Goal: Transaction & Acquisition: Purchase product/service

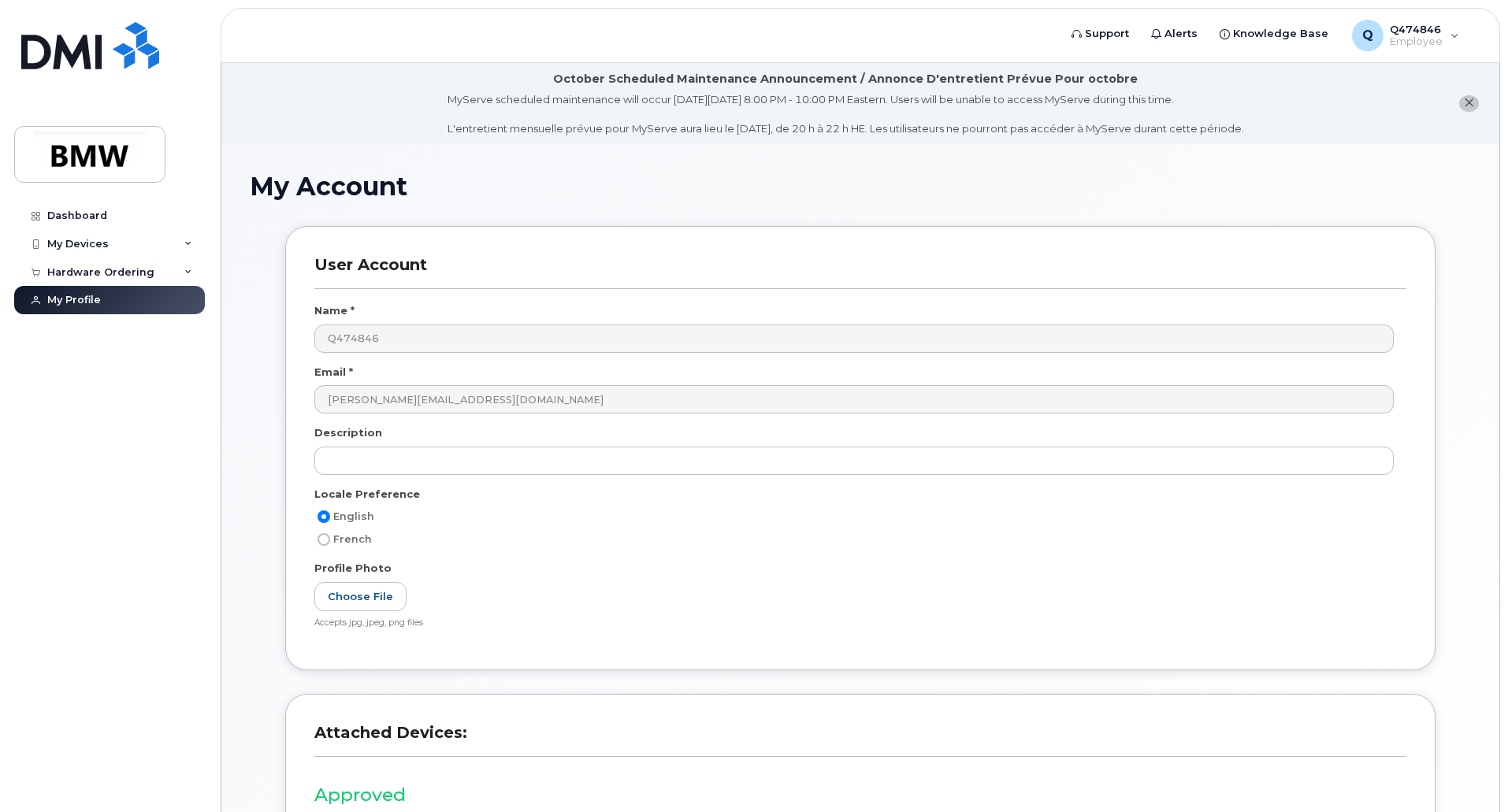
scroll to position [204, 0]
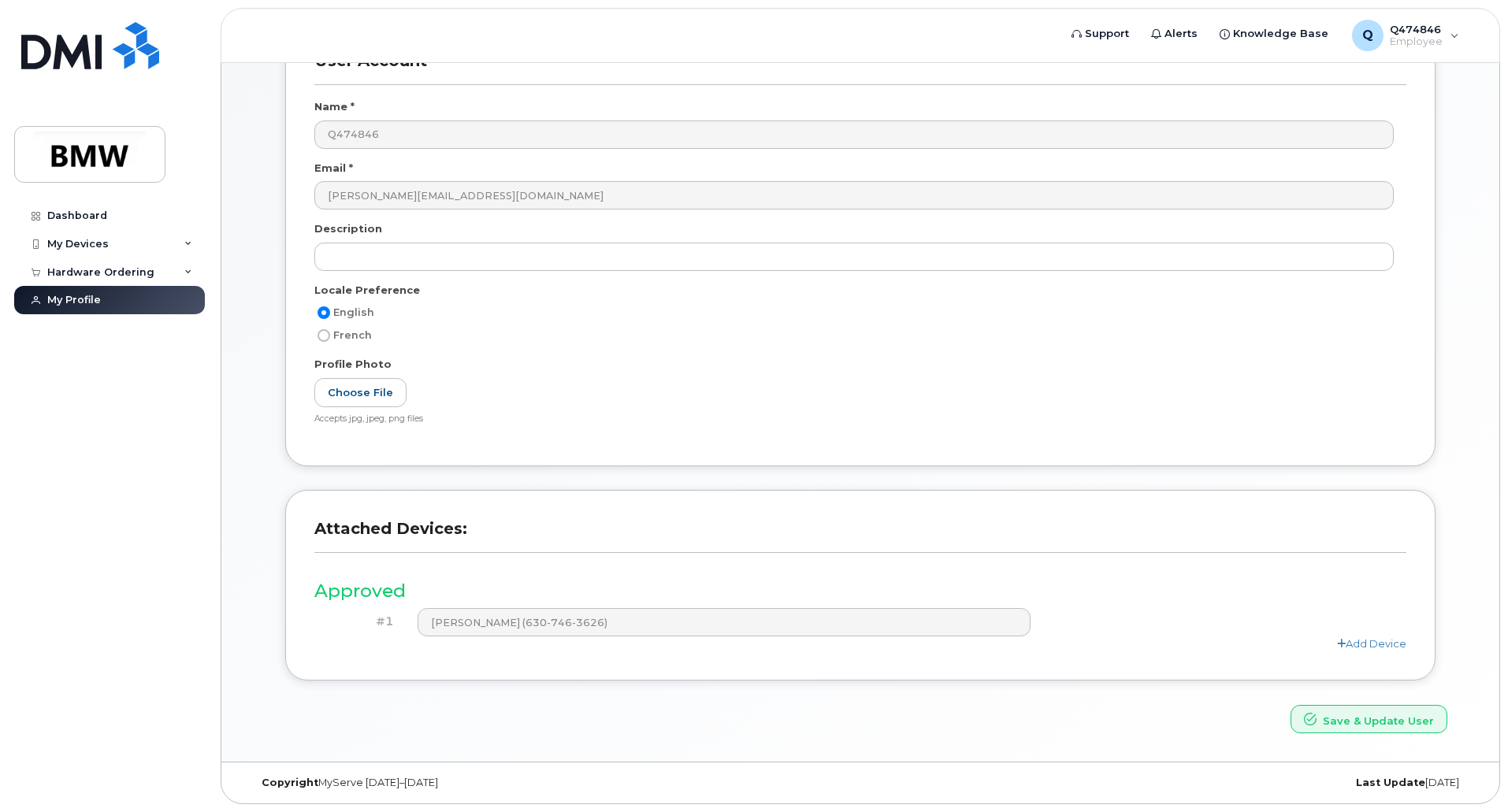
click at [1079, 720] on div "Save & Update User" at bounding box center [860, 719] width 1197 height 29
click at [131, 274] on div "Hardware Ordering" at bounding box center [101, 273] width 108 height 13
click at [100, 304] on div "New Order" at bounding box center [85, 301] width 60 height 14
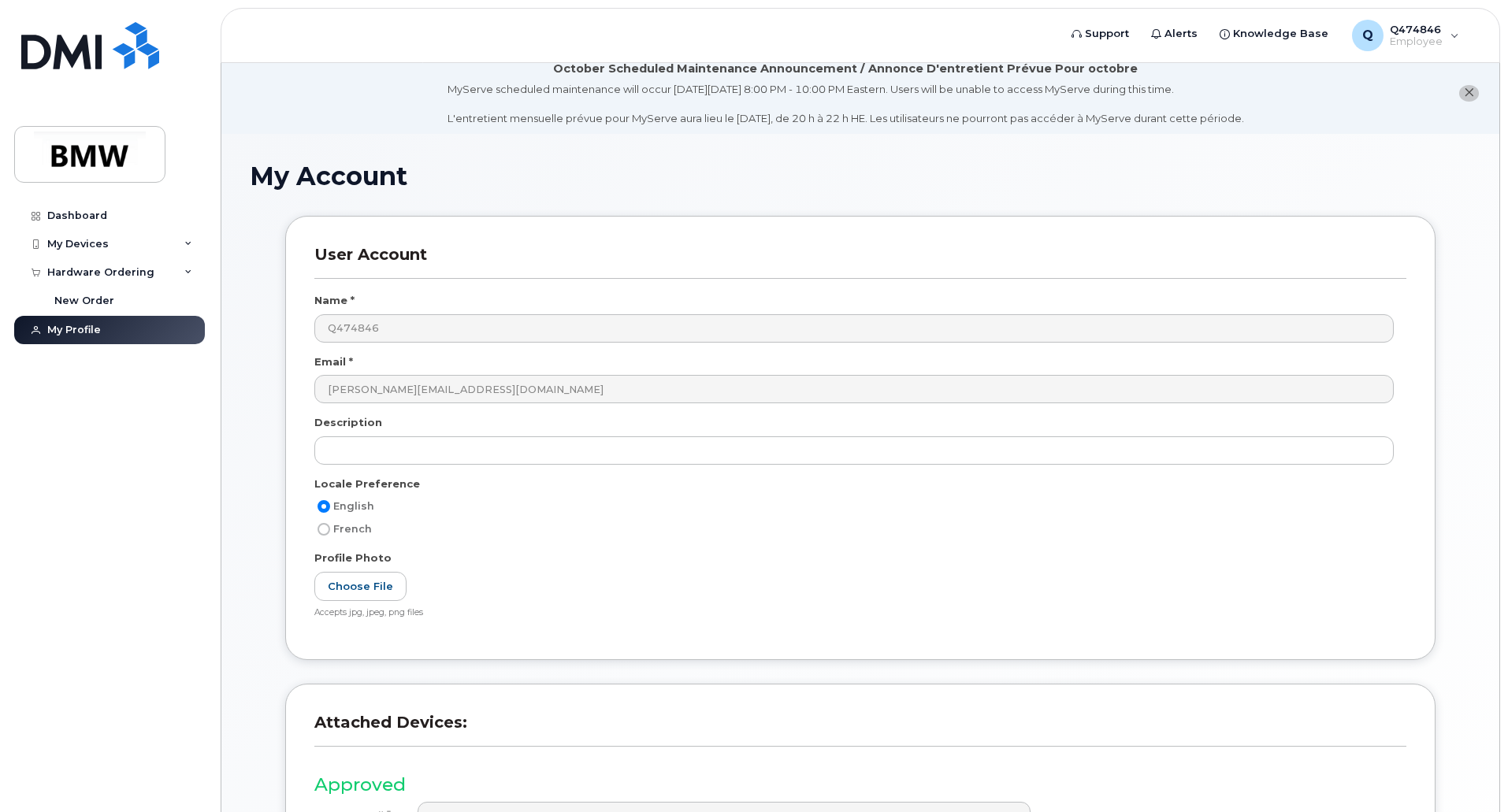
scroll to position [0, 0]
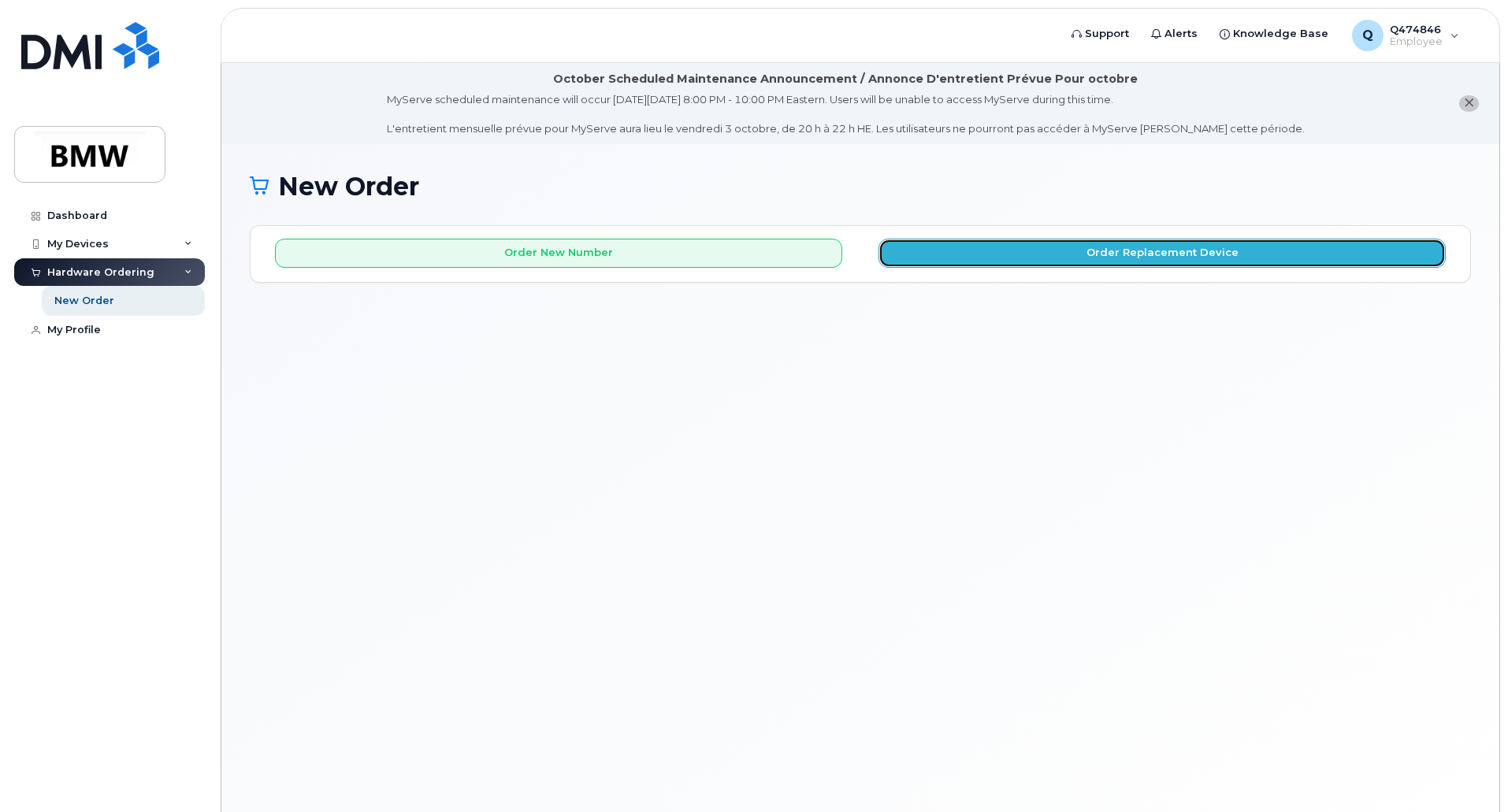
click at [1003, 258] on button "Order Replacement Device" at bounding box center [1163, 253] width 567 height 29
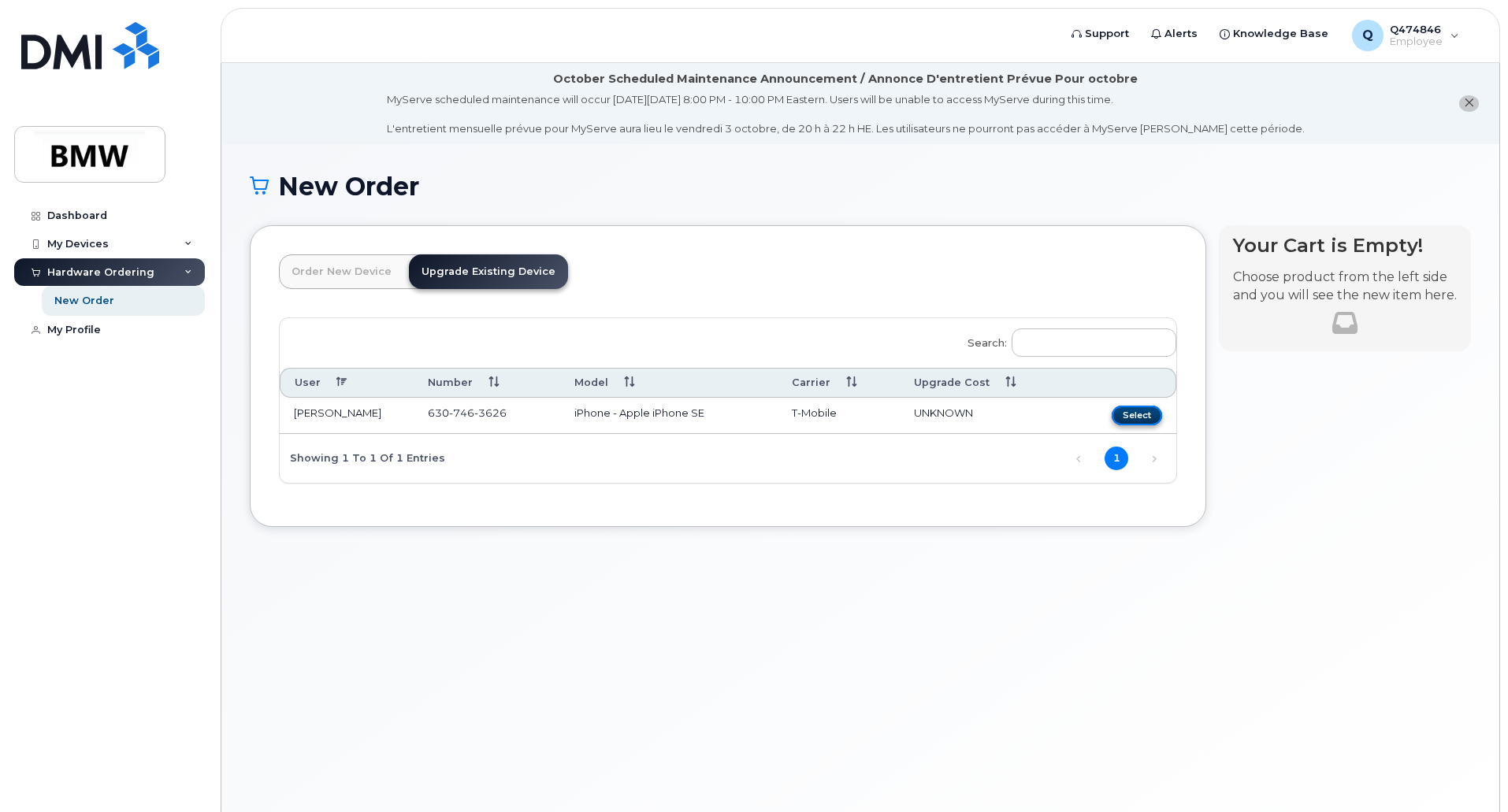
click at [1133, 417] on button "Select" at bounding box center [1137, 416] width 51 height 20
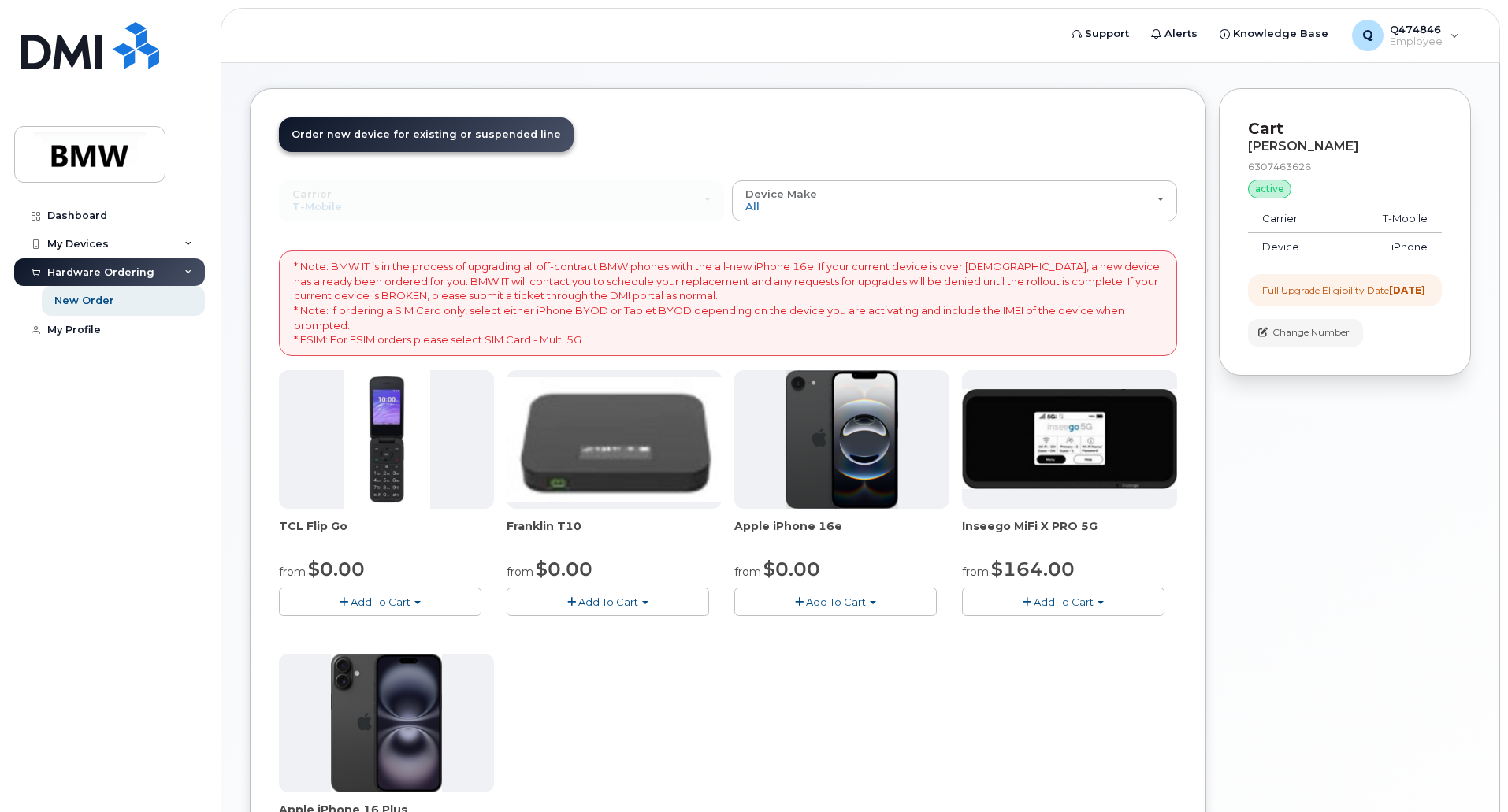
scroll to position [157, 0]
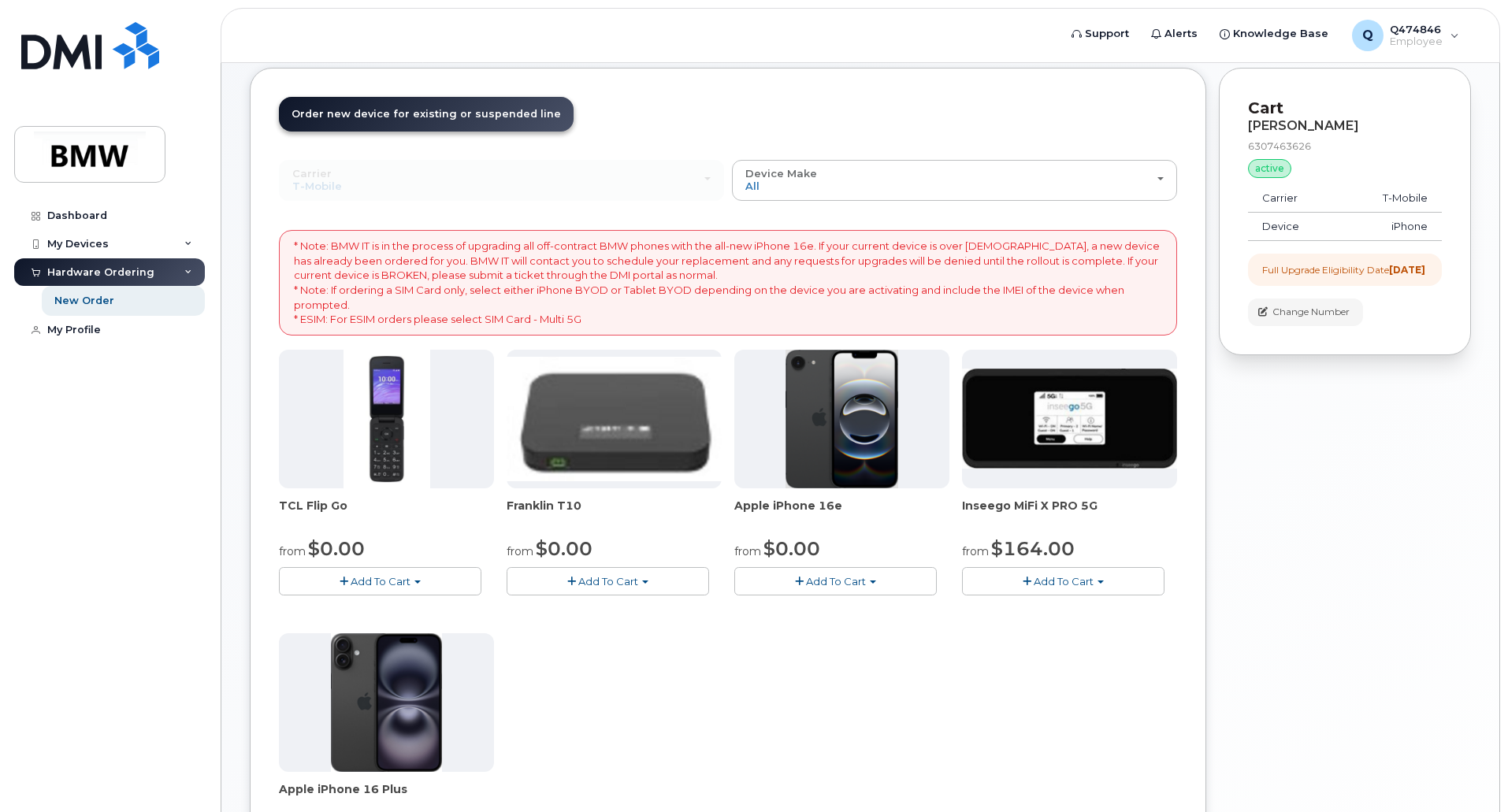
click at [834, 584] on span "Add To Cart" at bounding box center [836, 581] width 60 height 13
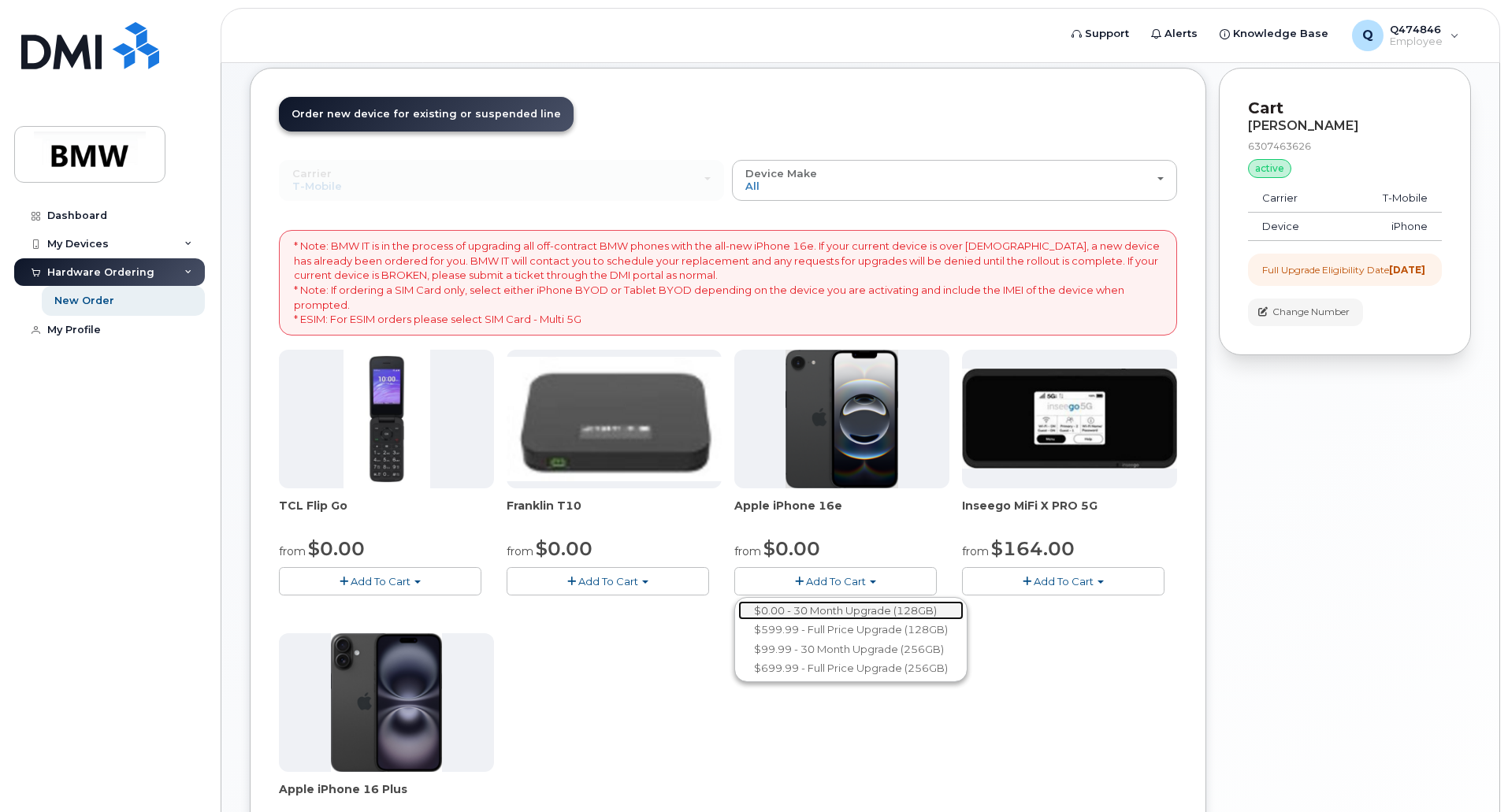
click at [850, 614] on link "$0.00 - 30 Month Upgrade (128GB)" at bounding box center [851, 611] width 225 height 20
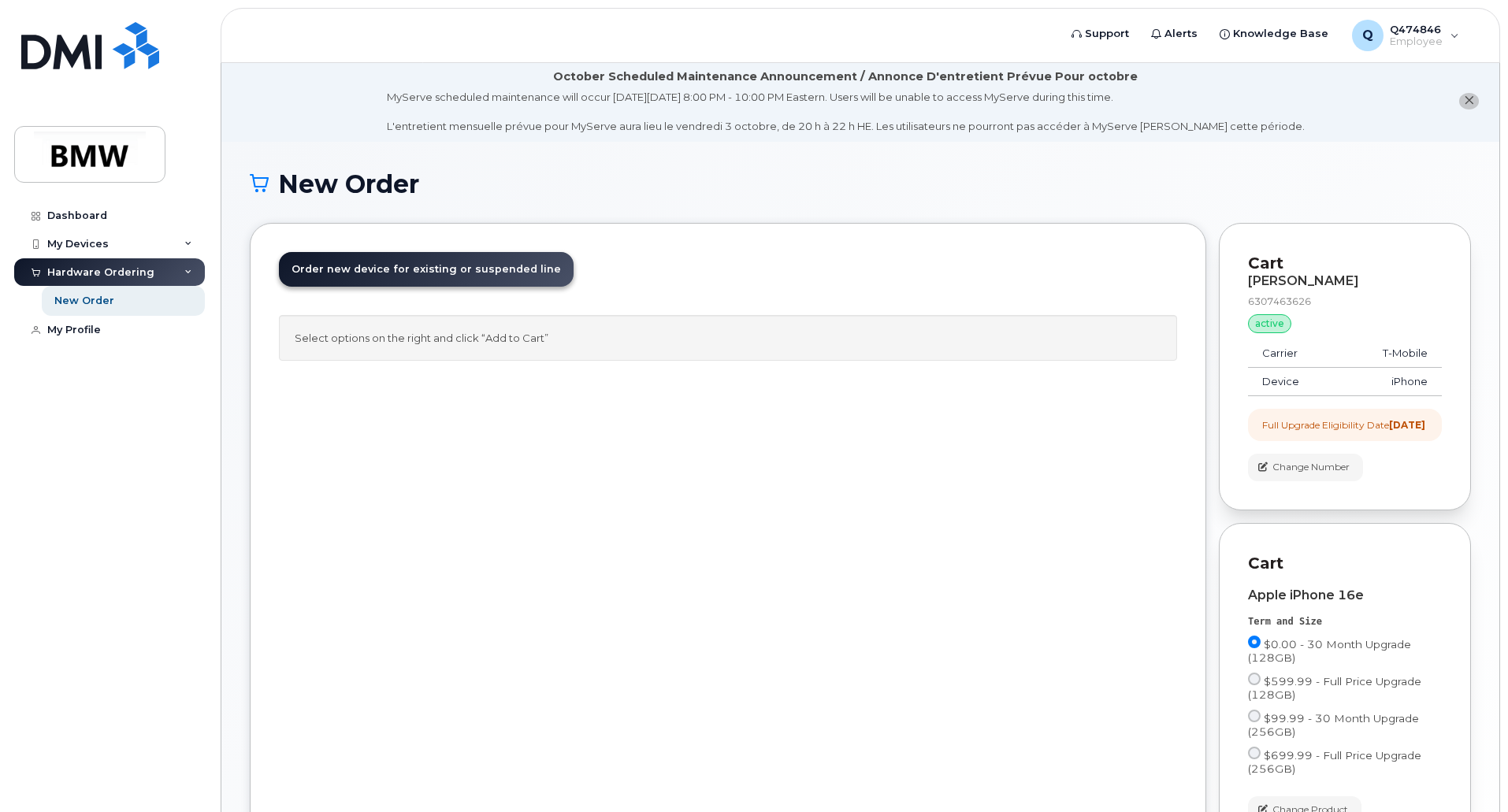
scroll to position [0, 0]
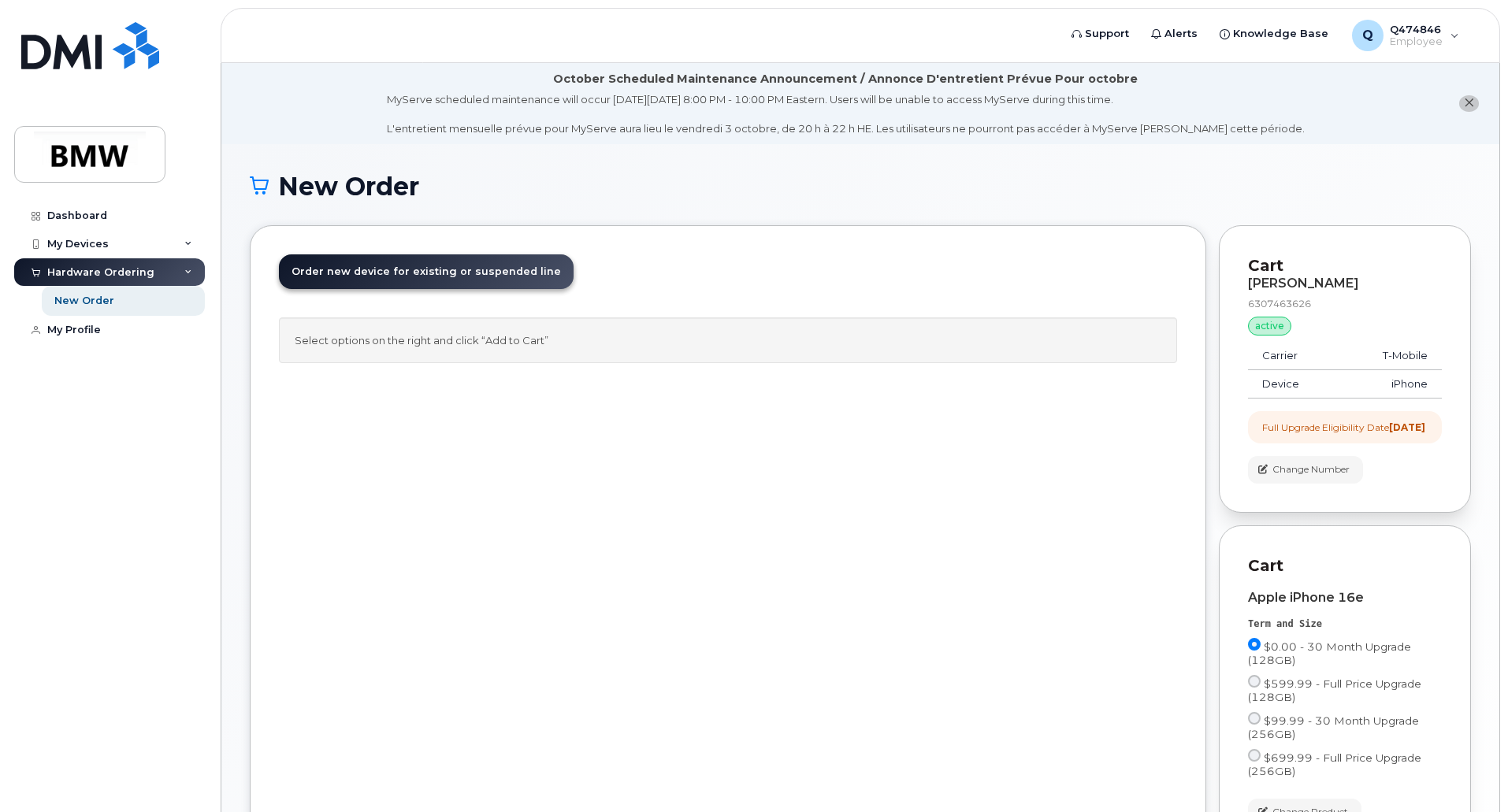
click at [496, 274] on span "Order new device for existing or suspended line" at bounding box center [426, 272] width 270 height 12
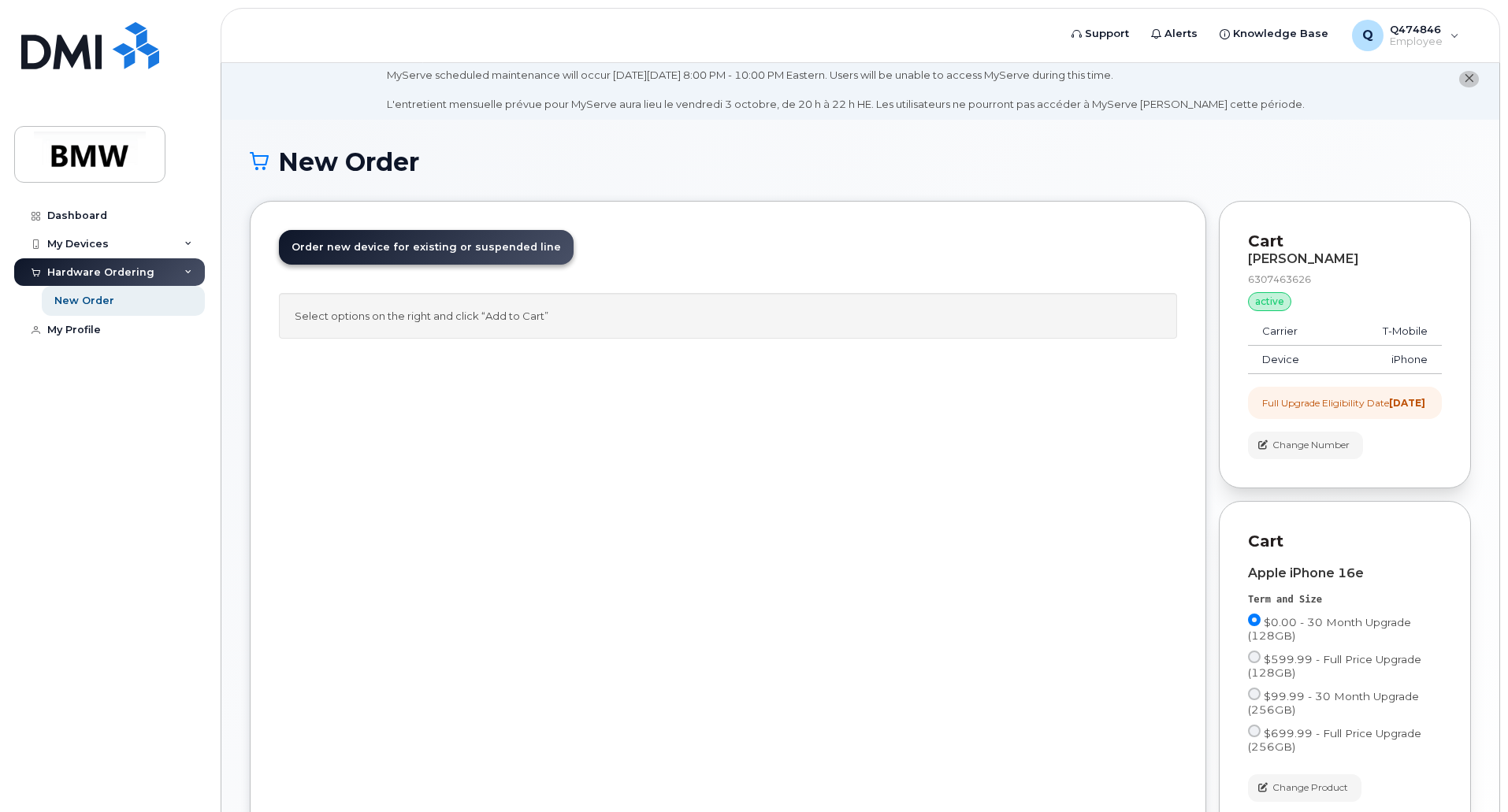
scroll to position [79, 0]
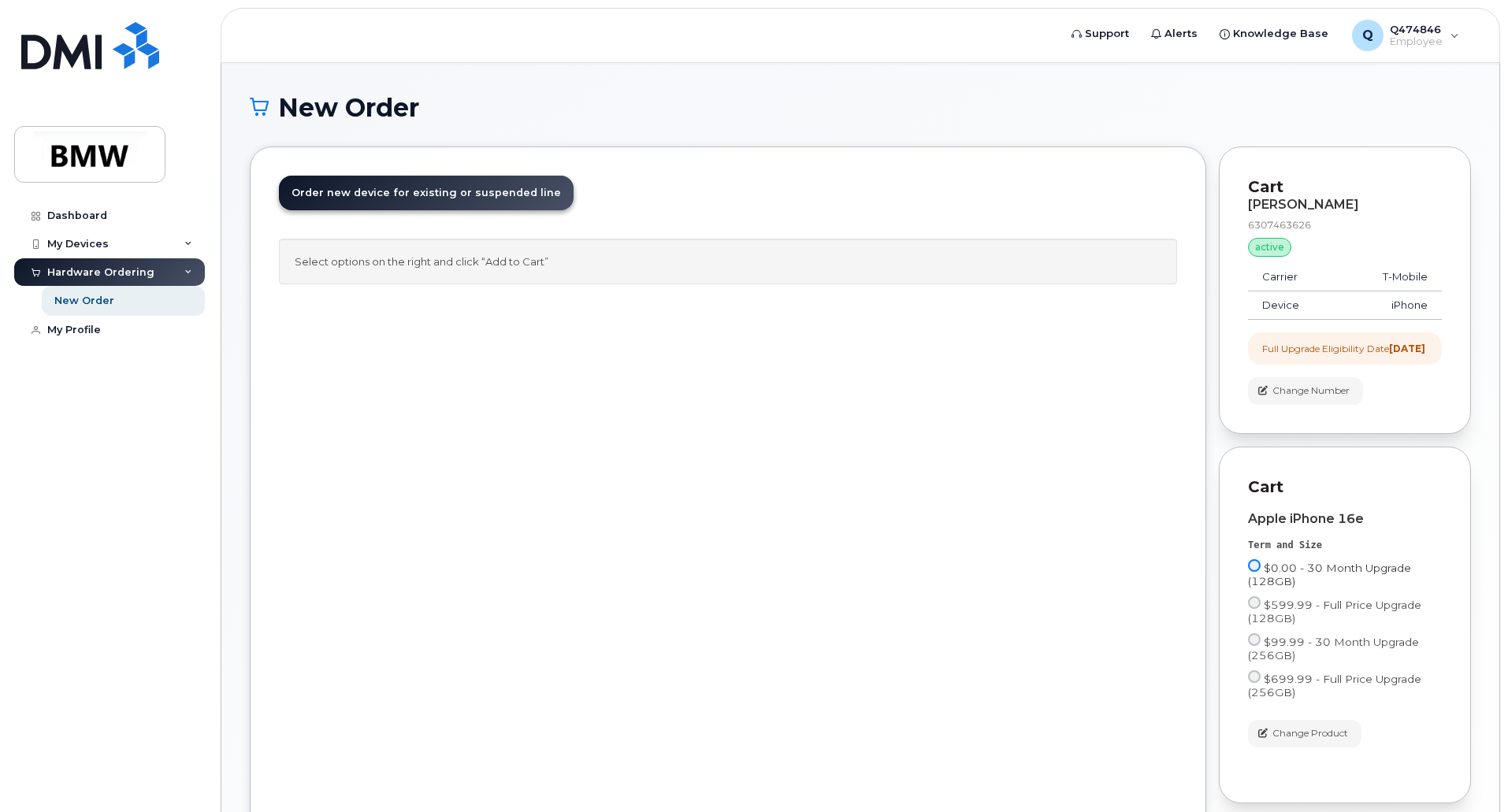
click at [1251, 572] on input "$0.00 - 30 Month Upgrade (128GB)" at bounding box center [1254, 565] width 13 height 13
click at [1252, 572] on input "$0.00 - 30 Month Upgrade (128GB)" at bounding box center [1254, 565] width 13 height 13
click at [1253, 572] on input "$0.00 - 30 Month Upgrade (128GB)" at bounding box center [1254, 565] width 13 height 13
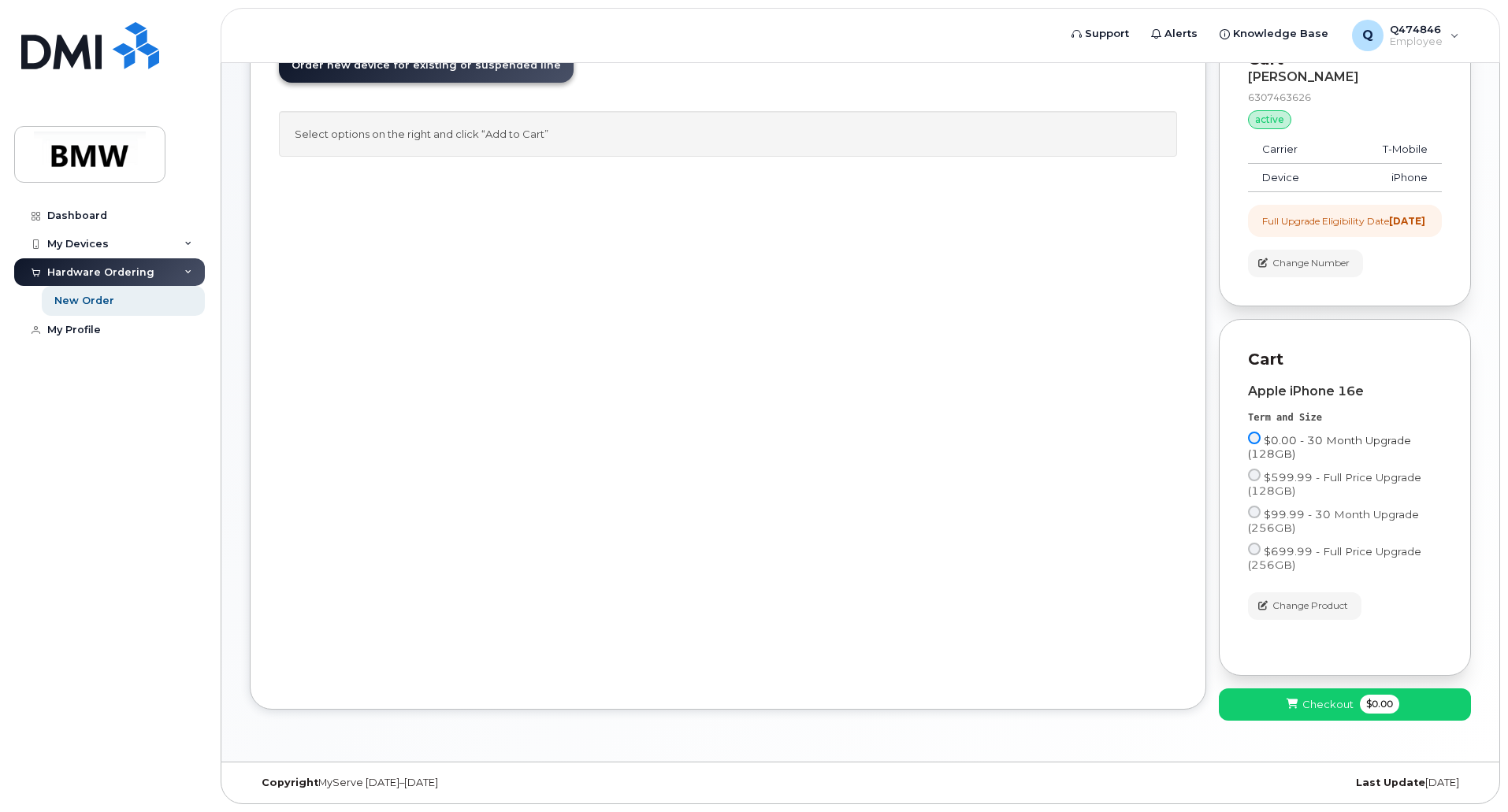
scroll to position [220, 0]
click at [1251, 476] on input "$599.99 - Full Price Upgrade (128GB)" at bounding box center [1254, 475] width 13 height 13
radio input "true"
click at [1256, 434] on input "$0.00 - 30 Month Upgrade (128GB)" at bounding box center [1254, 438] width 13 height 13
radio input "true"
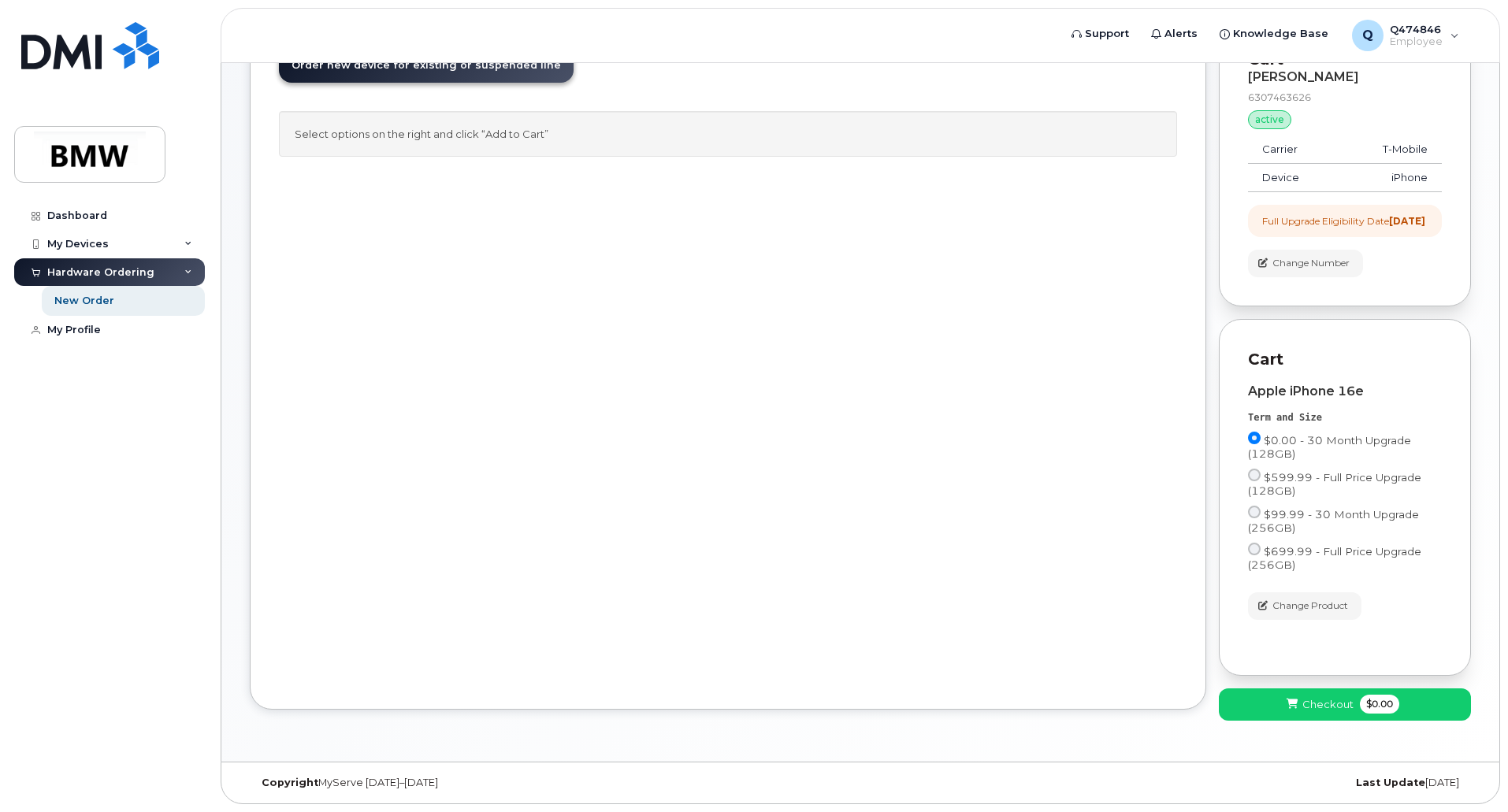
click at [1309, 214] on div "Full Upgrade Eligibility Date 2024-08-11" at bounding box center [1344, 220] width 163 height 13
click at [1310, 701] on span "Checkout" at bounding box center [1328, 705] width 51 height 15
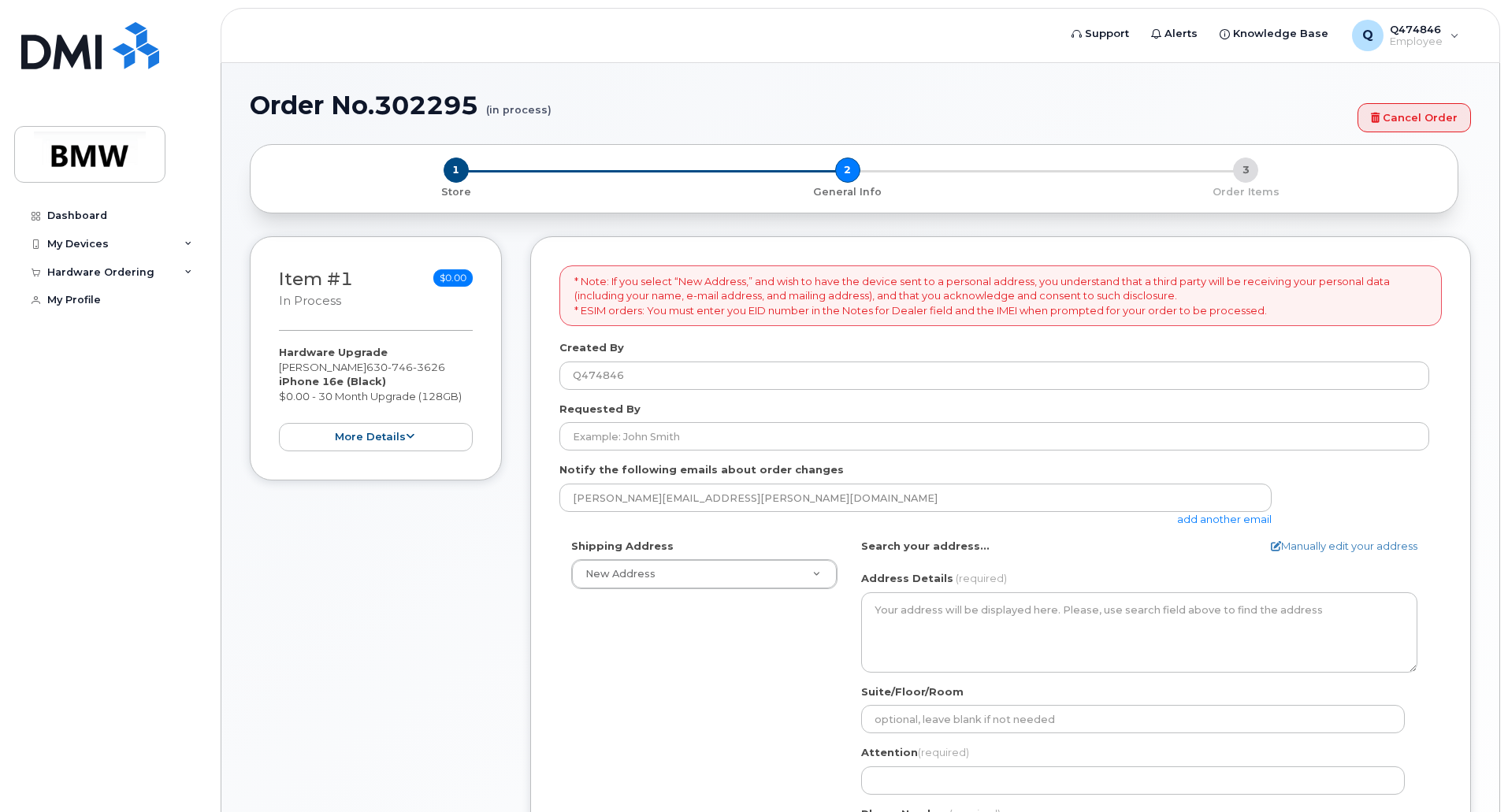
select select
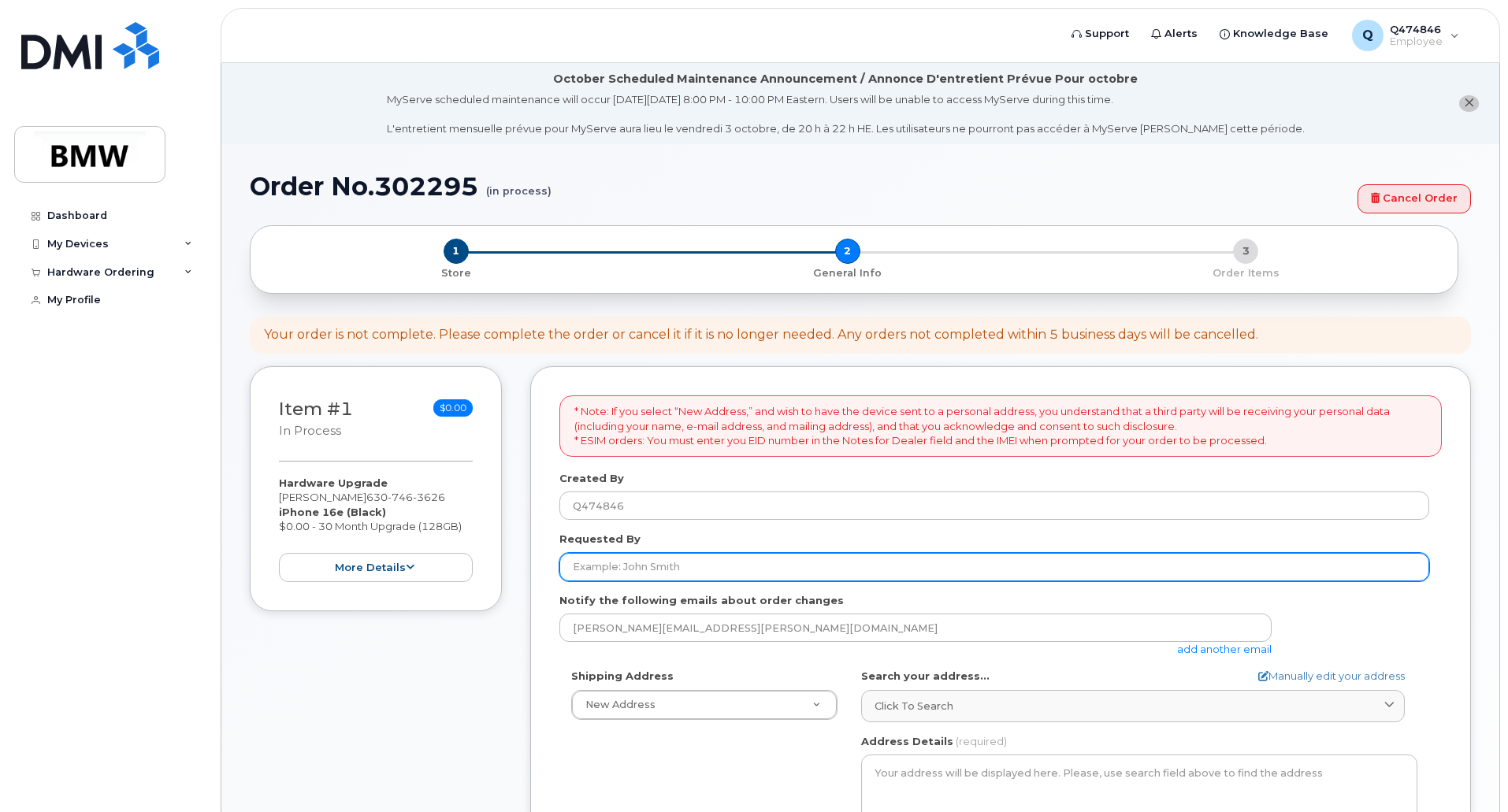
drag, startPoint x: 592, startPoint y: 565, endPoint x: 602, endPoint y: 575, distance: 14.1
click at [592, 565] on input "Requested By" at bounding box center [994, 567] width 870 height 28
type input "[PERSON_NAME]"
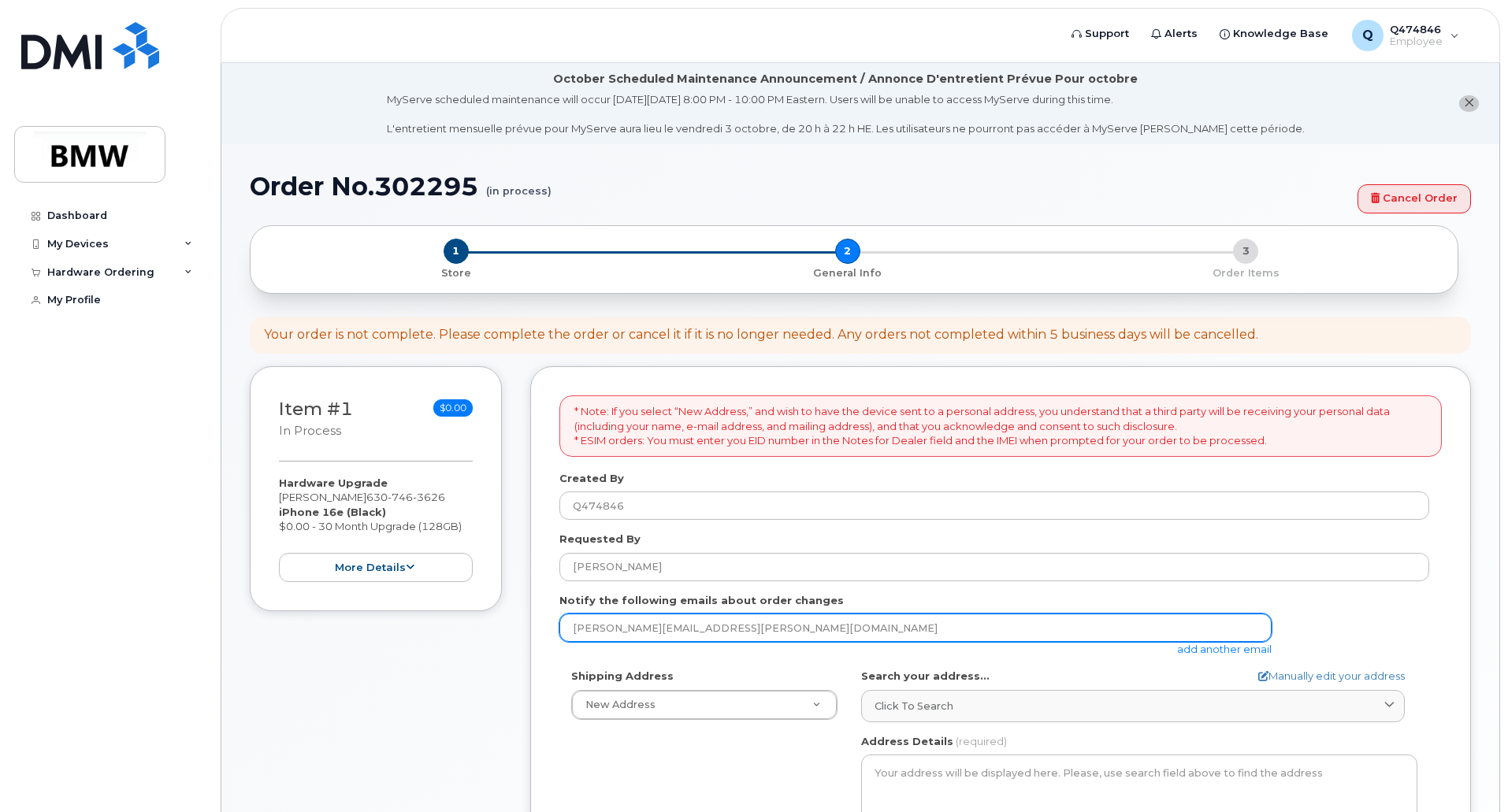
type input "aaronsteffen62@gmail.com"
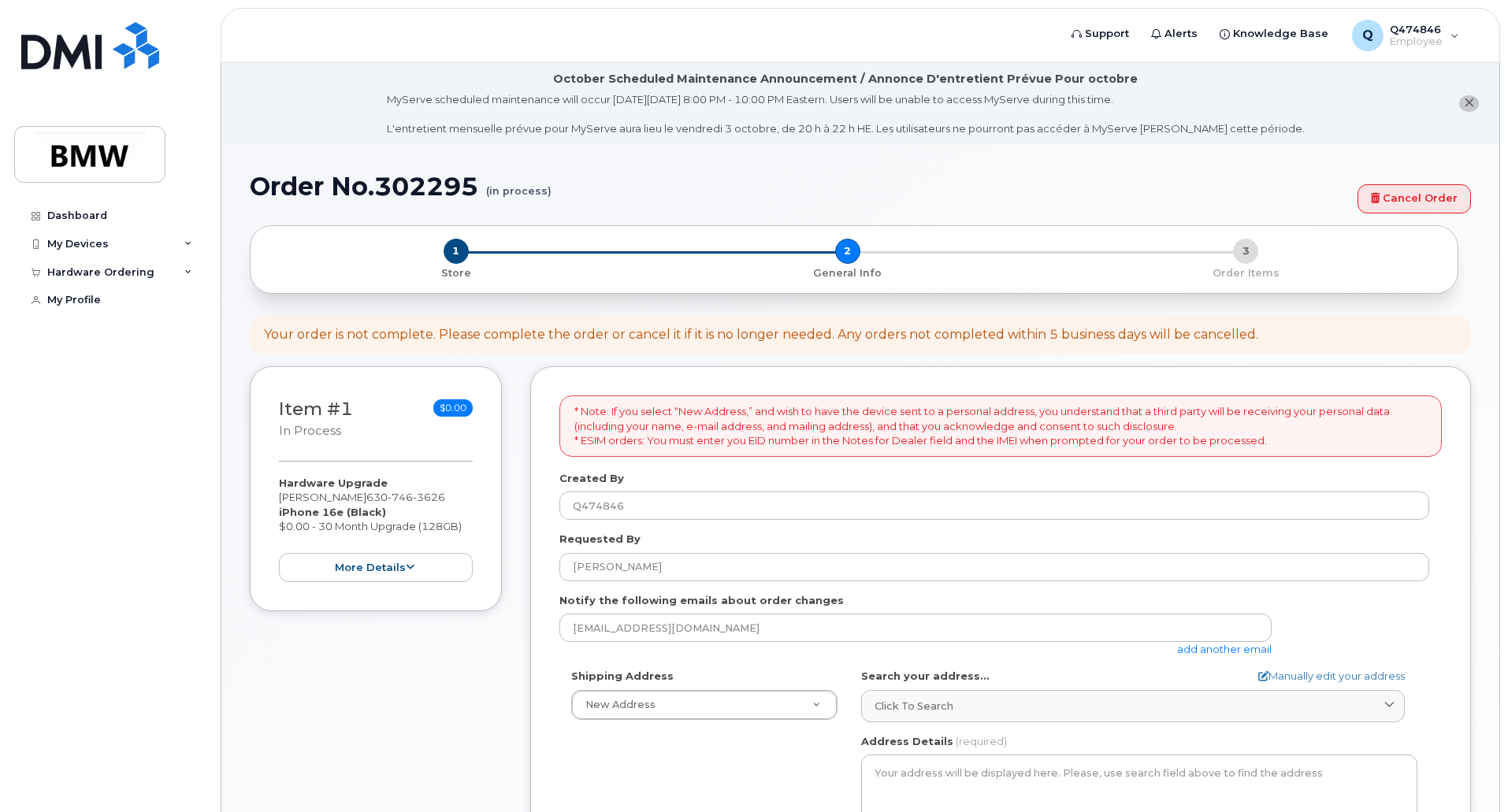
type input "48 N. Edison Ave"
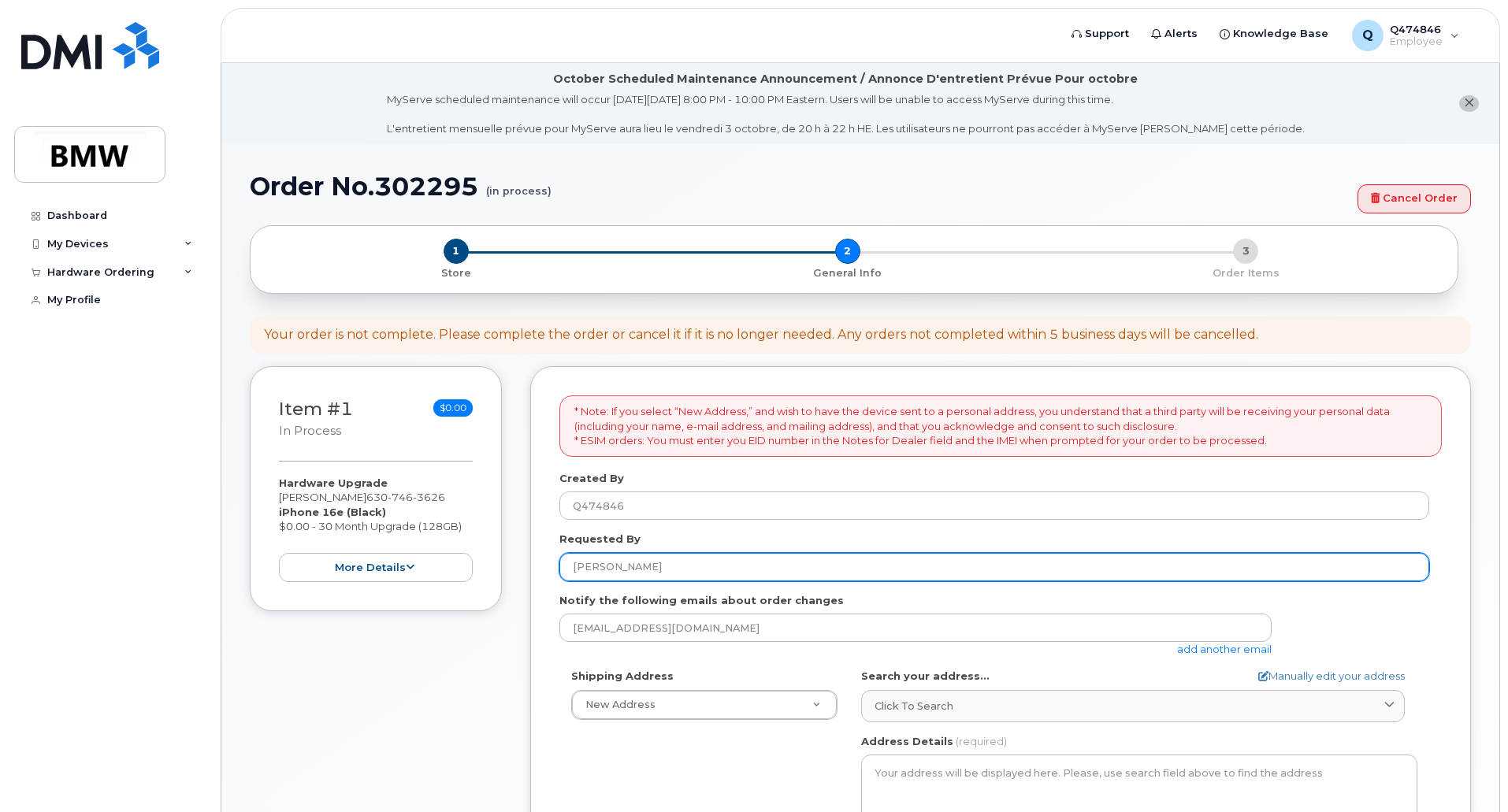
select select
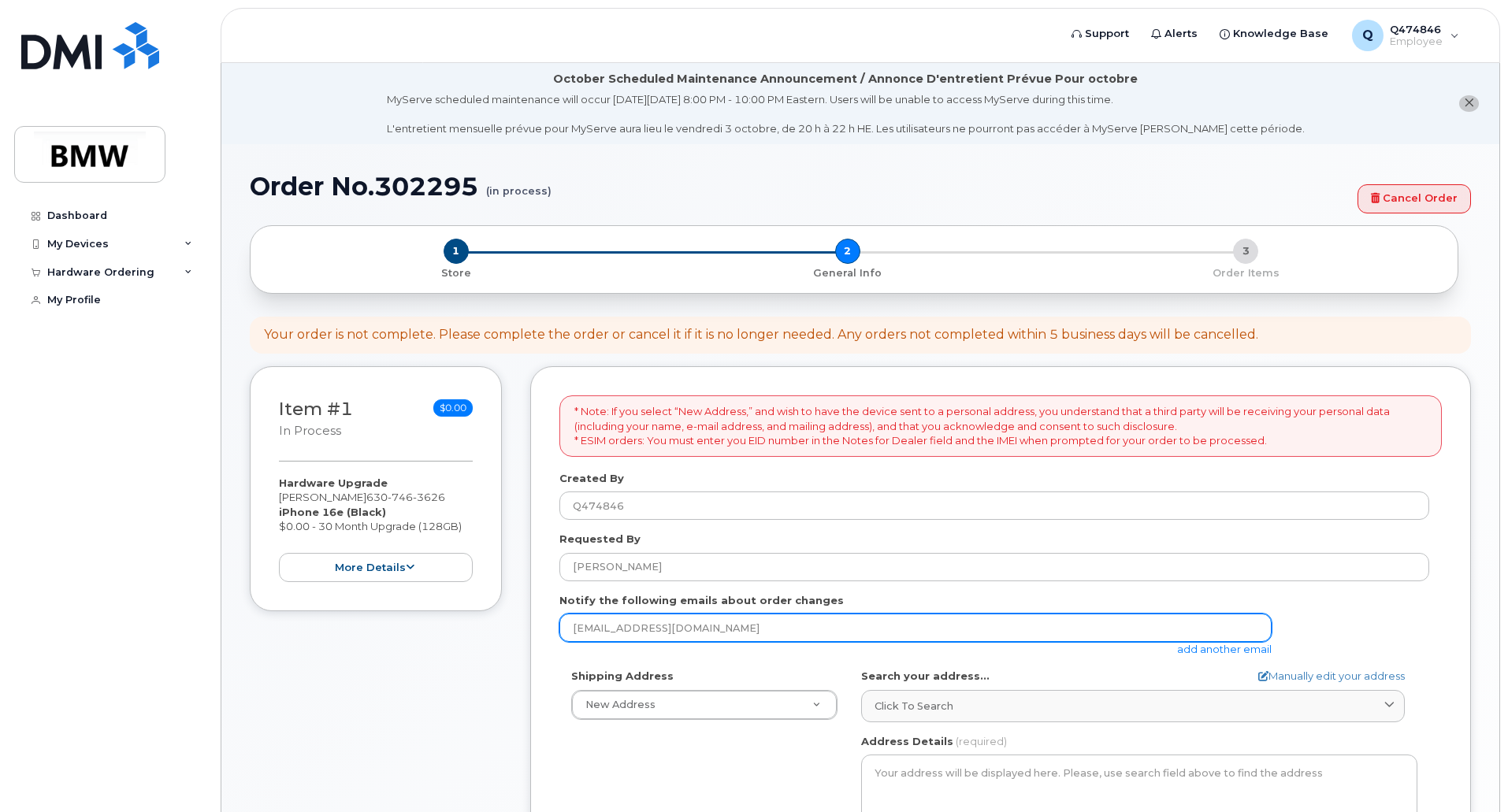
click at [601, 627] on input "aaronsteffen62@gmail.com" at bounding box center [916, 628] width 713 height 28
click at [640, 631] on input "aaron.steffen62@gmail.com" at bounding box center [916, 628] width 713 height 28
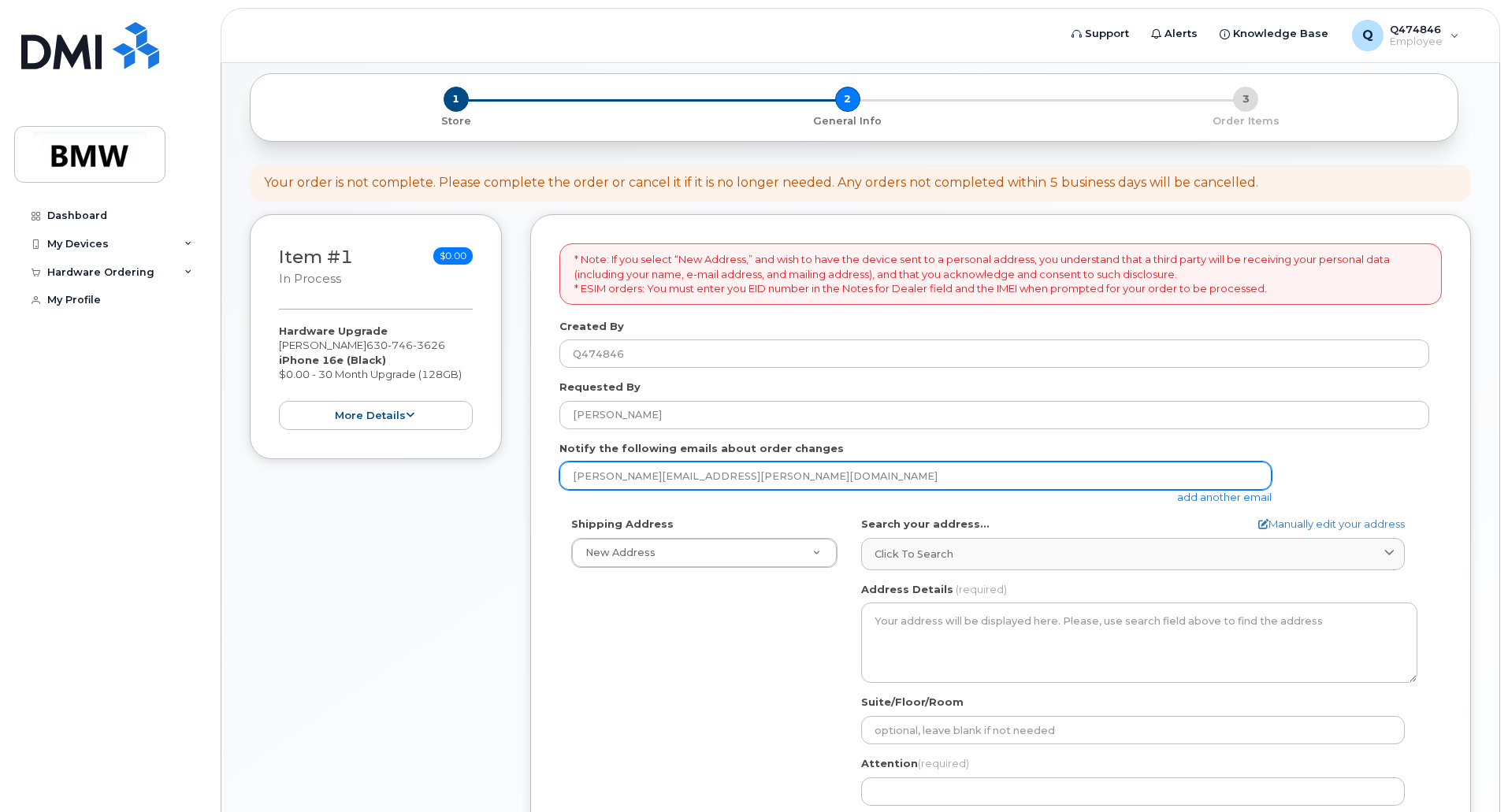
scroll to position [157, 0]
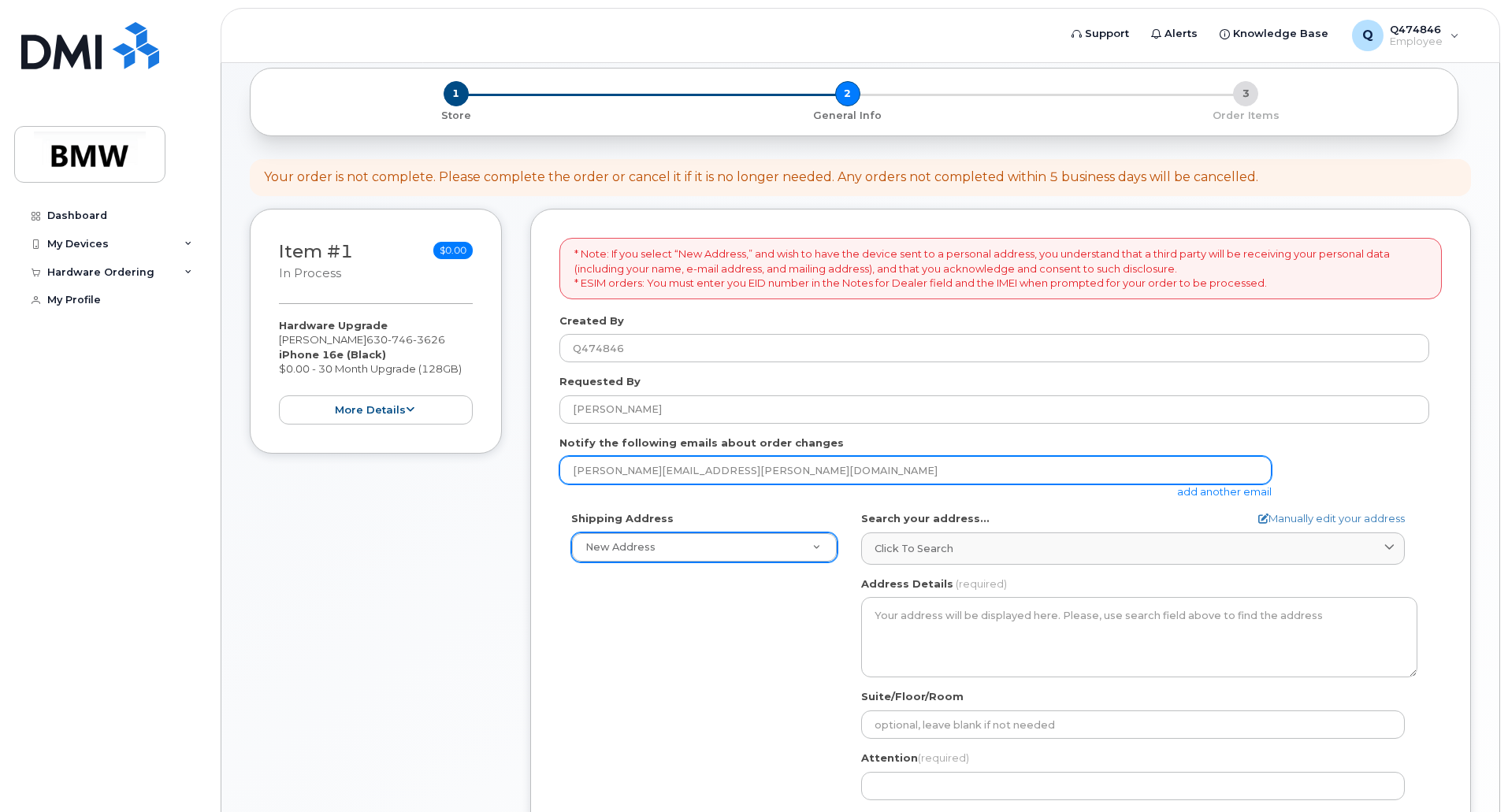
type input "aaron.steffen@bmwna.com"
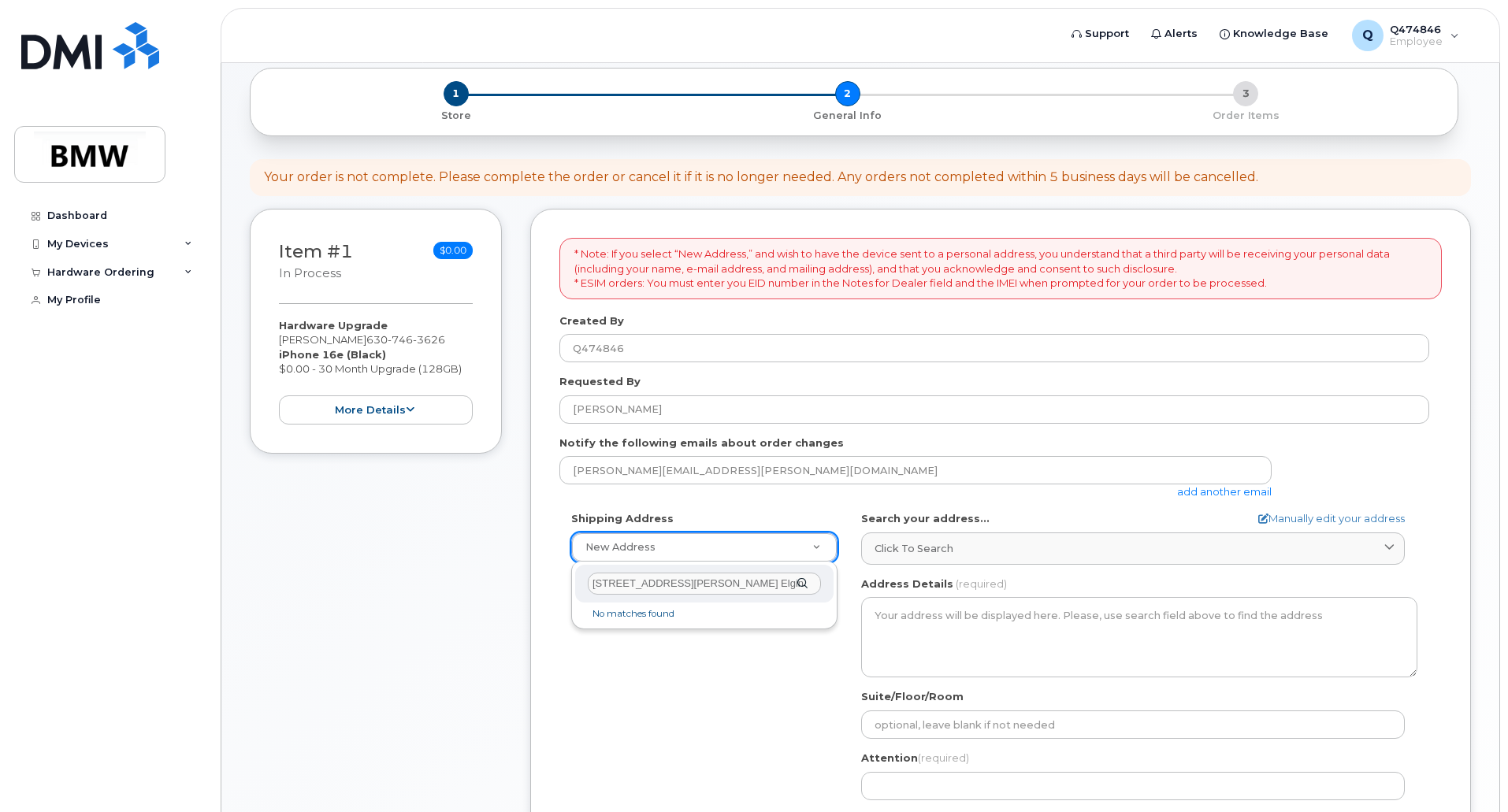
type input "48 N. Edison Ave. Elgin IL 60123"
click at [801, 584] on div "48 N. Edison Ave. Elgin IL 60123" at bounding box center [705, 584] width 259 height 39
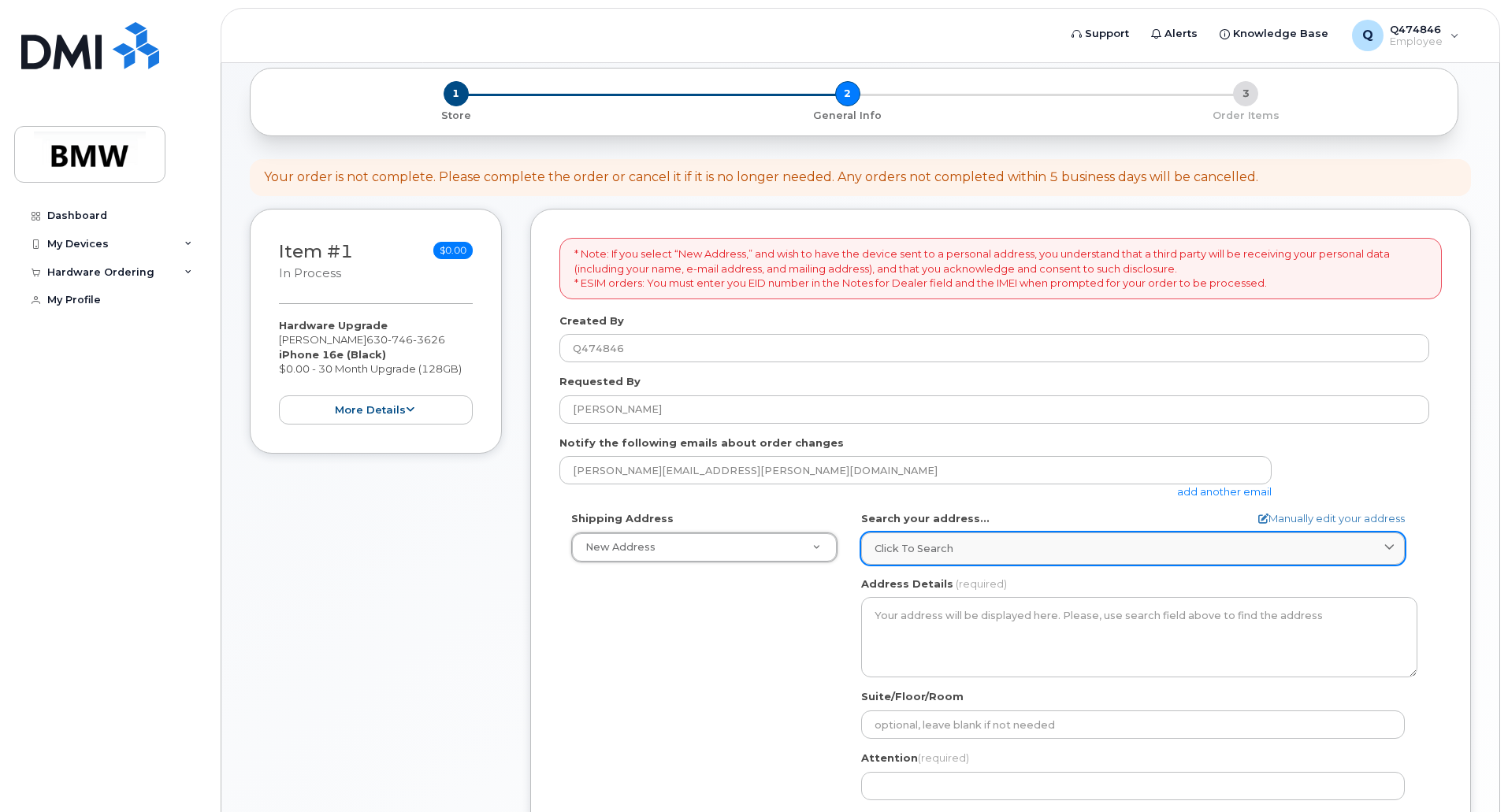
click at [906, 556] on link "Click to search" at bounding box center [1133, 548] width 543 height 32
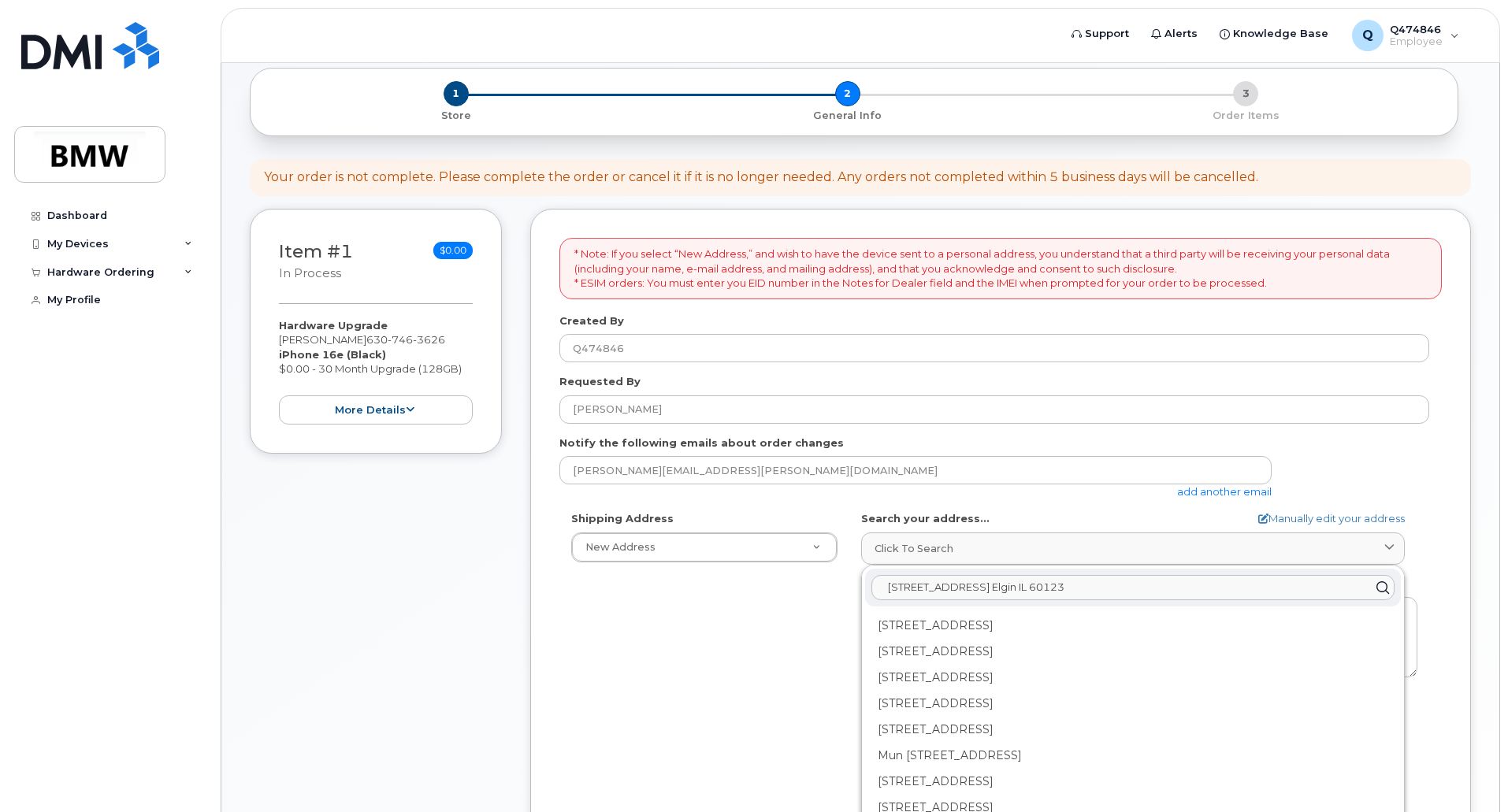
click at [903, 584] on input "48n edison ave. Elgin IL 60123" at bounding box center [1134, 587] width 524 height 25
click at [912, 590] on input "48 n edison ave. Elgin IL 60123" at bounding box center [1134, 587] width 524 height 25
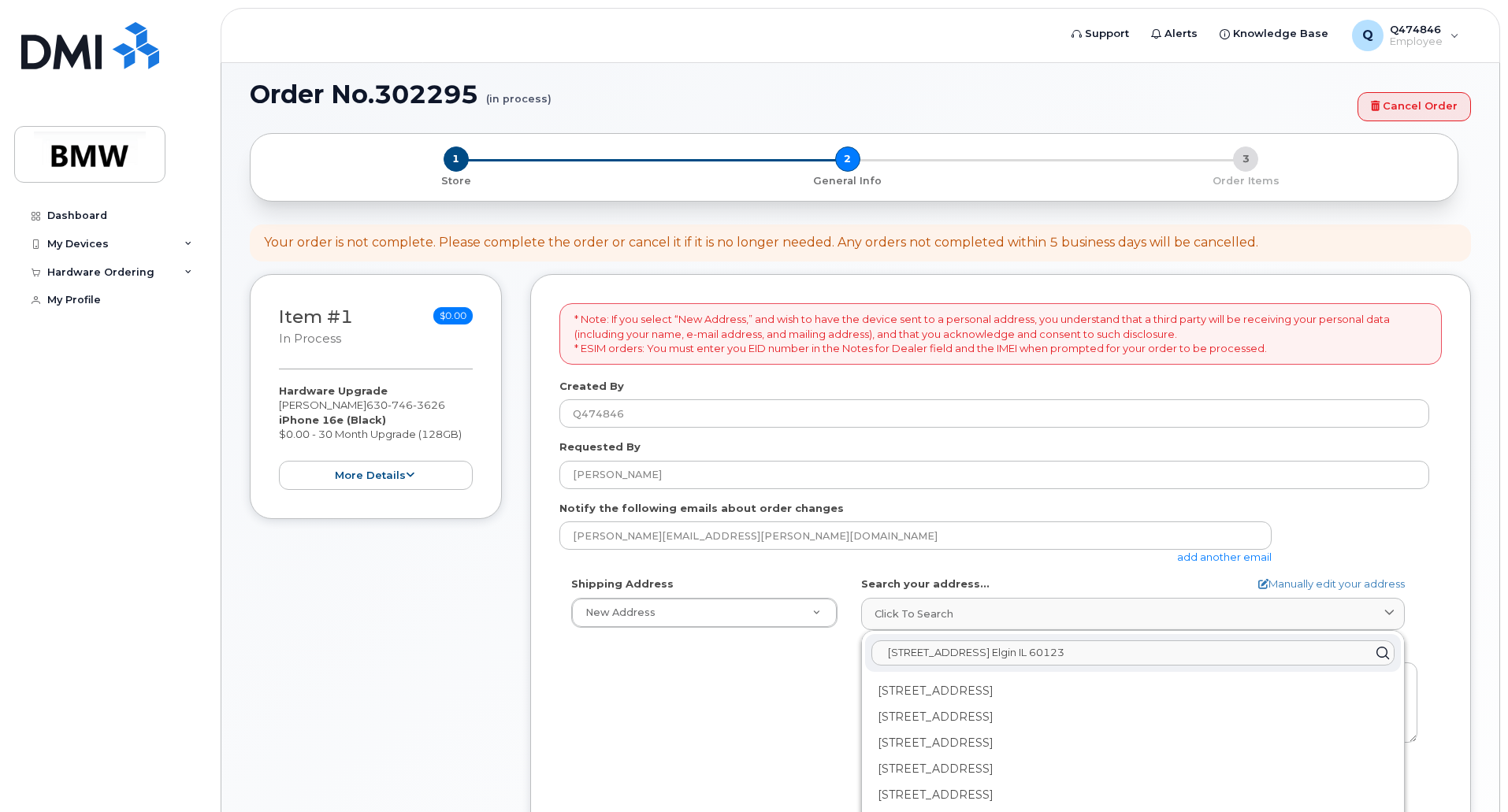
scroll to position [0, 0]
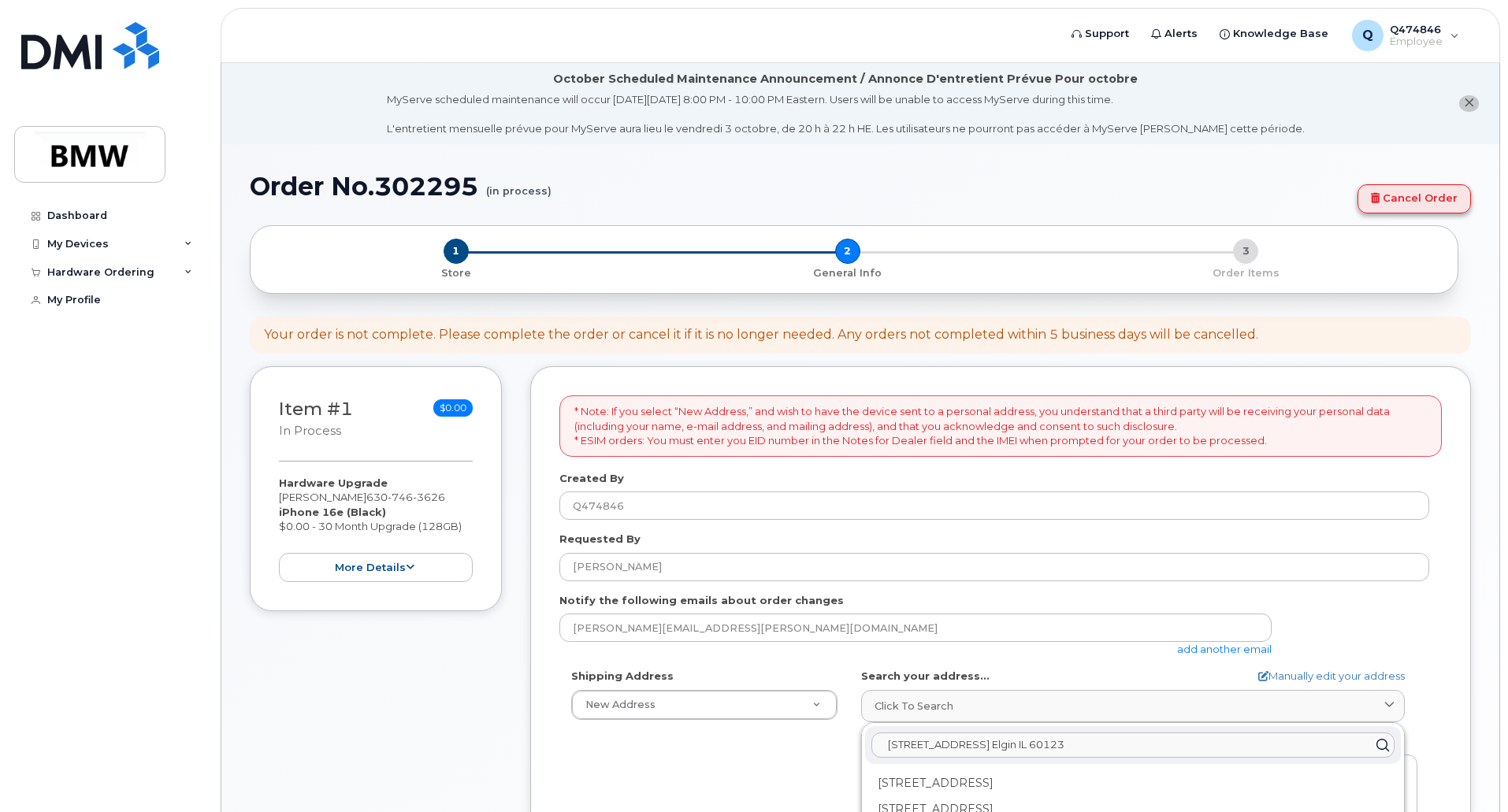
type input "48 north edison ave. Elgin IL 60123"
click at [1417, 194] on link "Cancel Order" at bounding box center [1414, 198] width 113 height 29
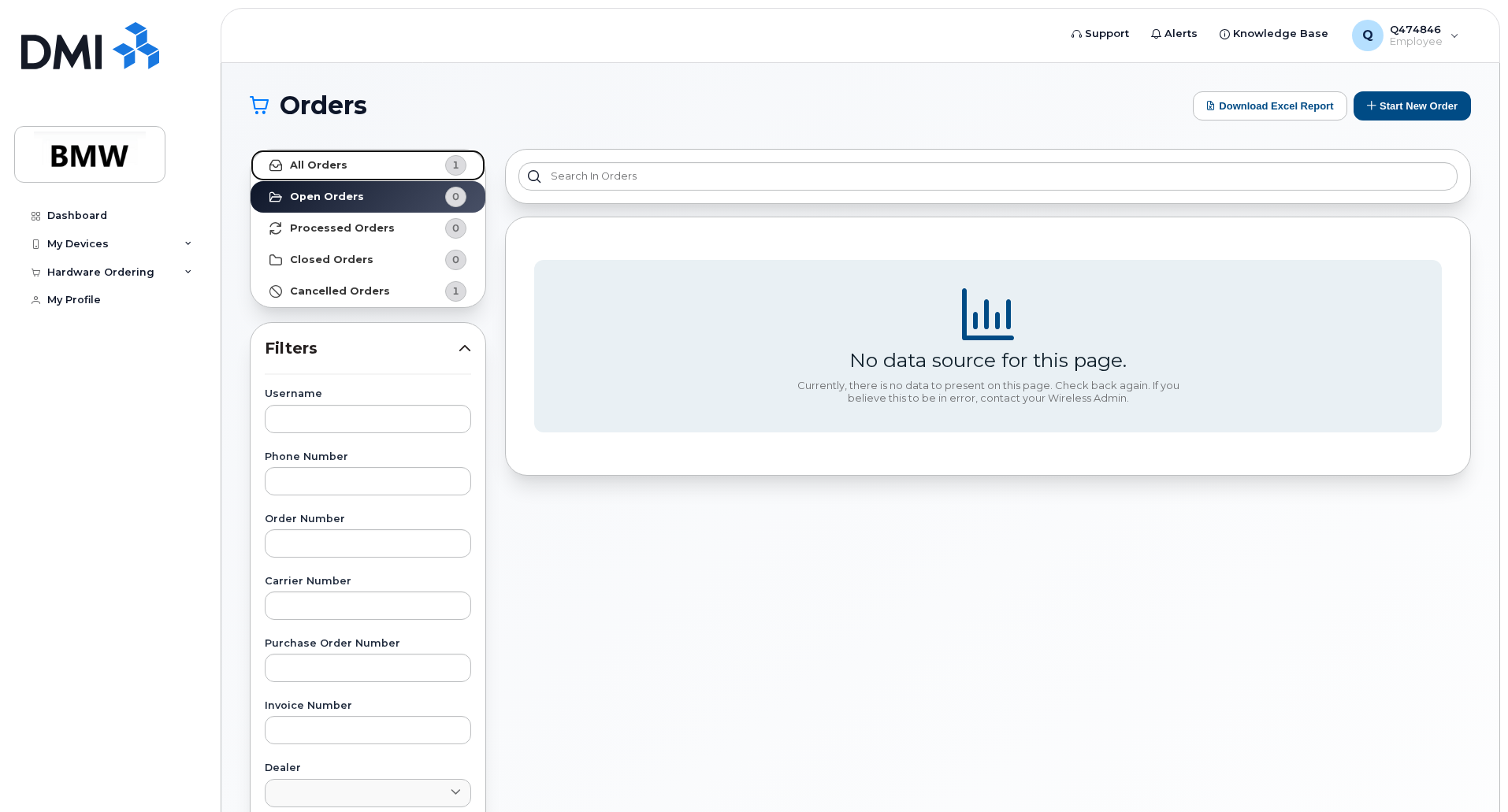
click at [323, 166] on strong "All Orders" at bounding box center [319, 165] width 58 height 13
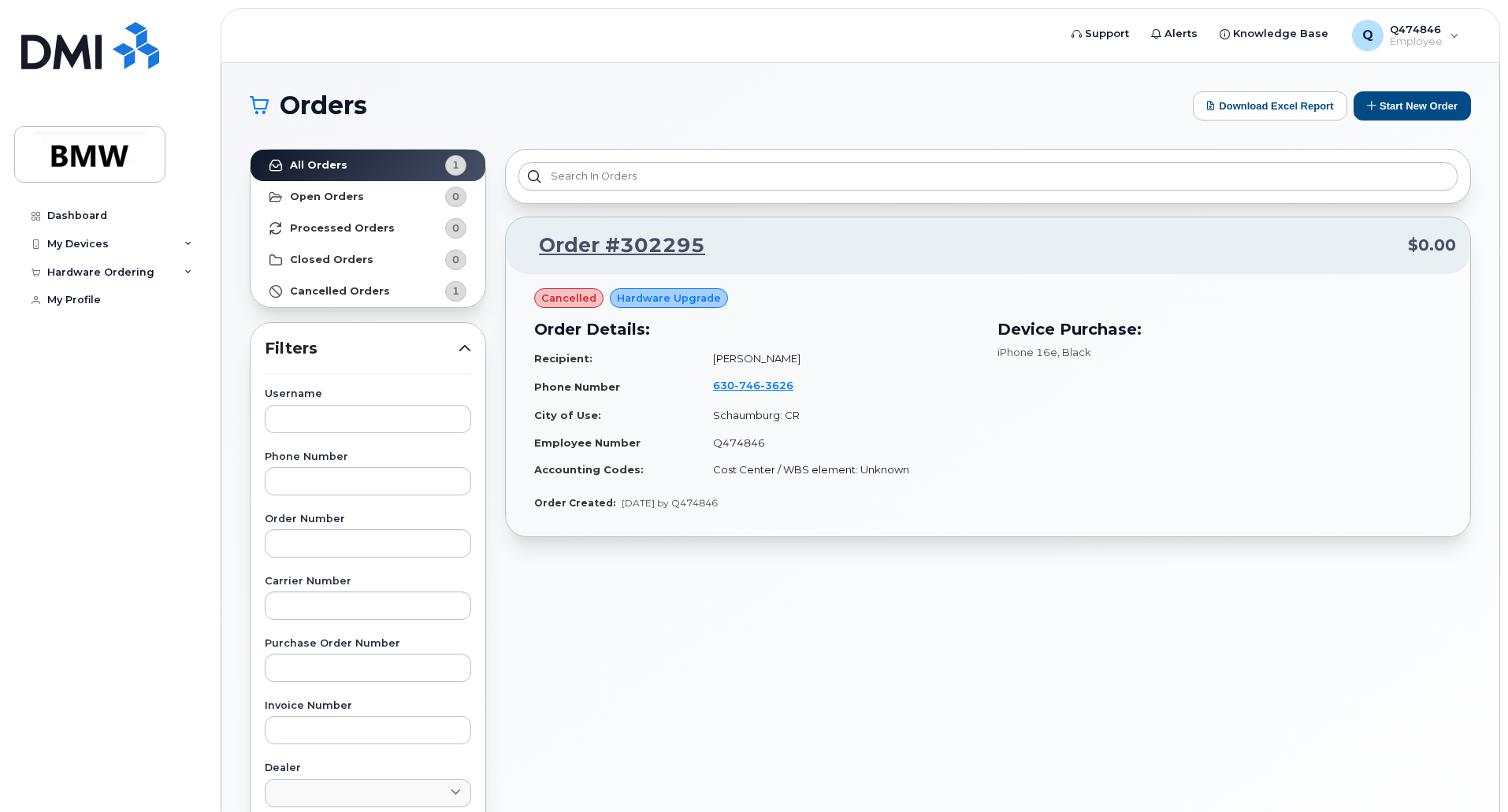
click at [661, 301] on span "Hardware Upgrade" at bounding box center [669, 298] width 104 height 15
click at [1403, 111] on button "Start New Order" at bounding box center [1412, 105] width 117 height 29
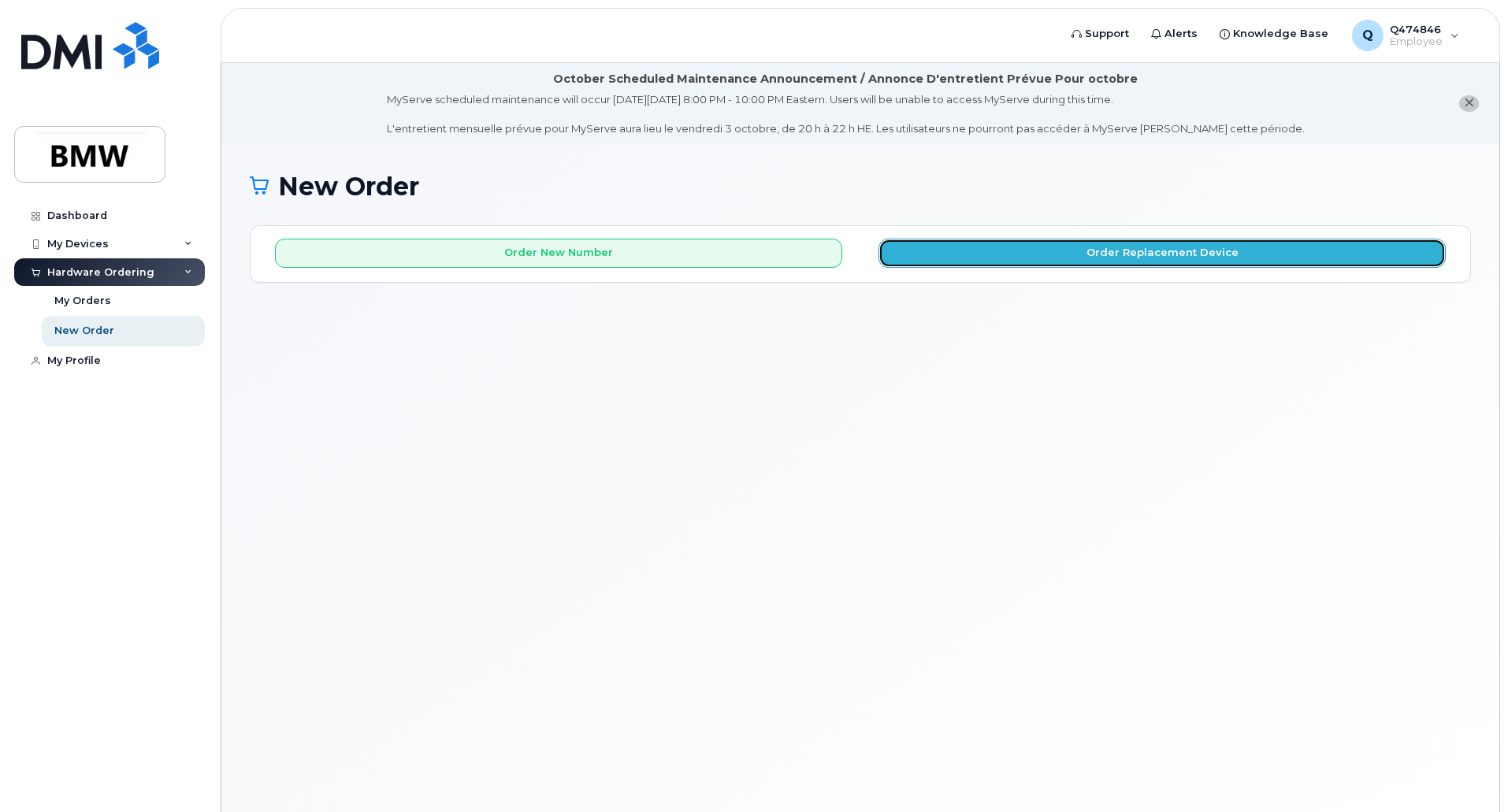
click at [988, 256] on button "Order Replacement Device" at bounding box center [1163, 253] width 567 height 29
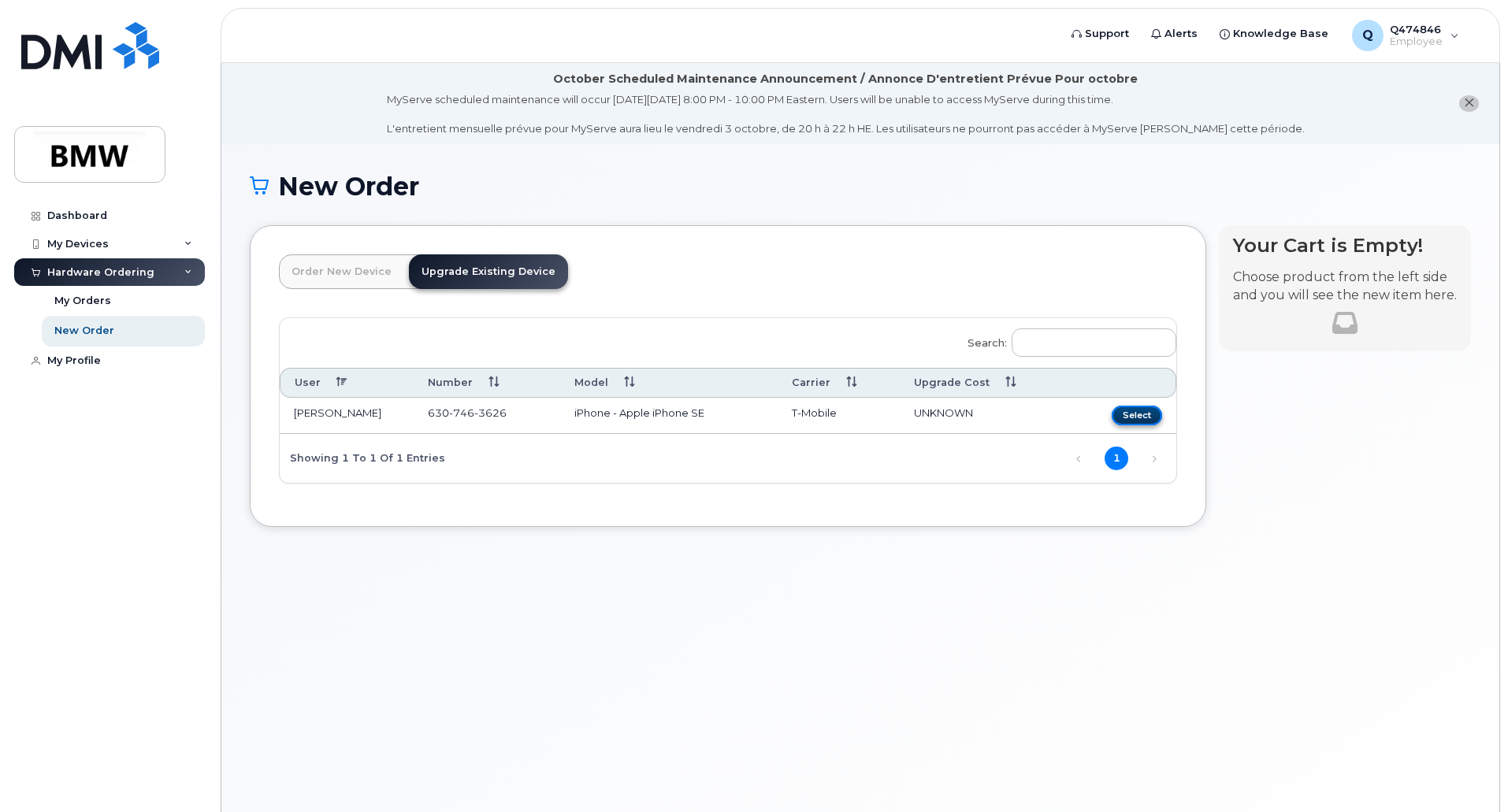
click at [1140, 418] on button "Select" at bounding box center [1137, 416] width 51 height 20
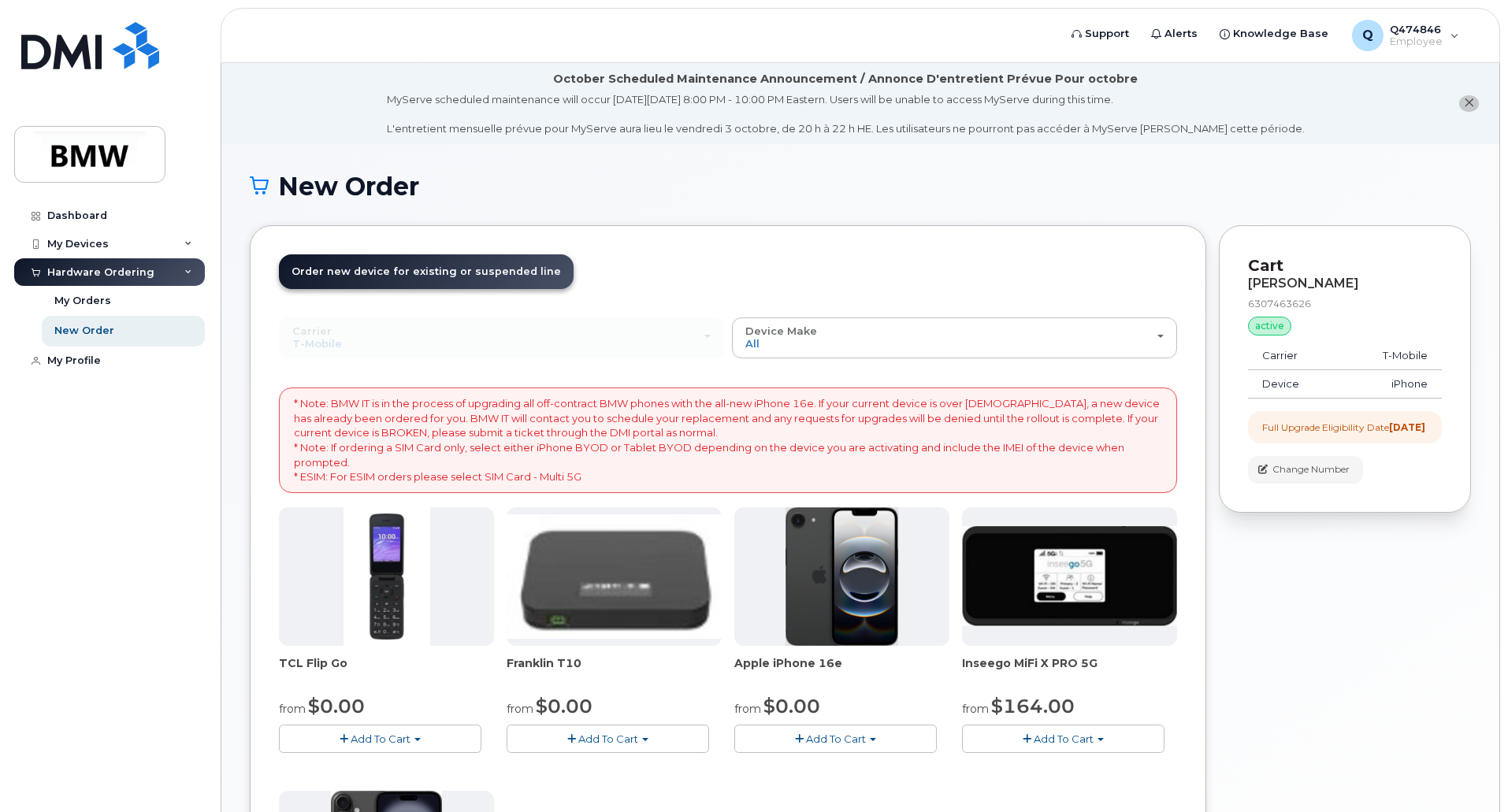
scroll to position [79, 0]
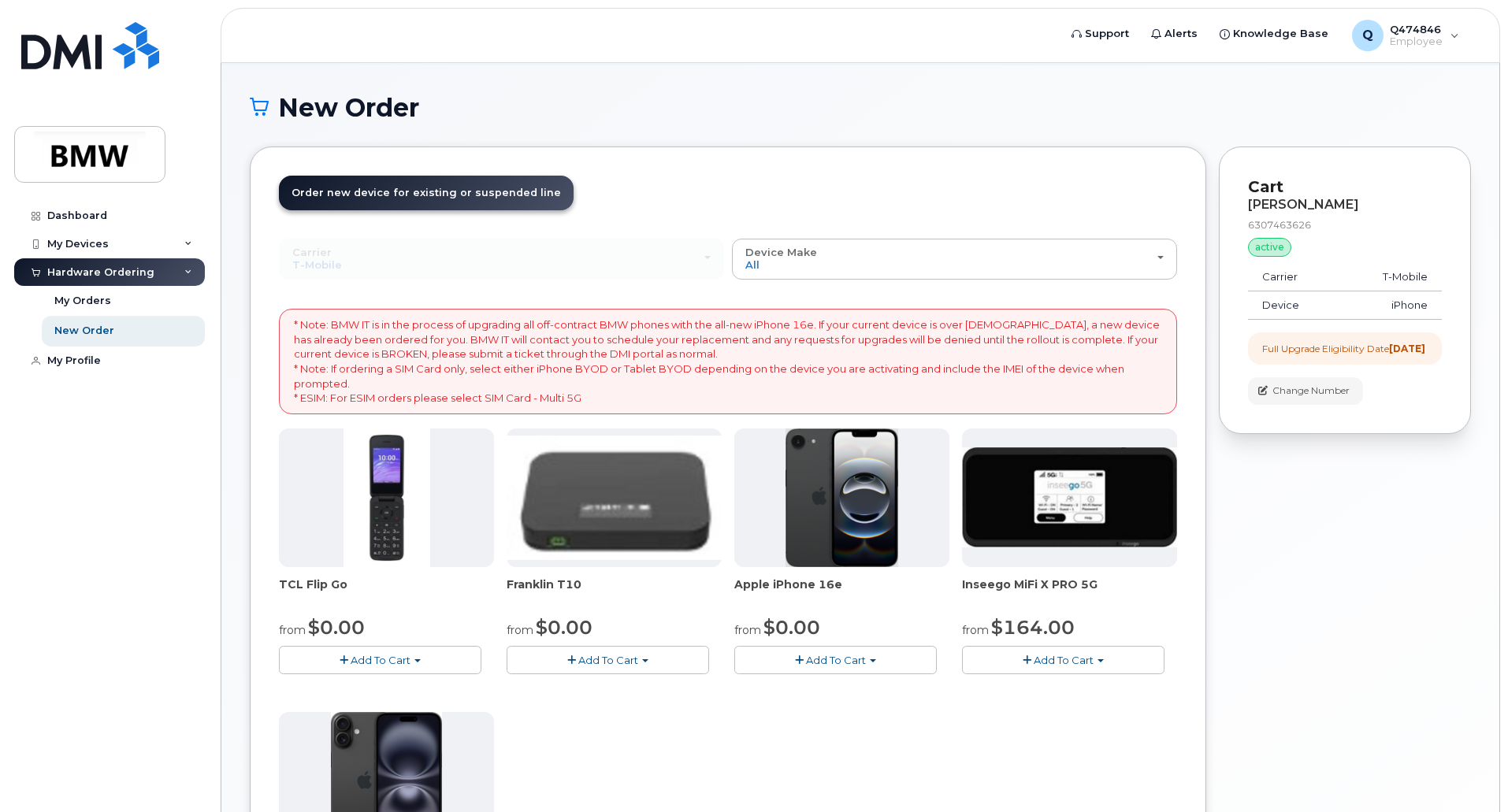
click at [820, 665] on span "Add To Cart" at bounding box center [836, 660] width 60 height 13
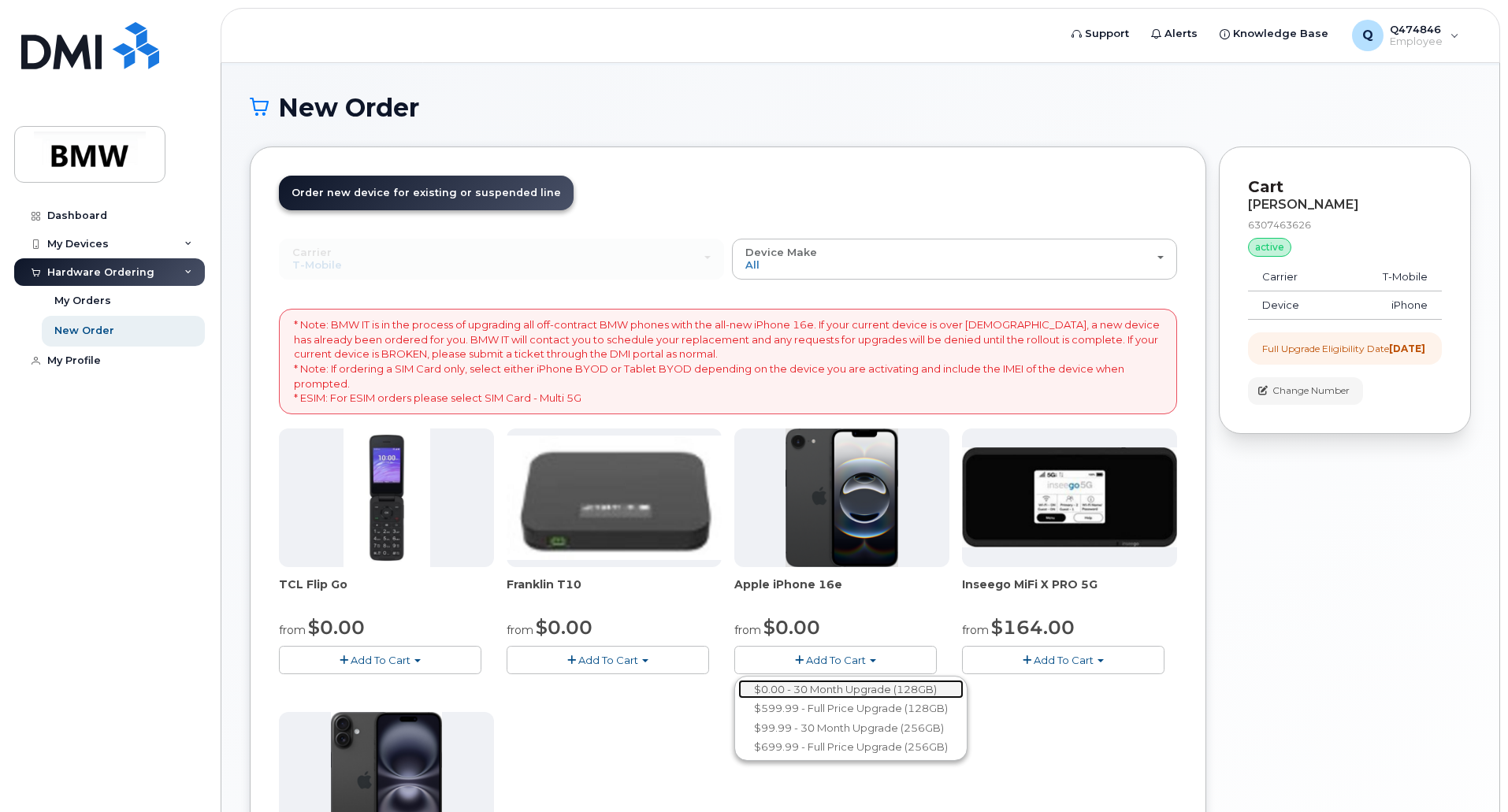
click at [839, 689] on link "$0.00 - 30 Month Upgrade (128GB)" at bounding box center [851, 690] width 225 height 20
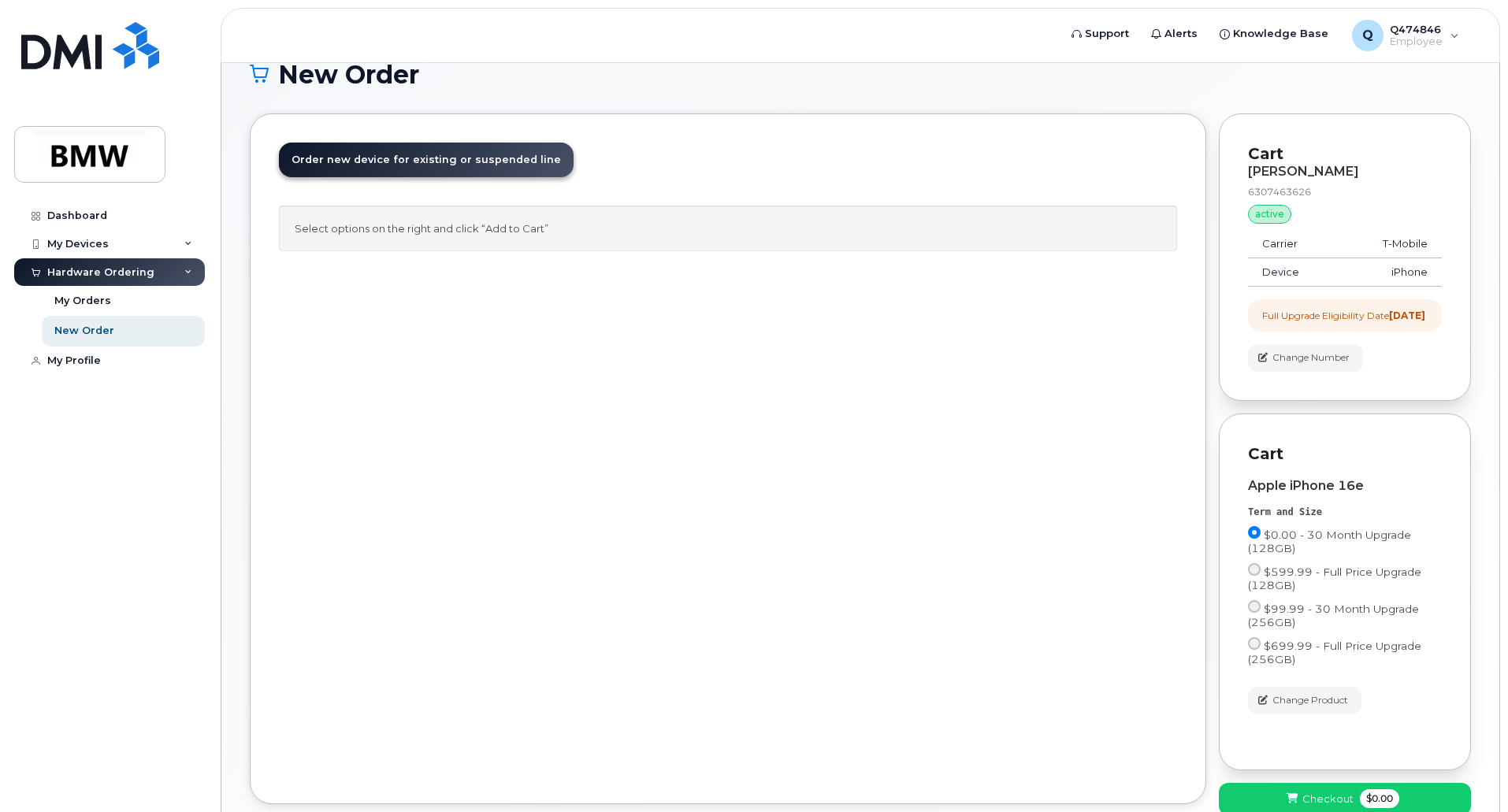
scroll to position [0, 0]
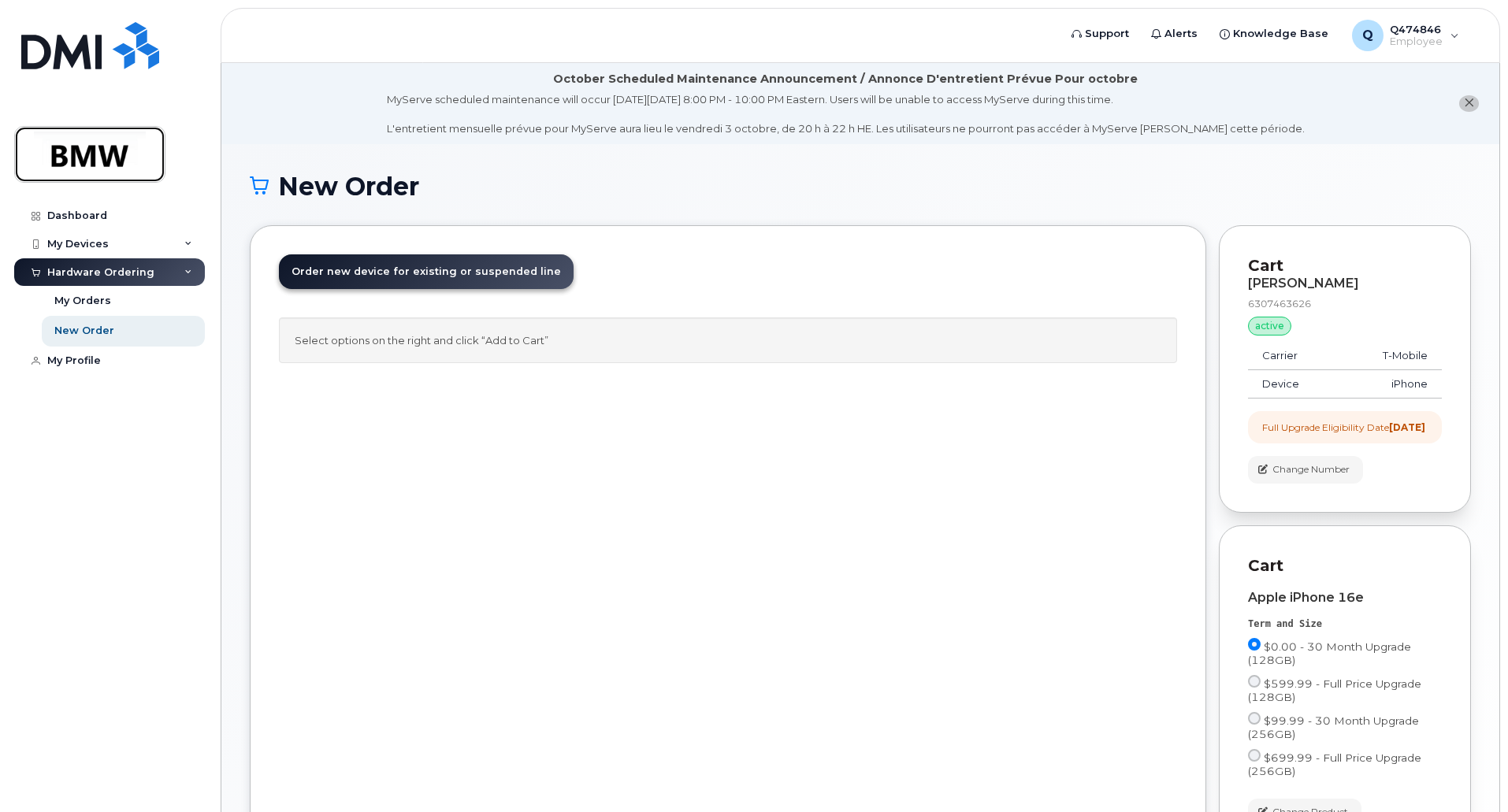
click at [95, 149] on img at bounding box center [90, 154] width 121 height 46
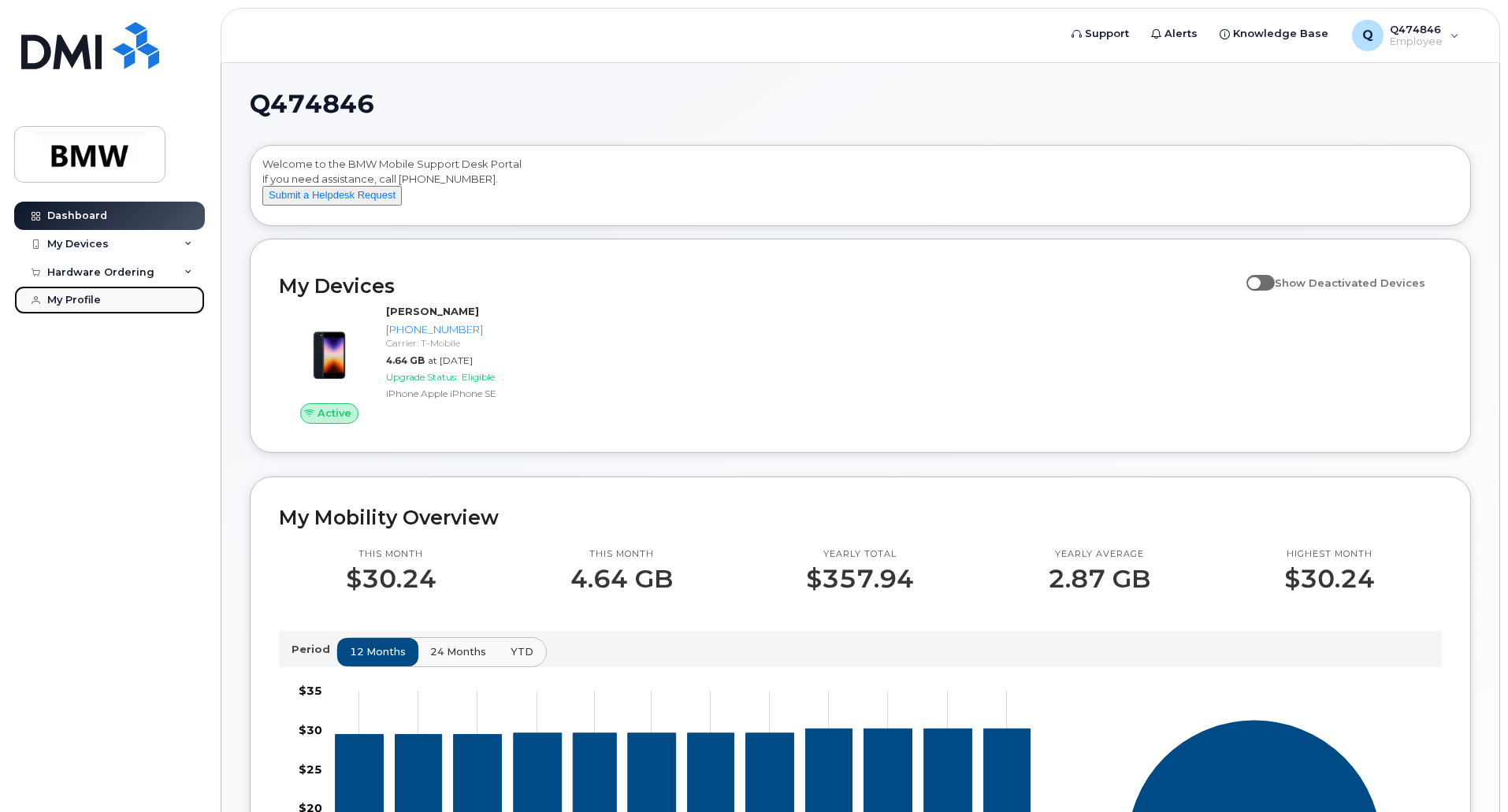
click at [84, 299] on div "My Profile" at bounding box center [74, 300] width 54 height 13
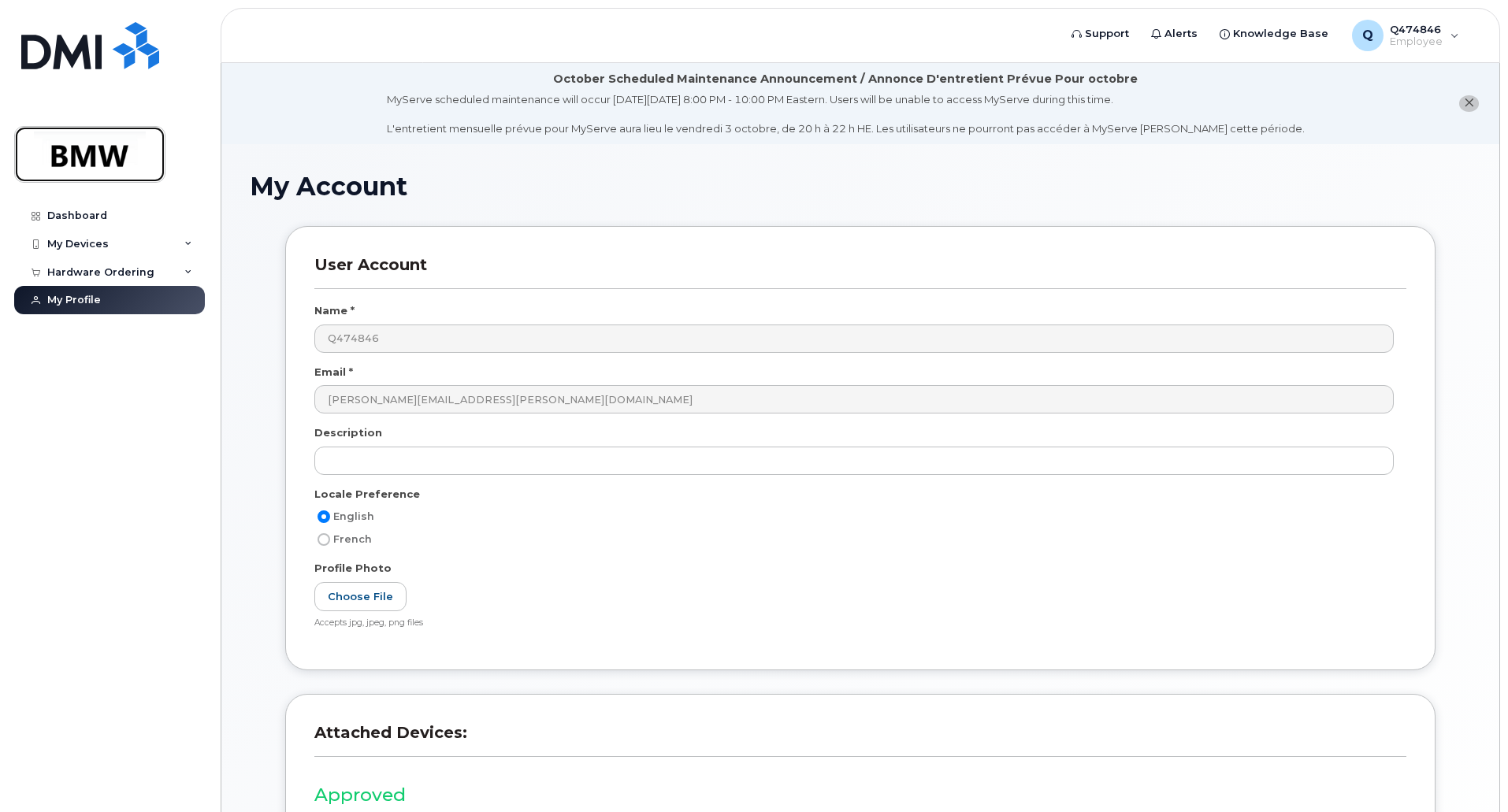
click at [81, 160] on img at bounding box center [90, 154] width 121 height 46
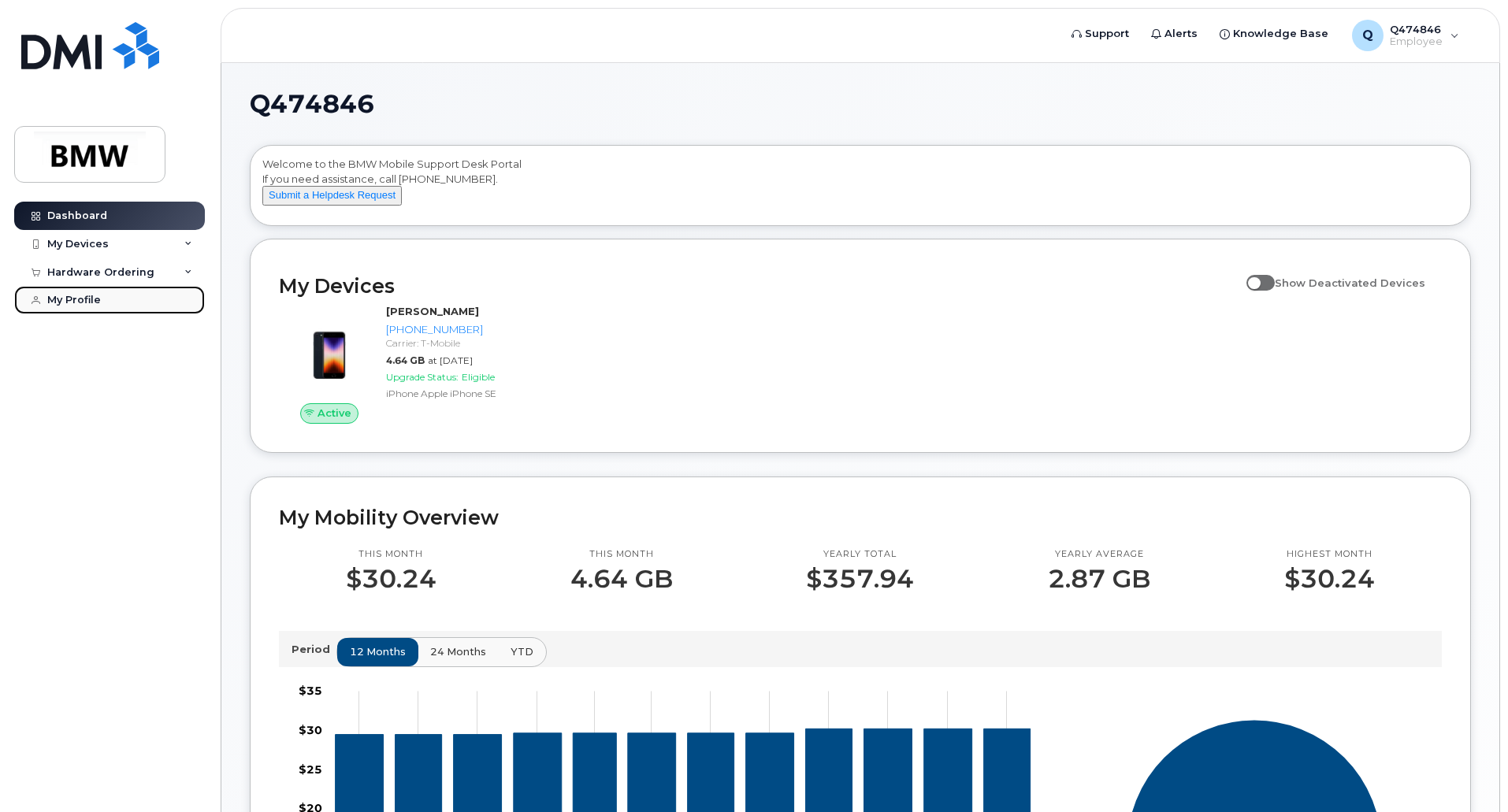
click at [88, 300] on div "My Profile" at bounding box center [74, 300] width 54 height 13
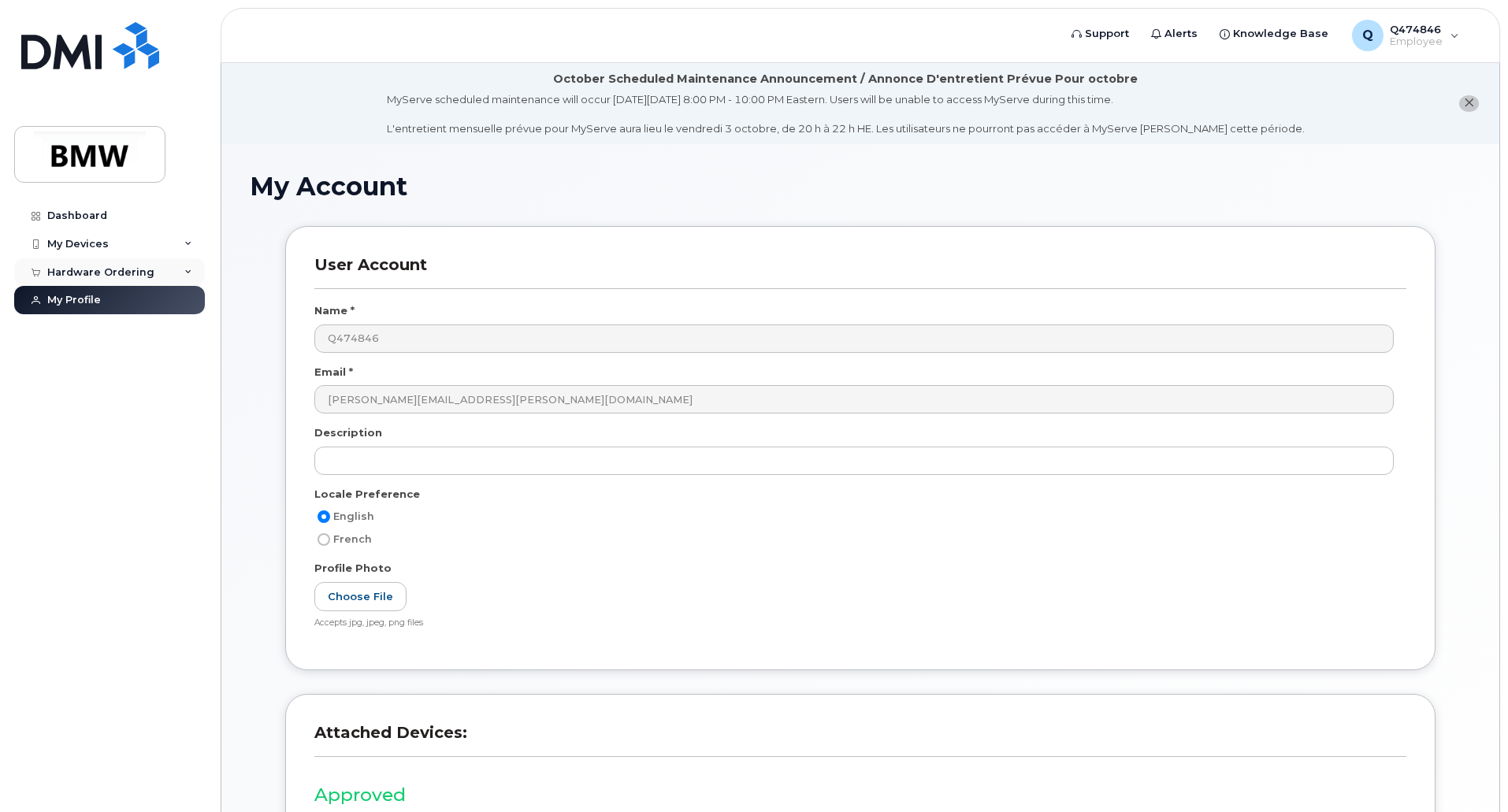
click at [110, 272] on div "Hardware Ordering" at bounding box center [101, 273] width 108 height 13
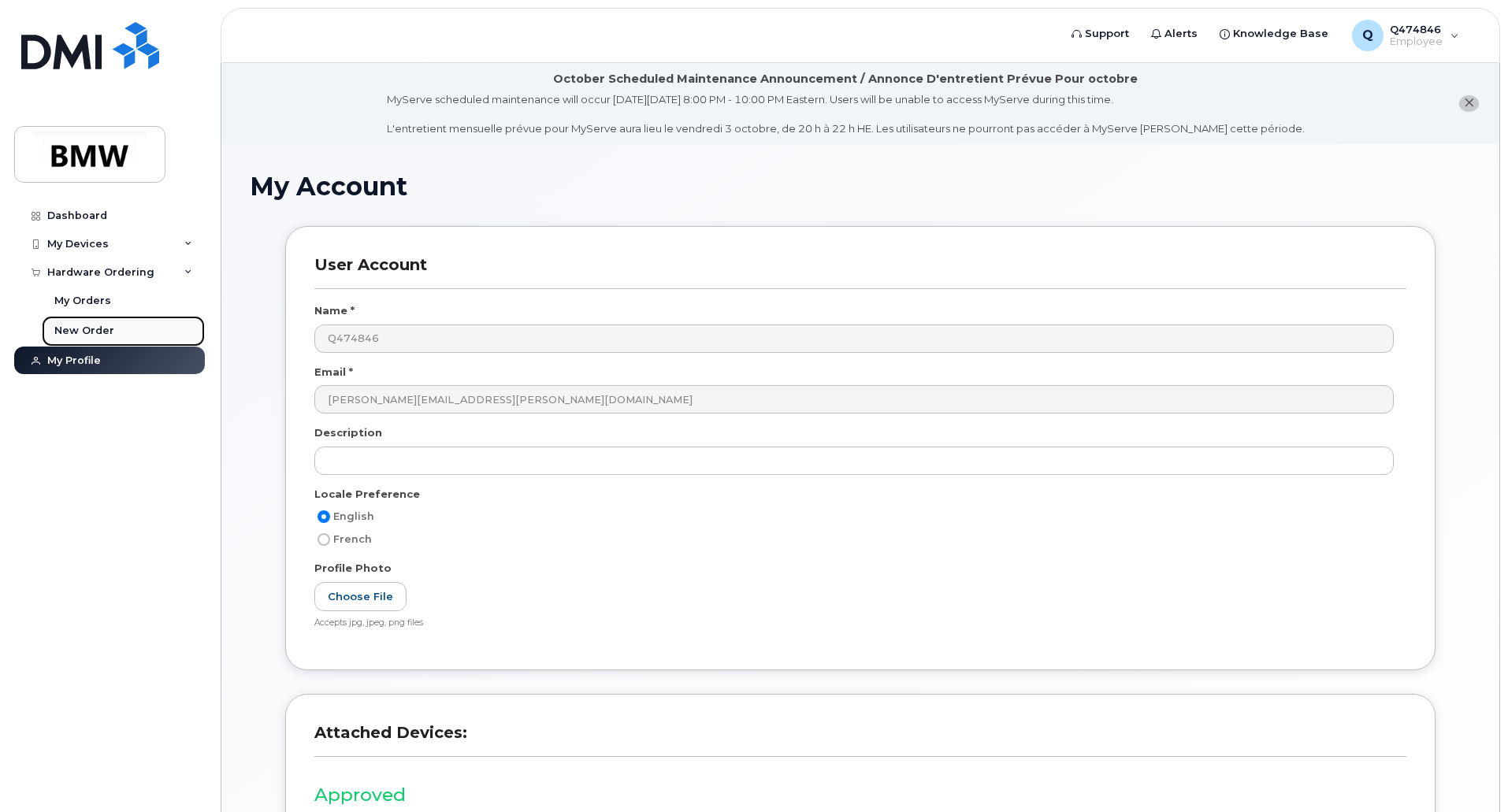
click at [93, 333] on div "New Order" at bounding box center [85, 330] width 60 height 14
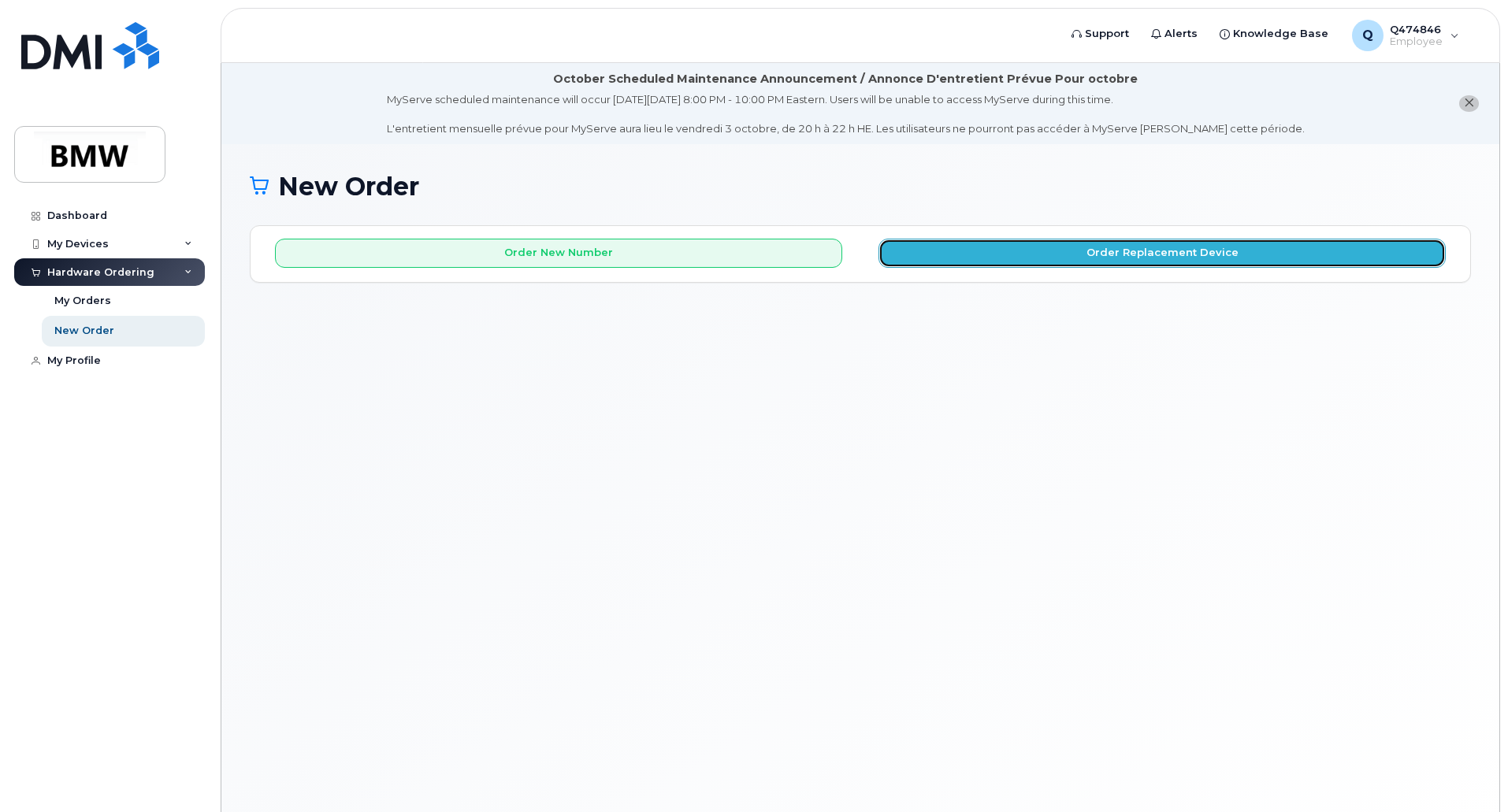
click at [1036, 254] on button "Order Replacement Device" at bounding box center [1163, 253] width 567 height 29
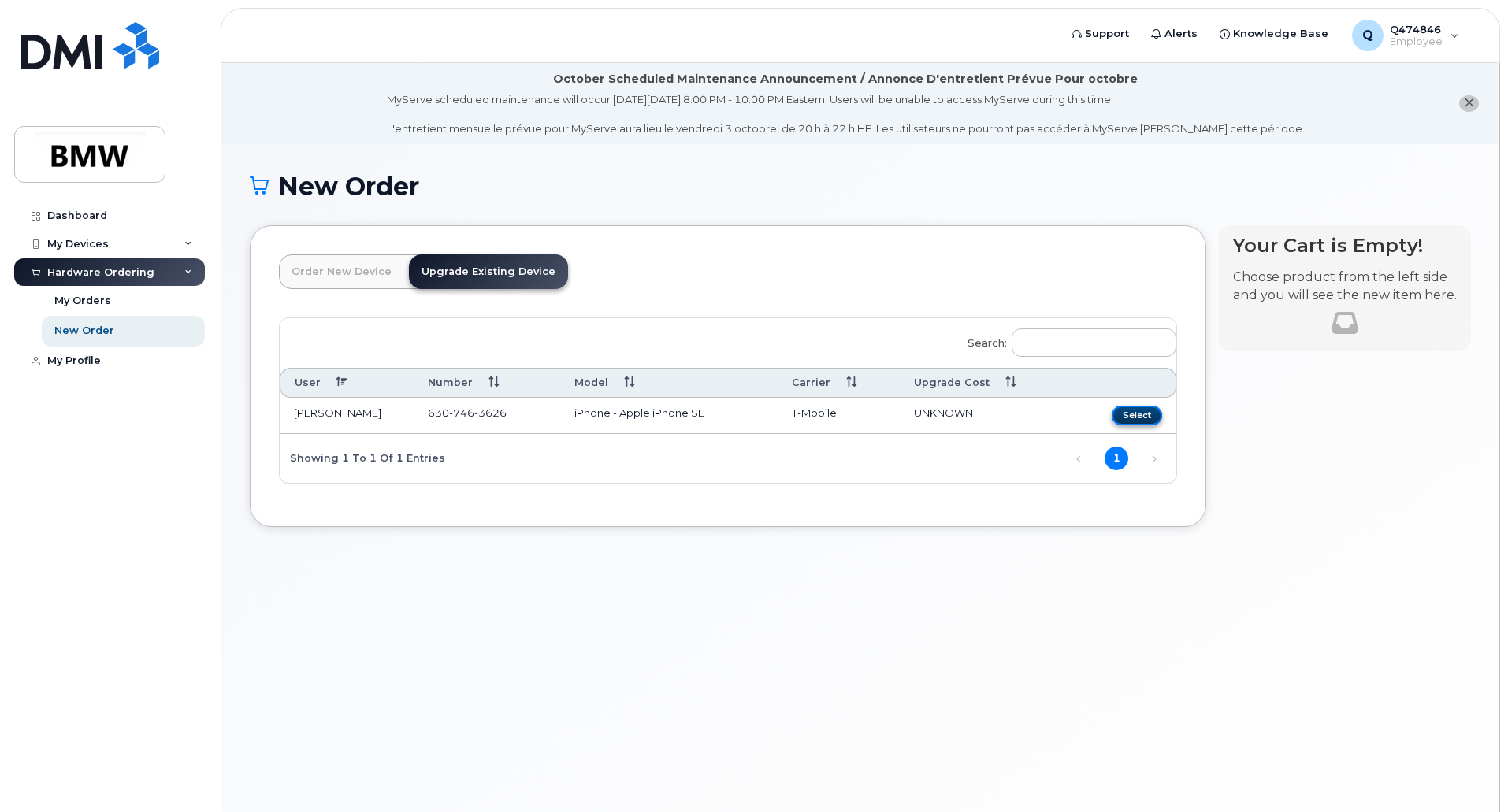
click at [1135, 414] on button "Select" at bounding box center [1137, 416] width 51 height 20
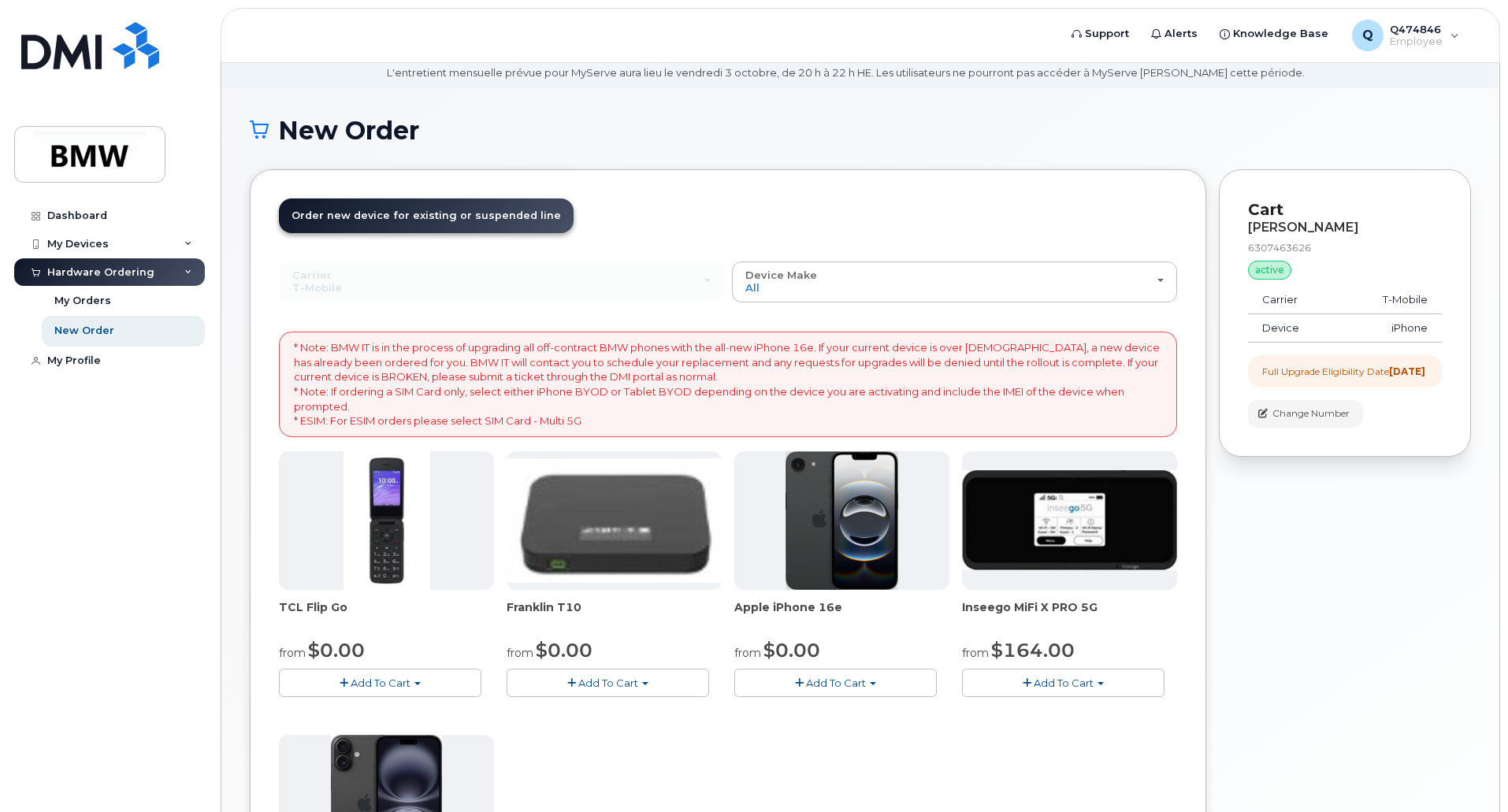
scroll to position [79, 0]
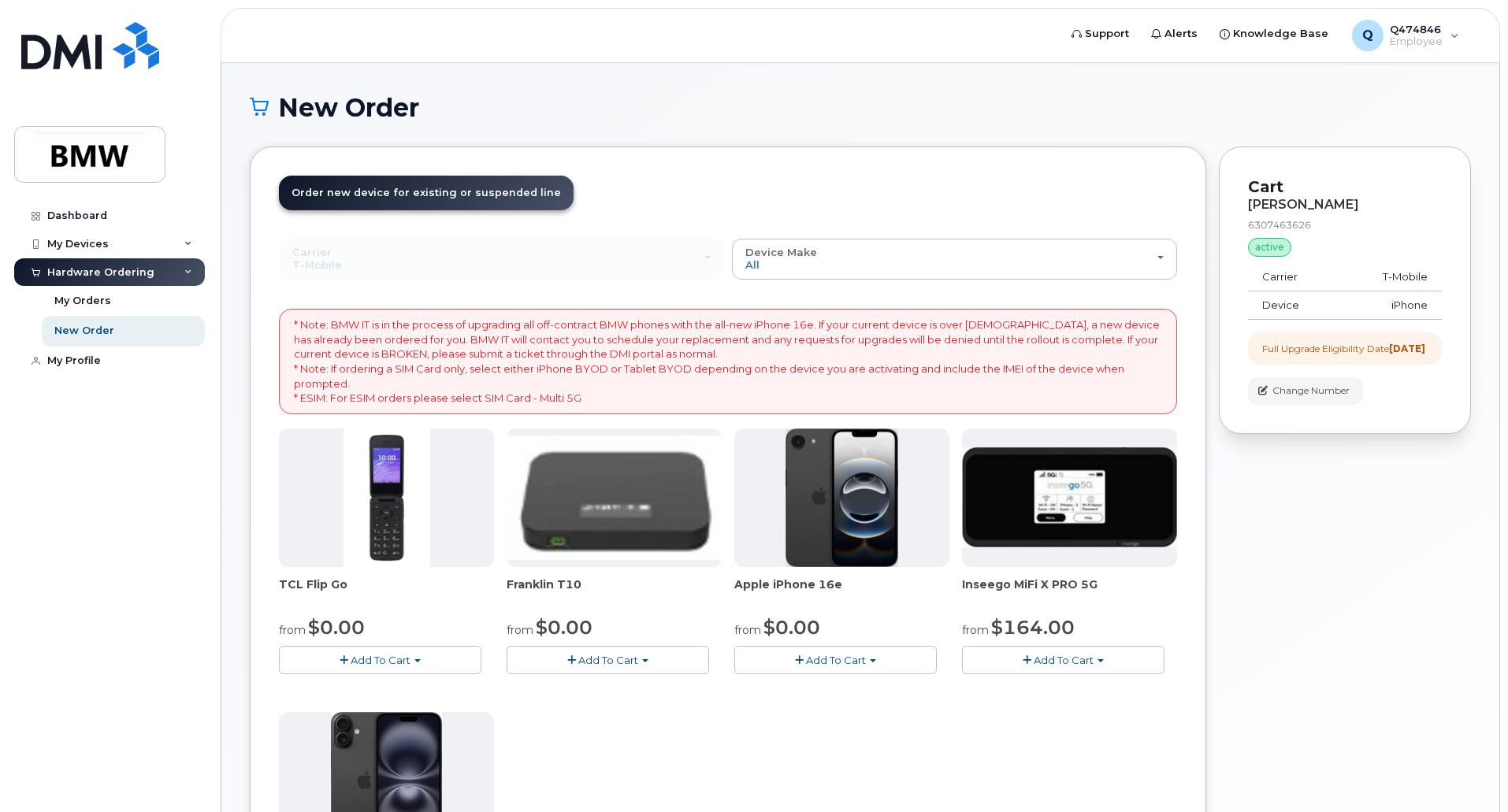
click at [811, 662] on span "Add To Cart" at bounding box center [836, 660] width 60 height 13
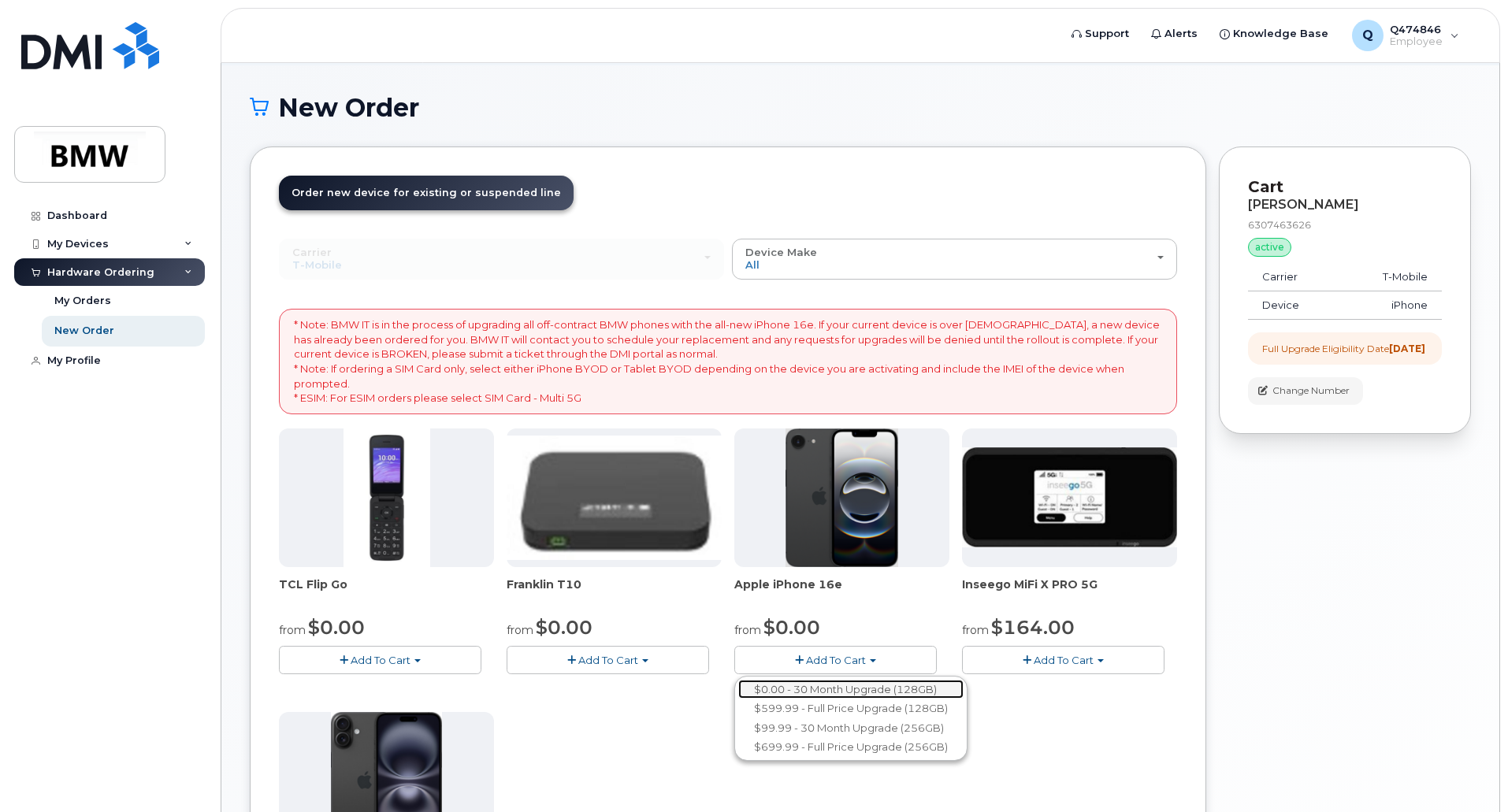
click at [820, 690] on link "$0.00 - 30 Month Upgrade (128GB)" at bounding box center [851, 690] width 225 height 20
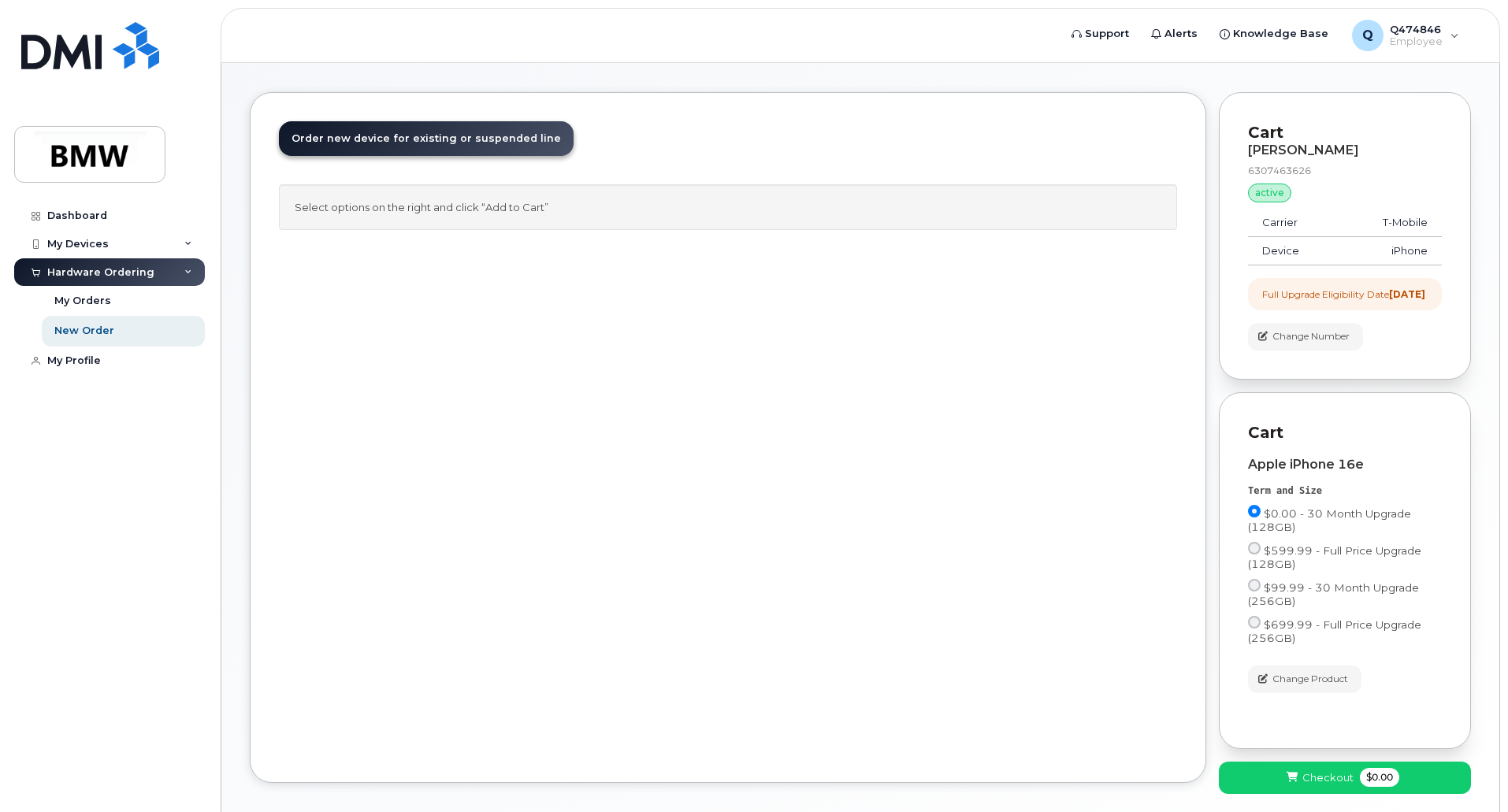
scroll to position [220, 0]
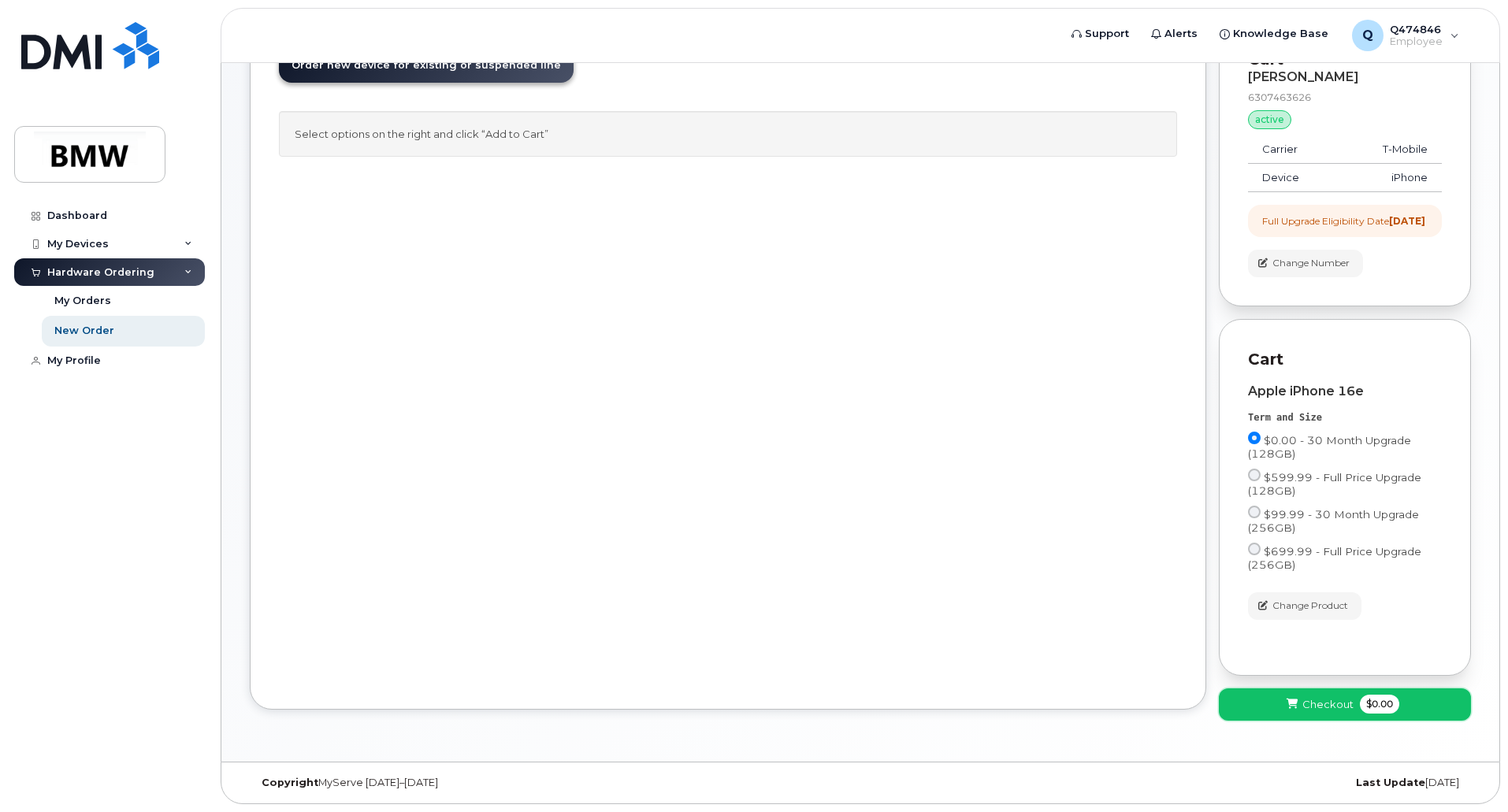
click at [1298, 705] on icon at bounding box center [1292, 705] width 11 height 10
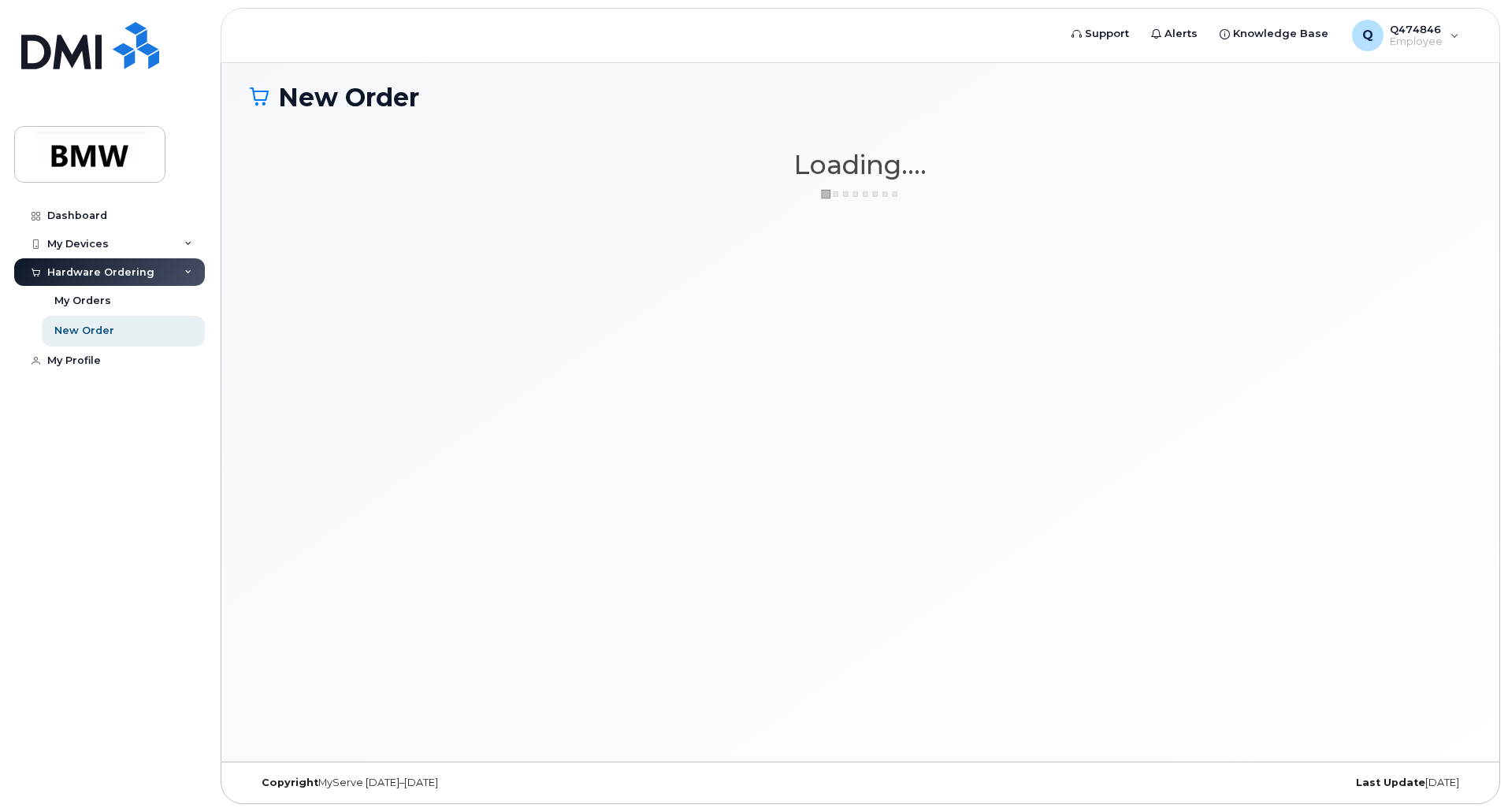
scroll to position [89, 0]
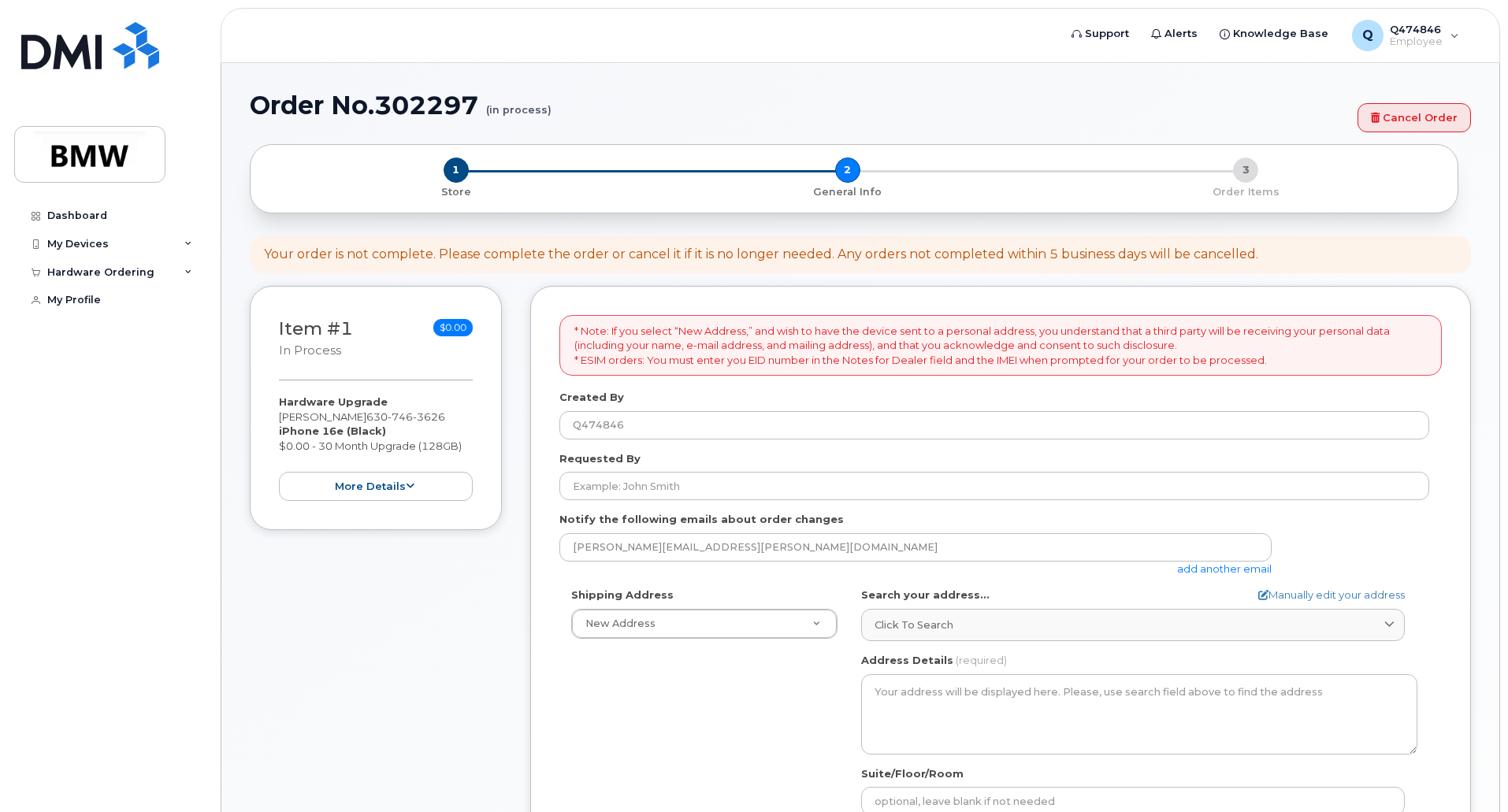
select select
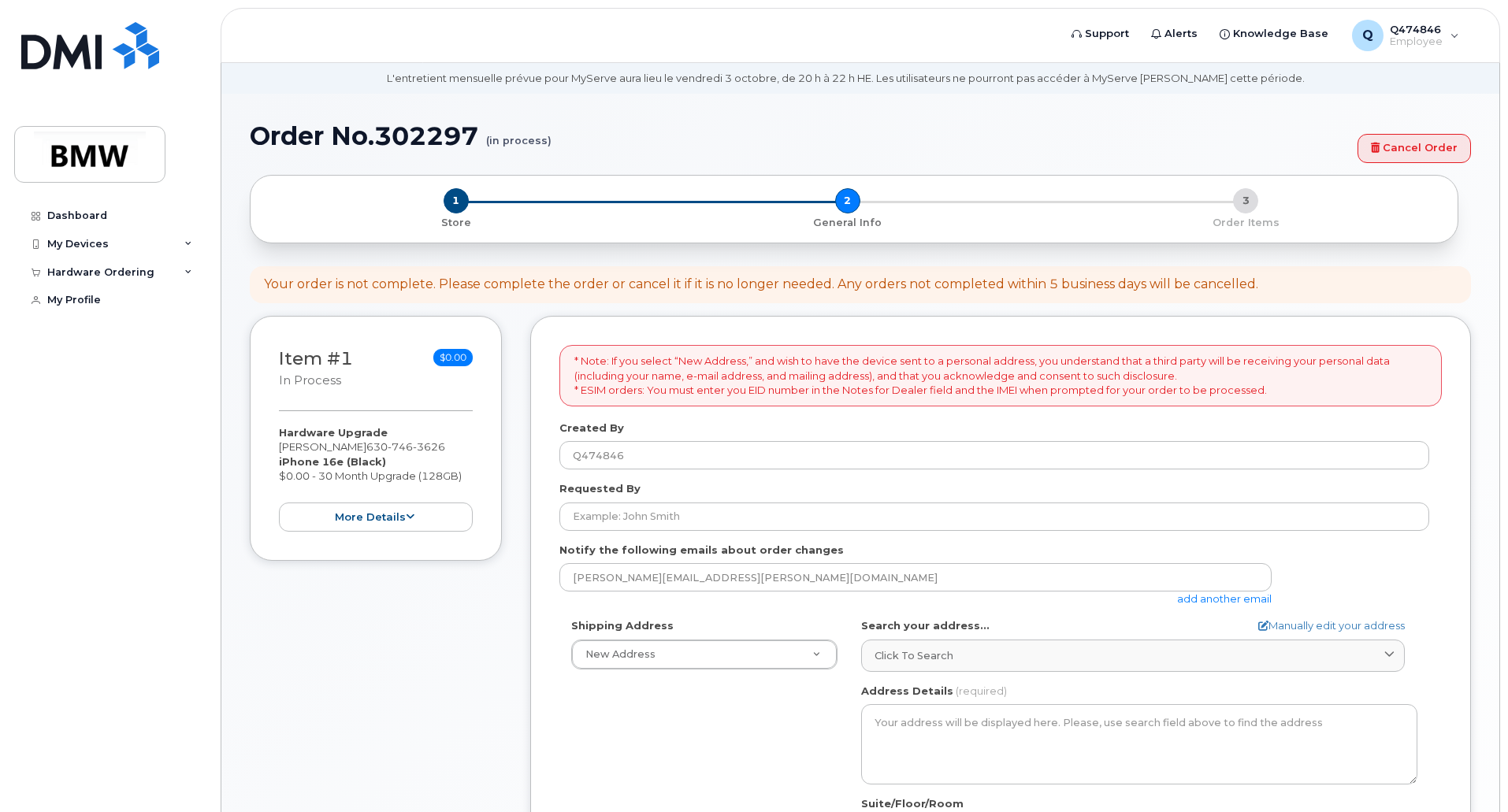
scroll to position [79, 0]
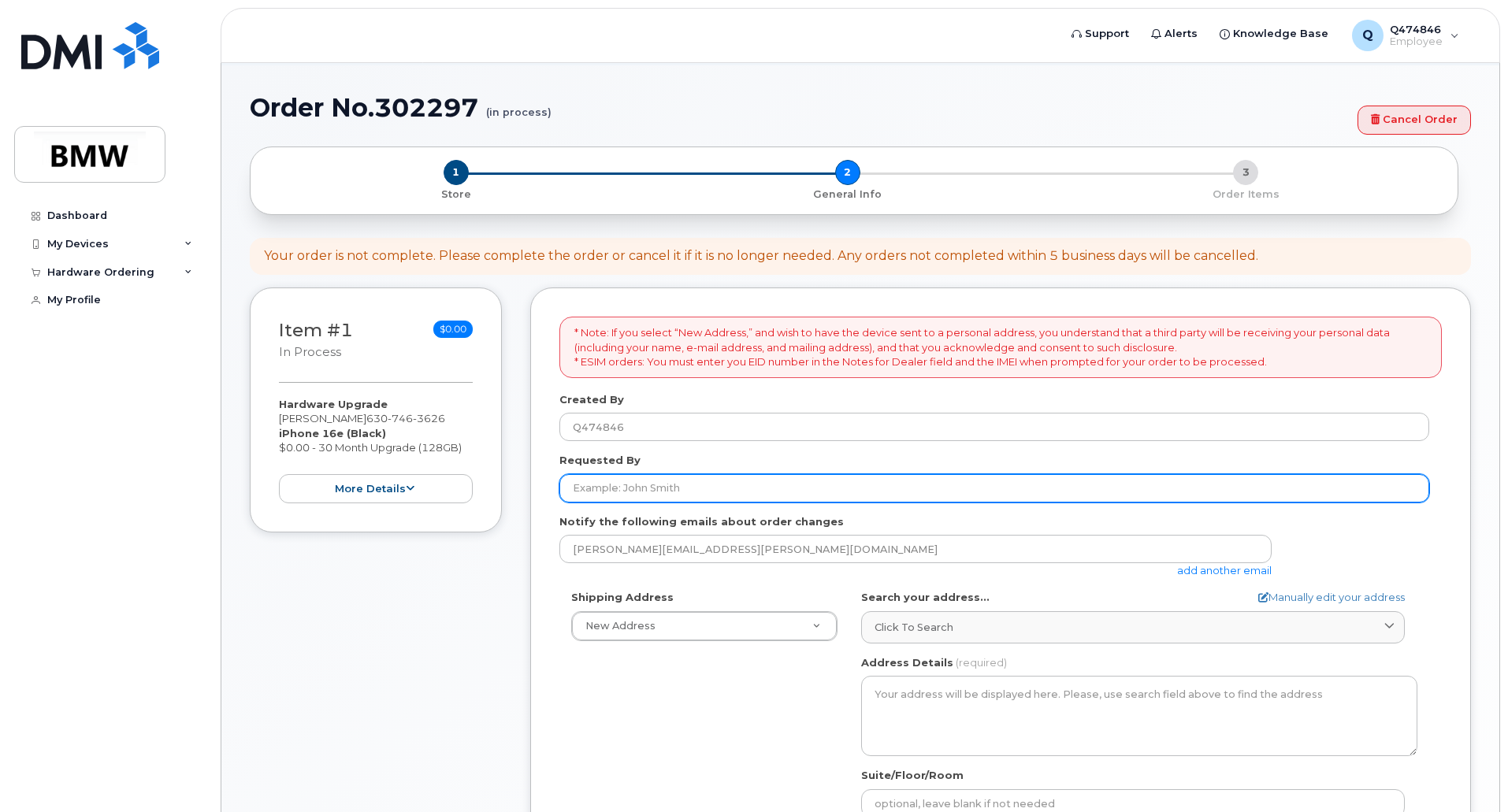
click at [622, 488] on input "Requested By" at bounding box center [994, 489] width 870 height 28
click at [596, 486] on input "Requested By" at bounding box center [994, 489] width 870 height 28
type input "[PERSON_NAME]"
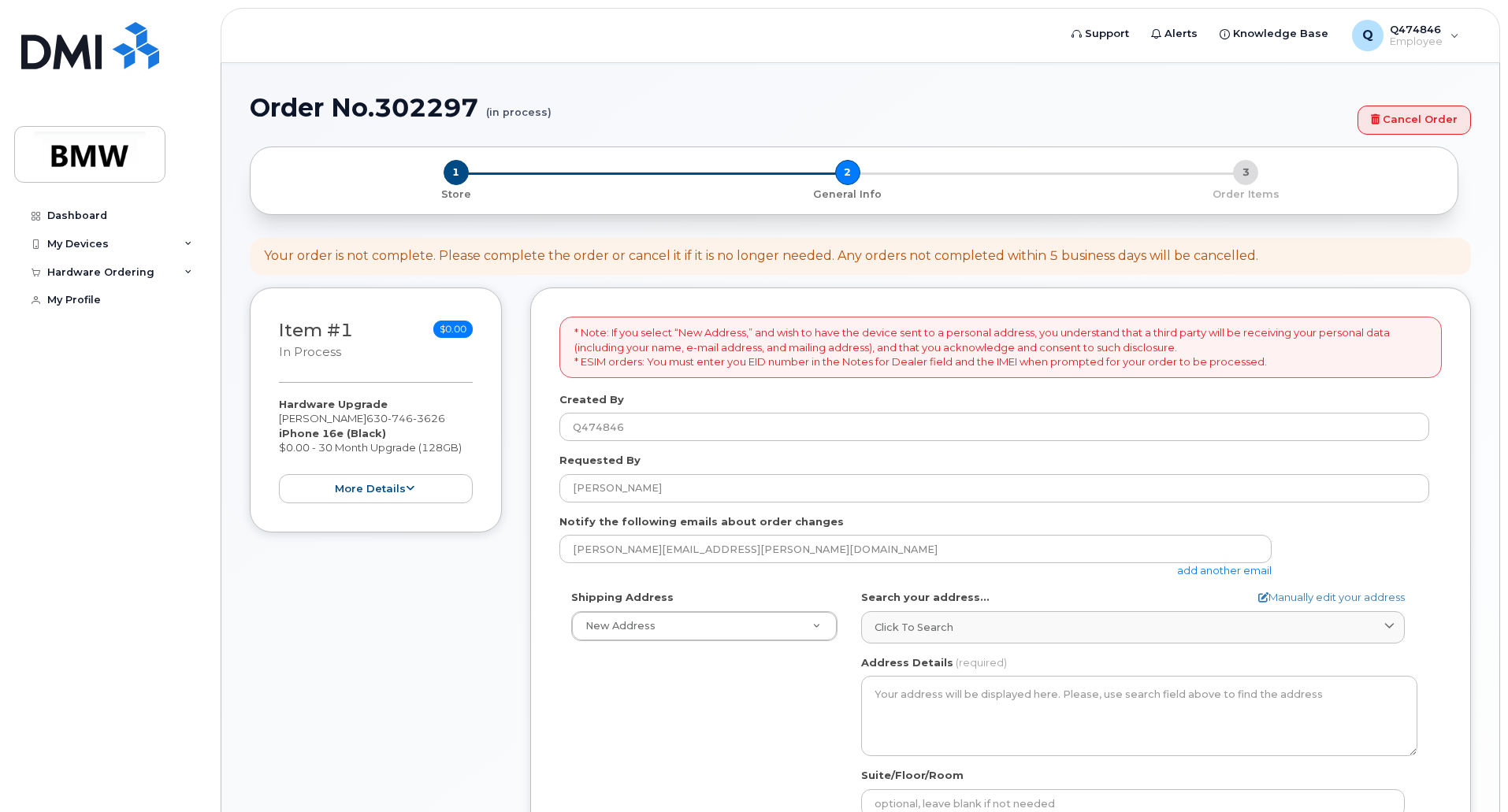
click at [581, 588] on form "* Note: If you select “New Address,” and wish to have the device sent to a pers…" at bounding box center [1000, 697] width 883 height 760
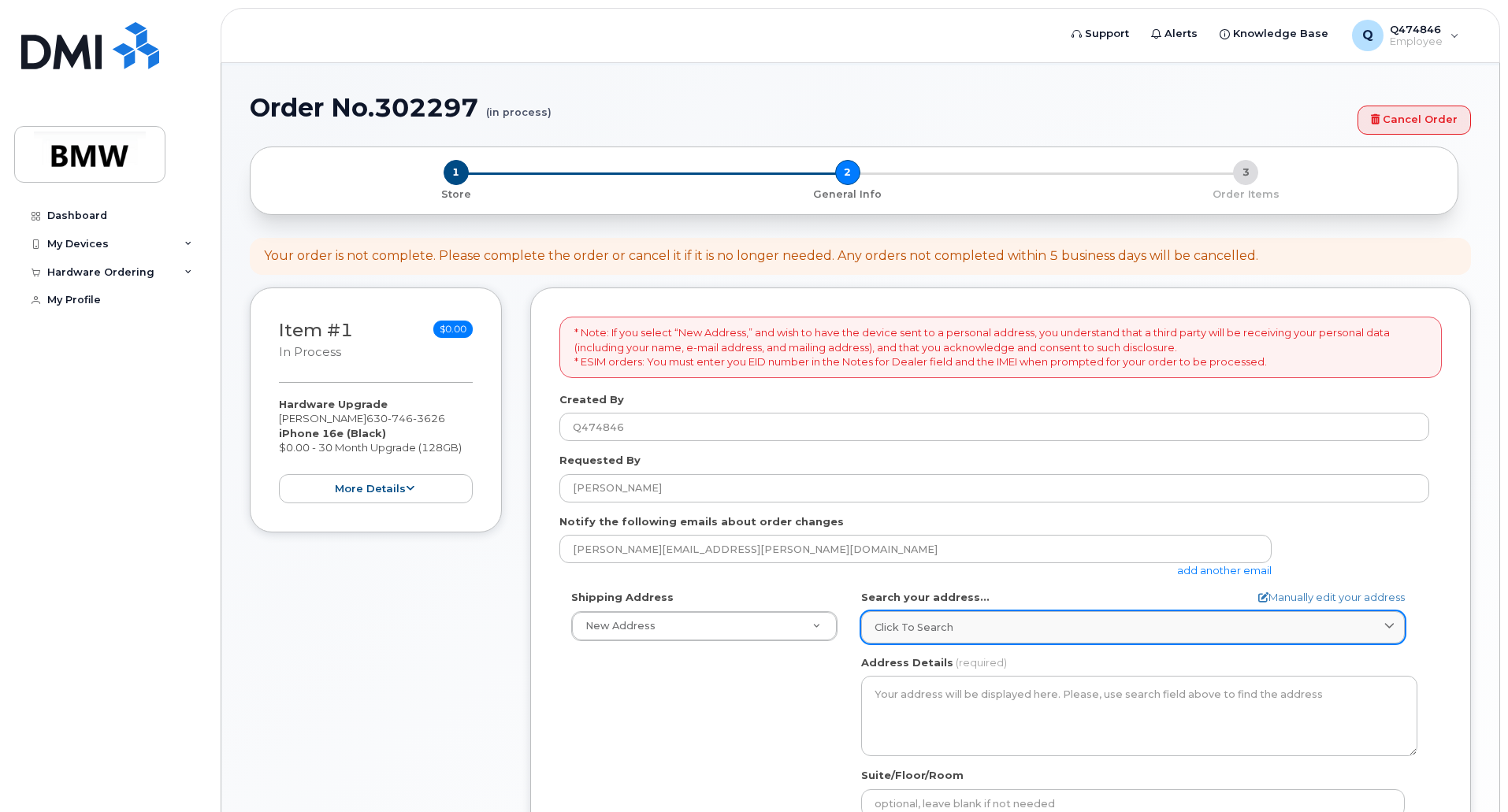
click at [948, 629] on span "Click to search" at bounding box center [914, 627] width 79 height 15
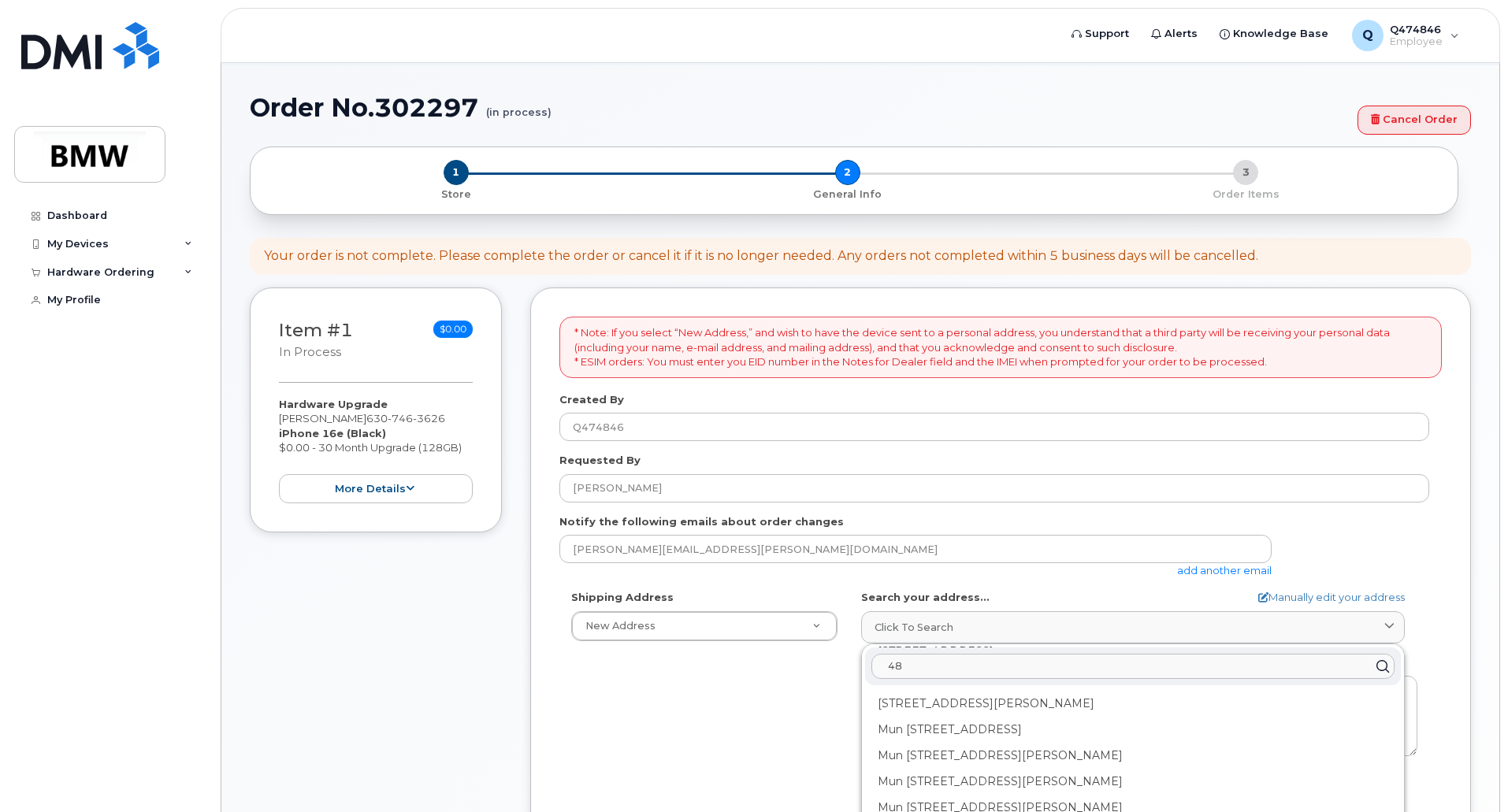
type input "4"
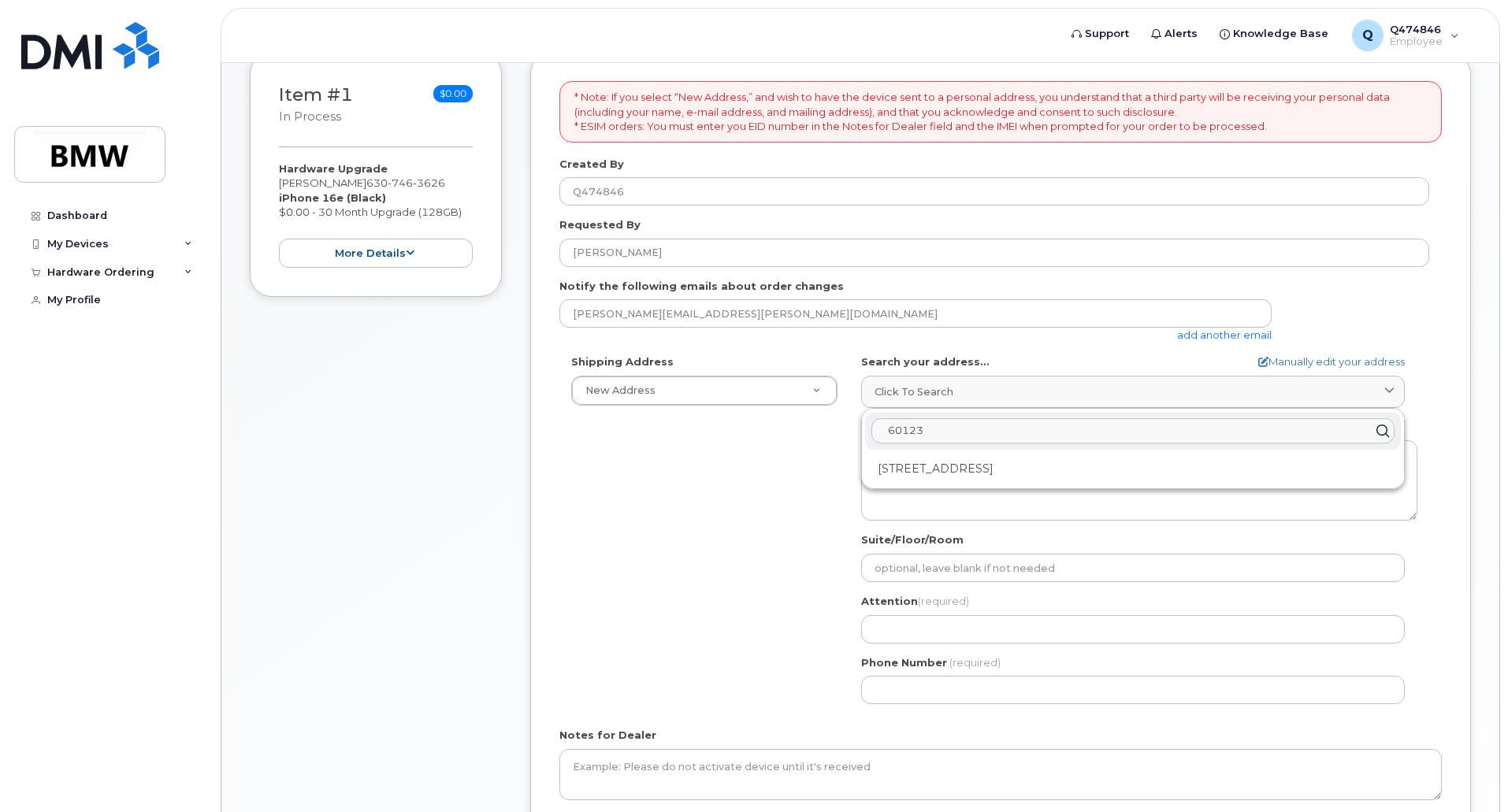
scroll to position [315, 0]
type input "60123"
click at [1277, 361] on link "Manually edit your address" at bounding box center [1331, 360] width 146 height 15
select select
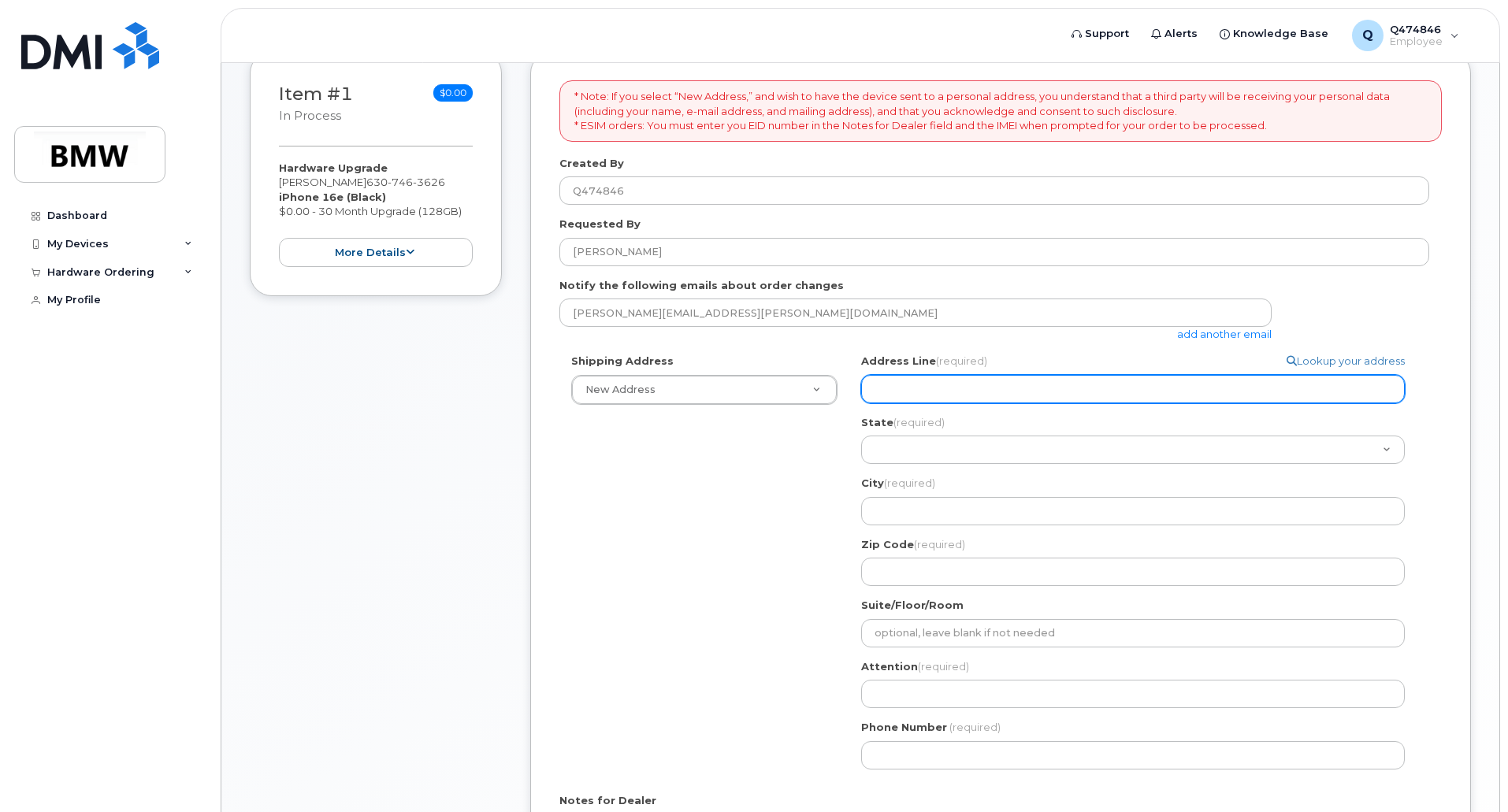
click at [904, 391] on input "Address Line (required)" at bounding box center [1133, 389] width 543 height 28
type input "48 N. Edison Ave"
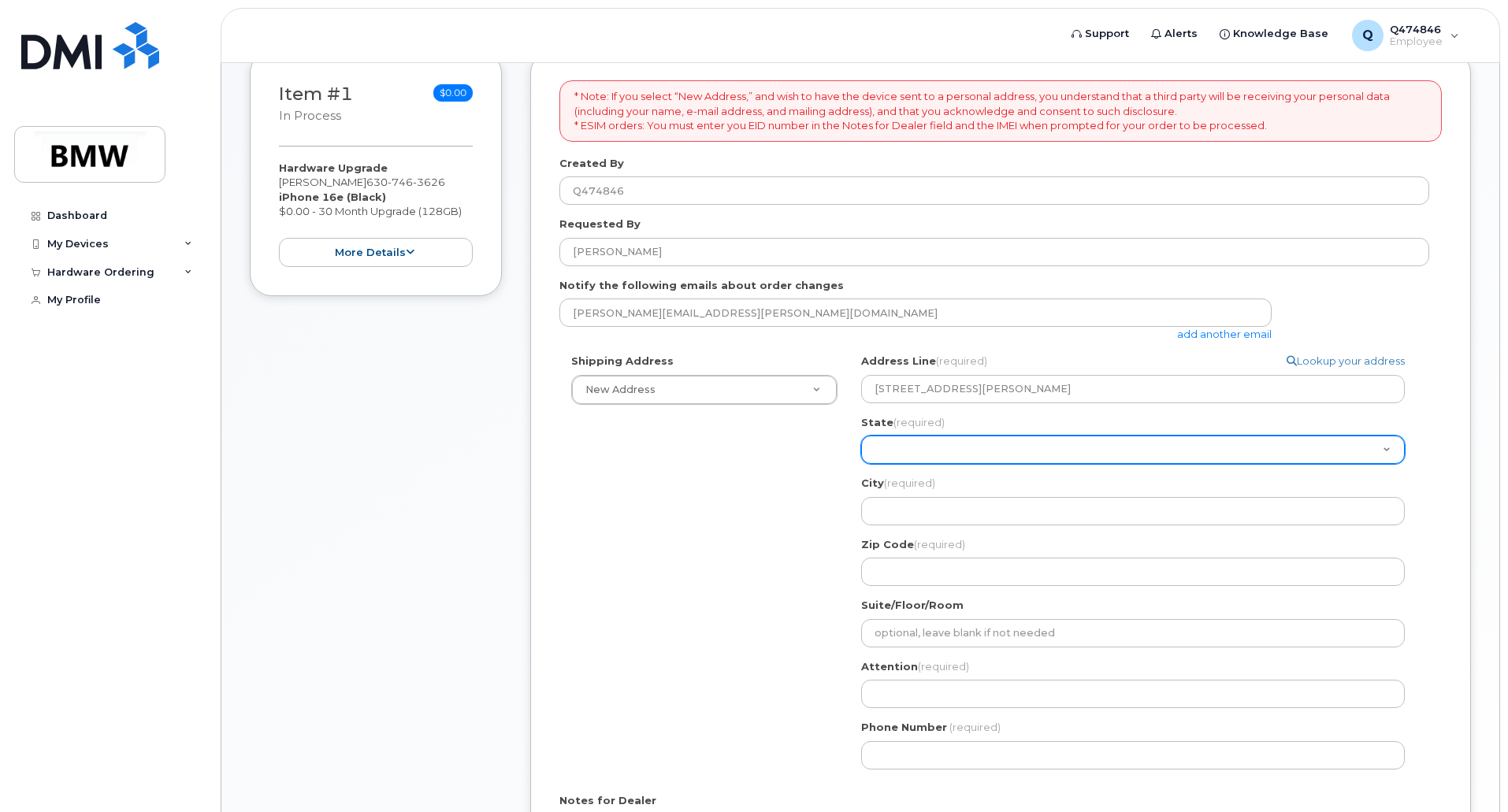
select select "IL"
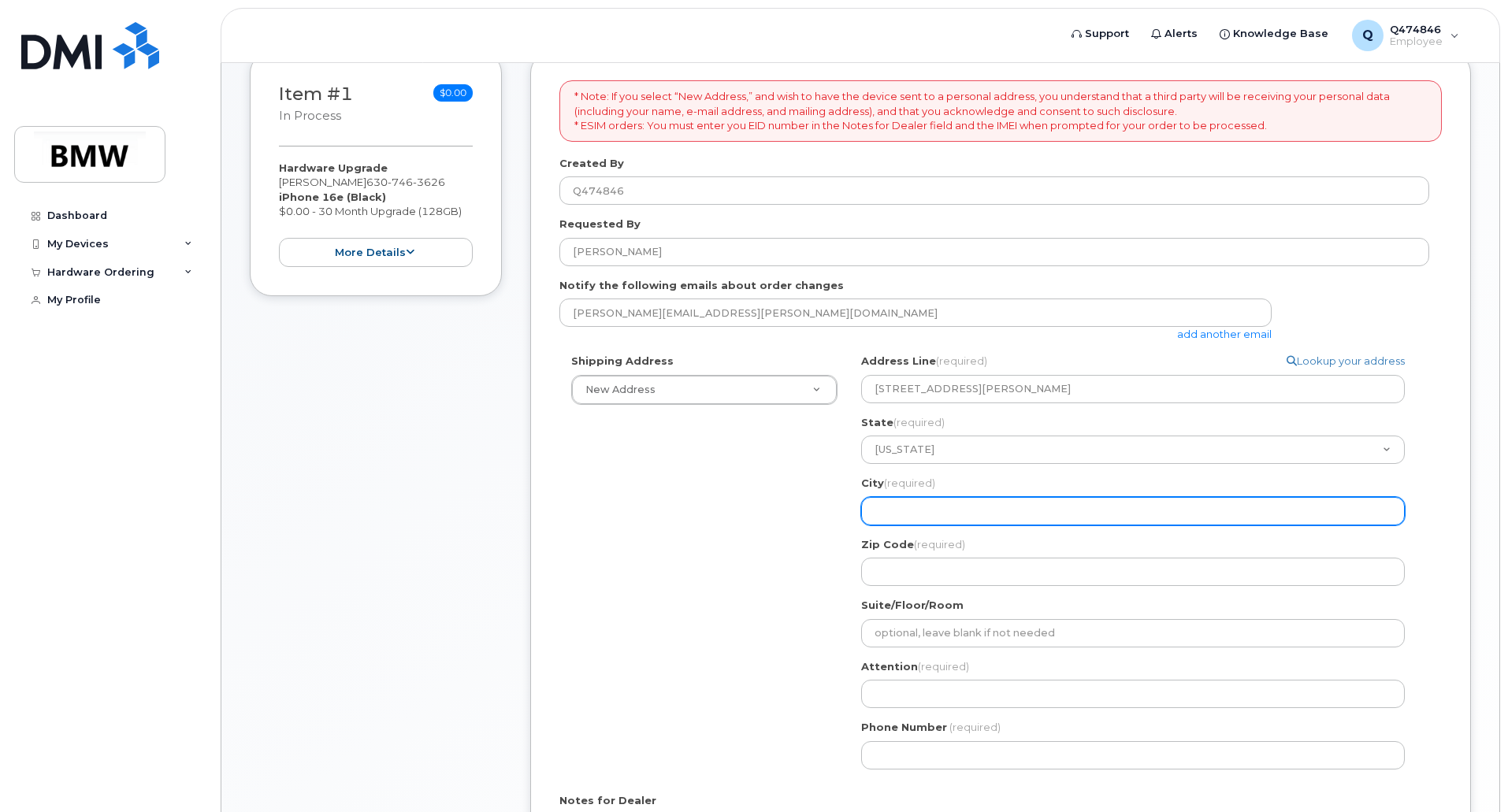
type input "Elgin"
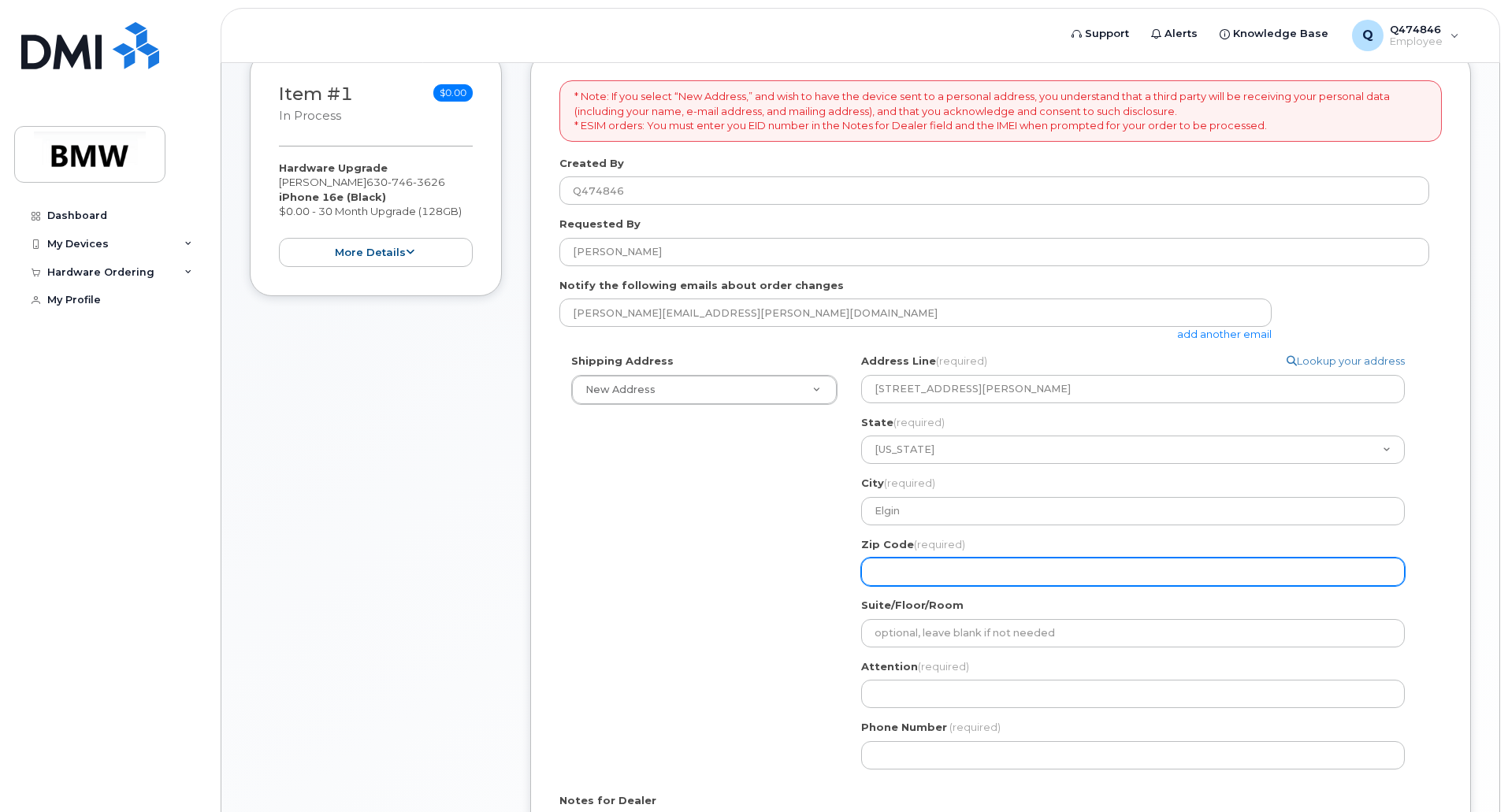
type input "60123"
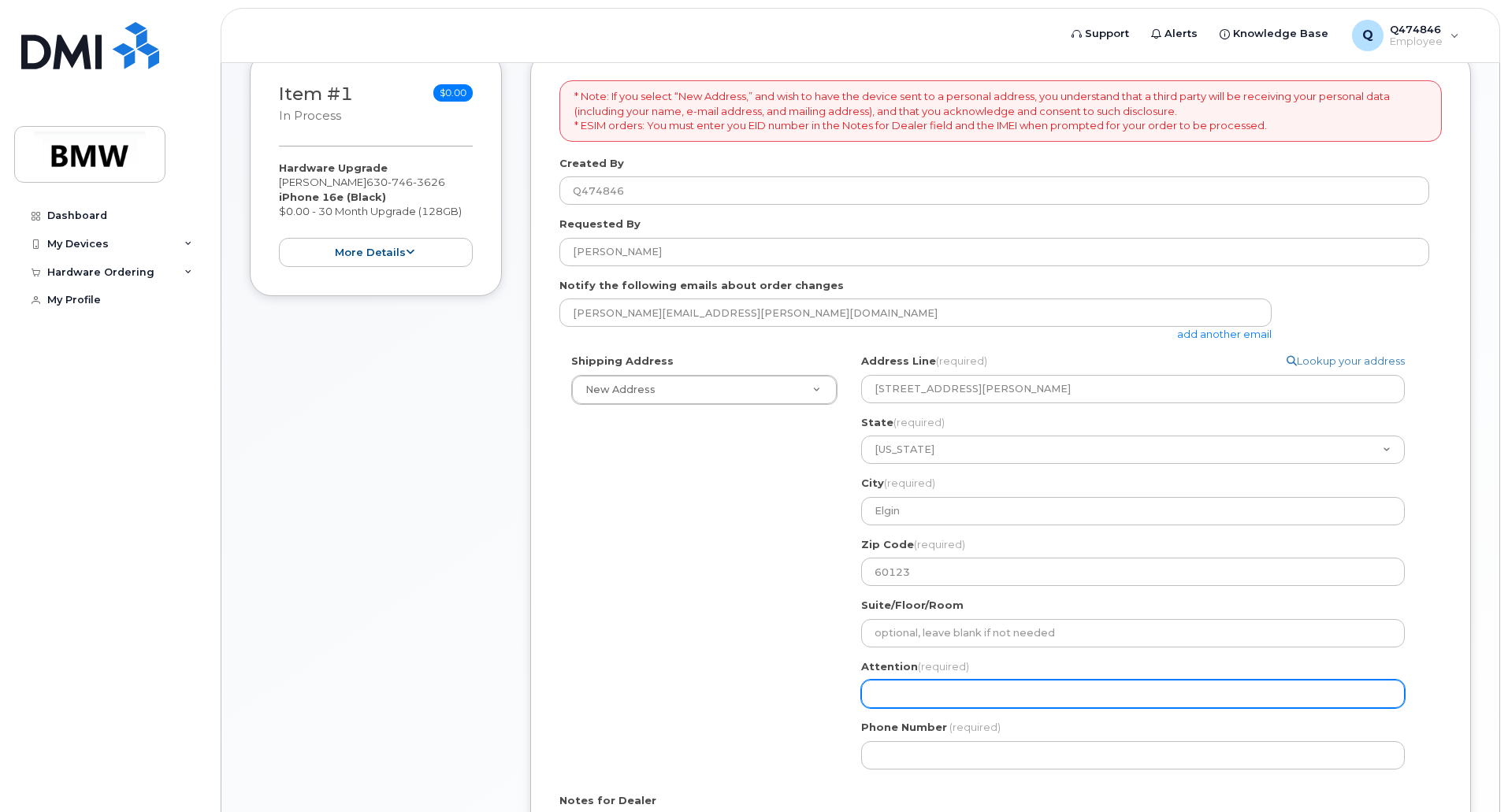
type input "[PERSON_NAME]"
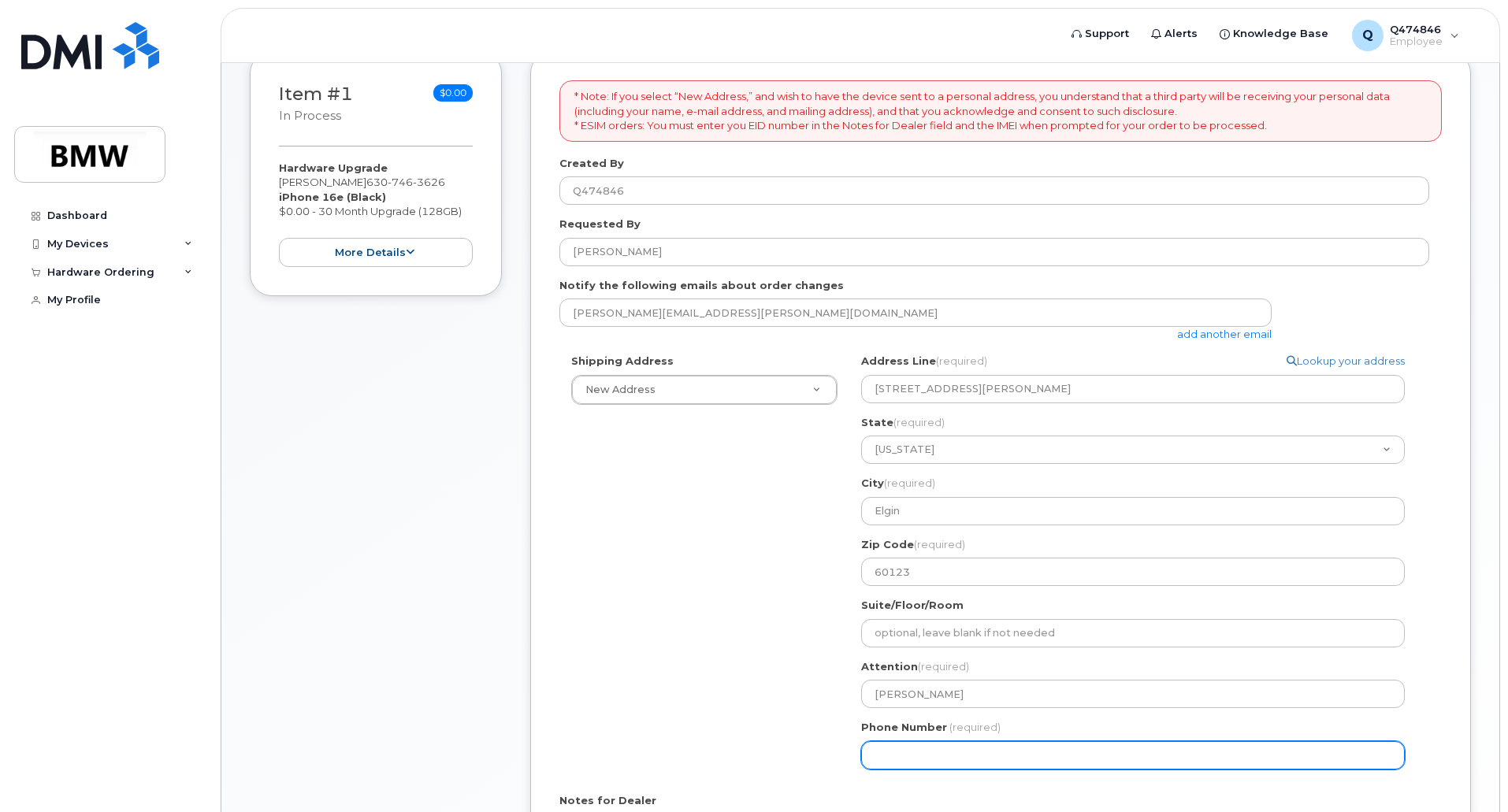
type input "6307463626"
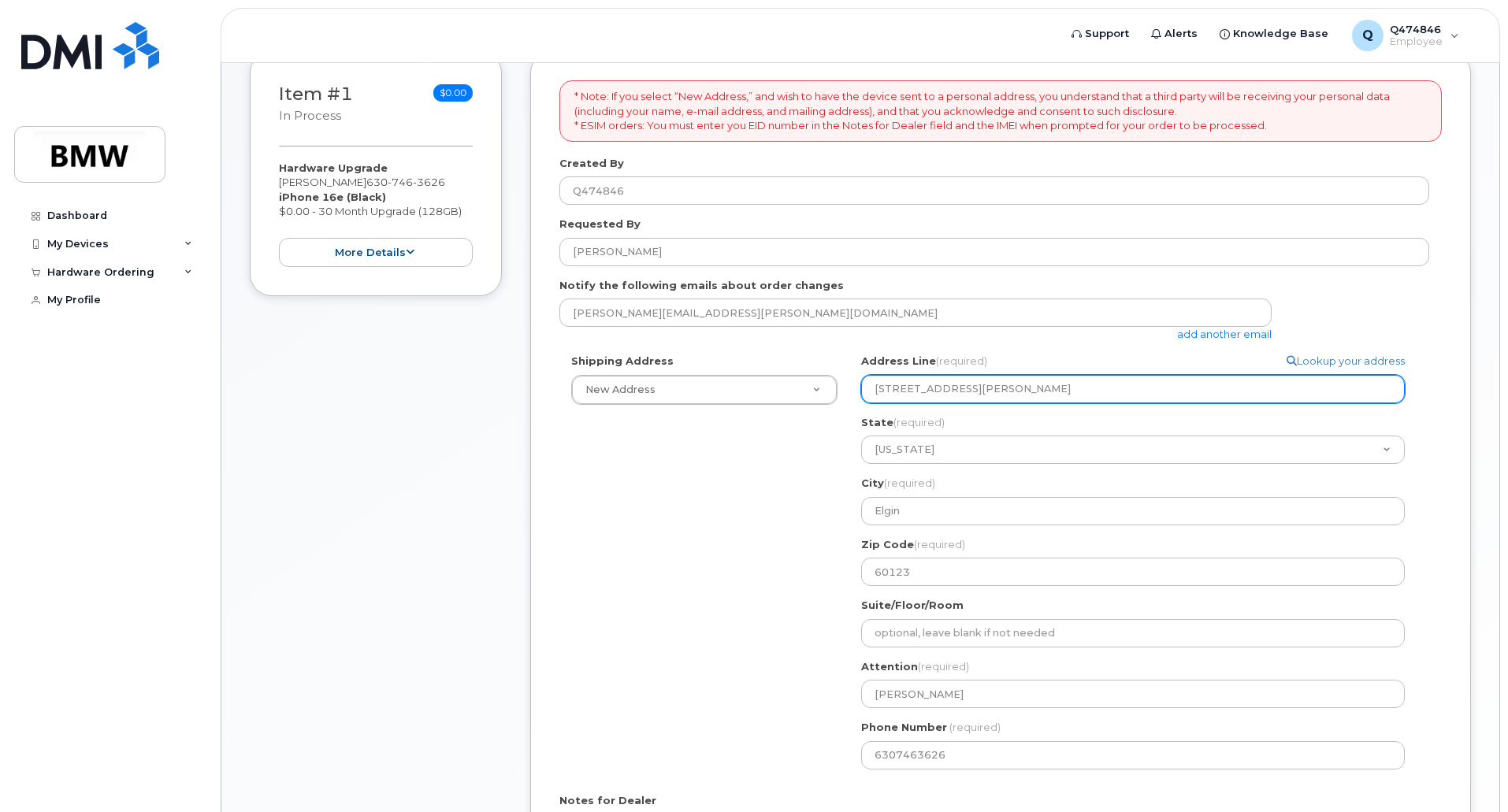
select select
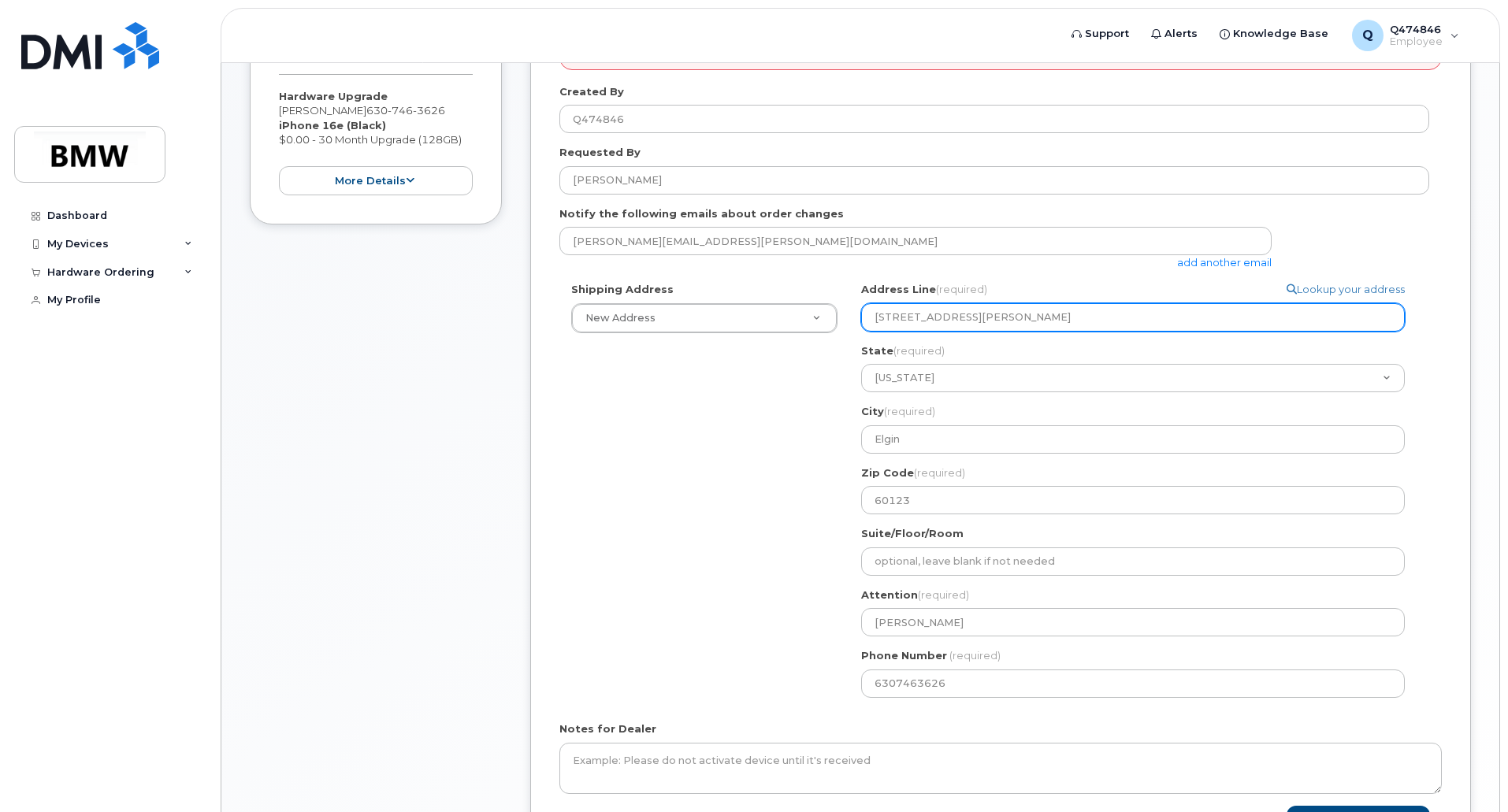
scroll to position [473, 0]
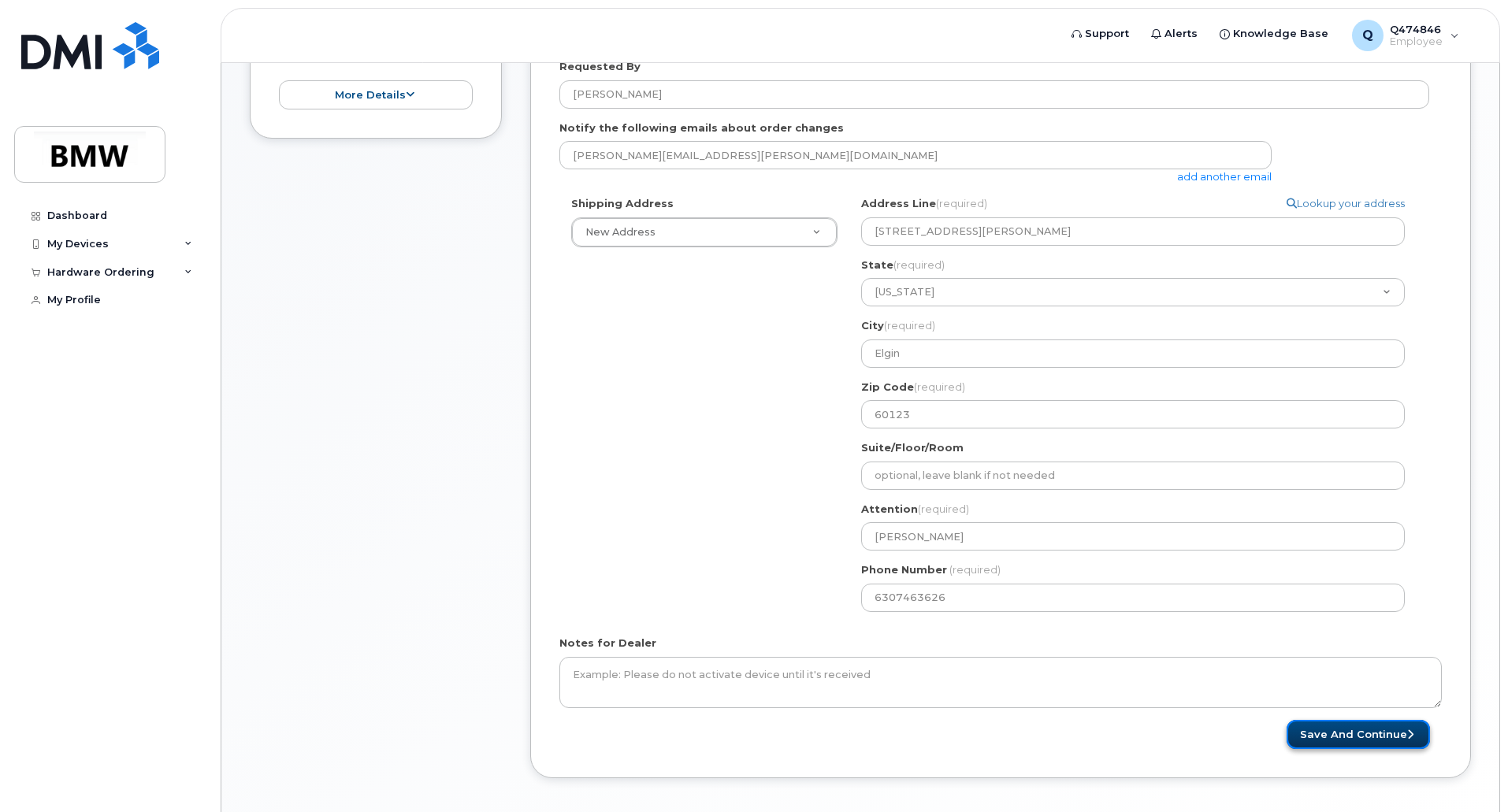
click at [1337, 738] on button "Save and Continue" at bounding box center [1359, 734] width 143 height 29
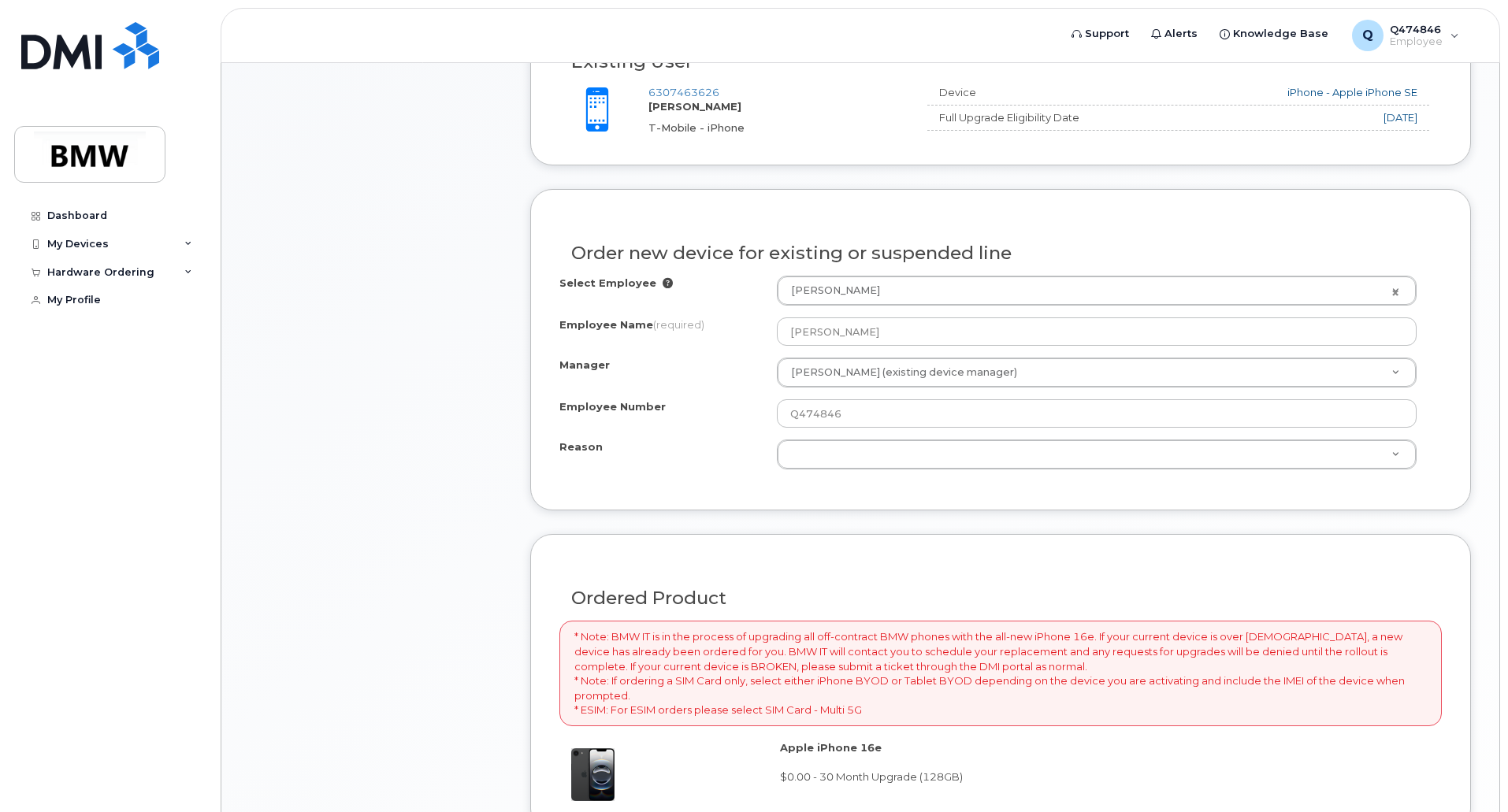
scroll to position [709, 0]
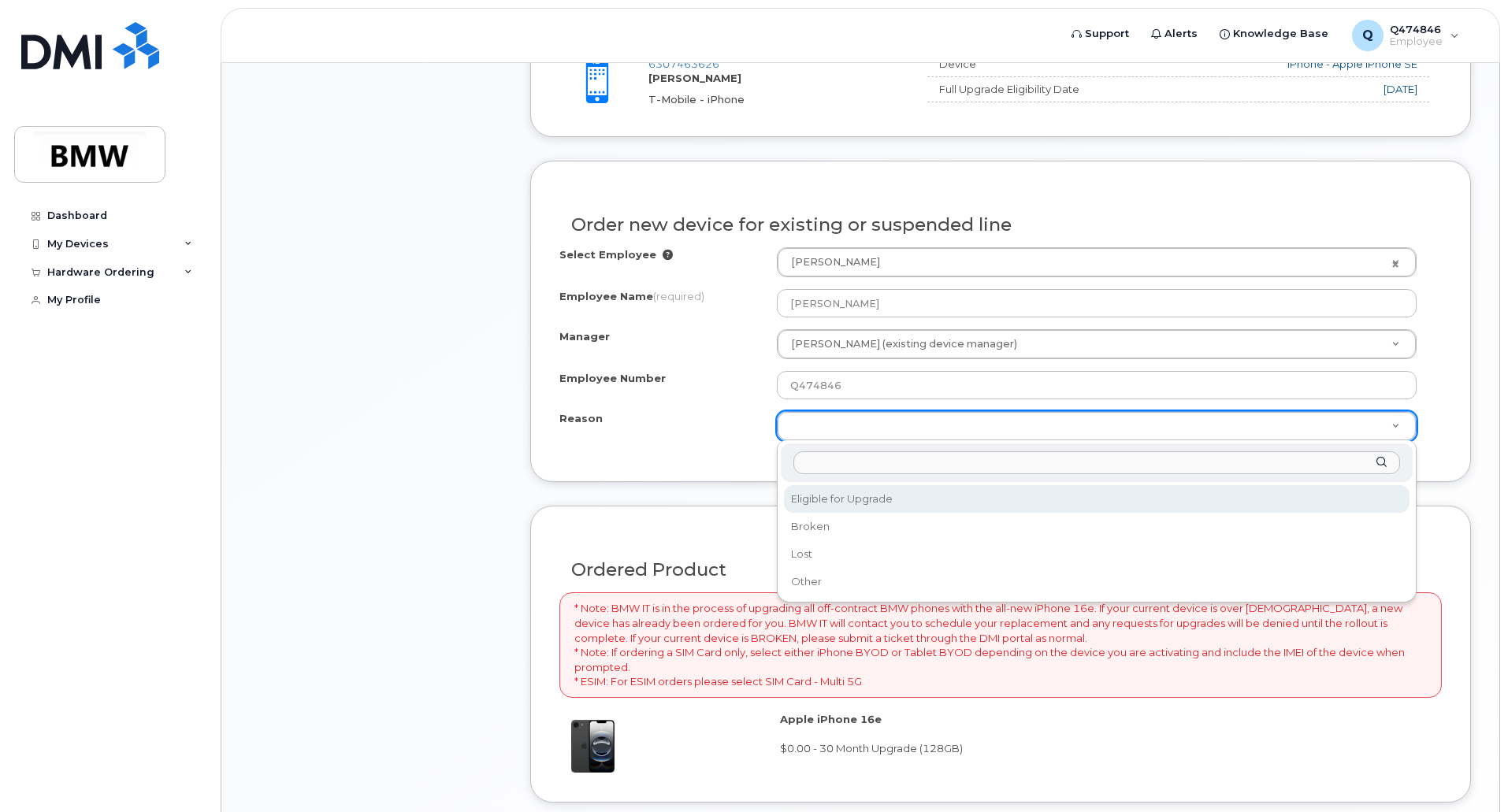
select select "eligible_for_upgrade"
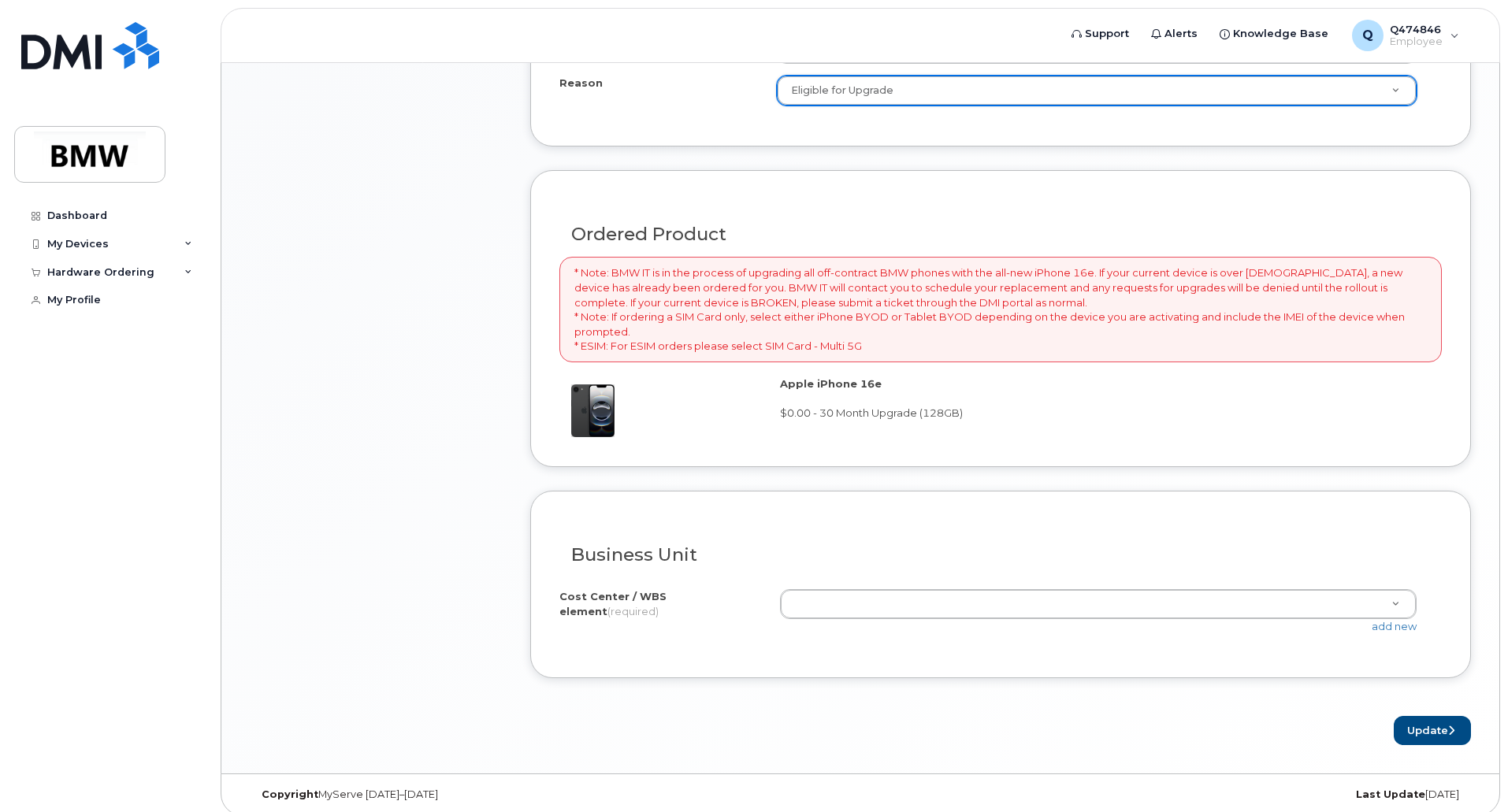
scroll to position [1057, 0]
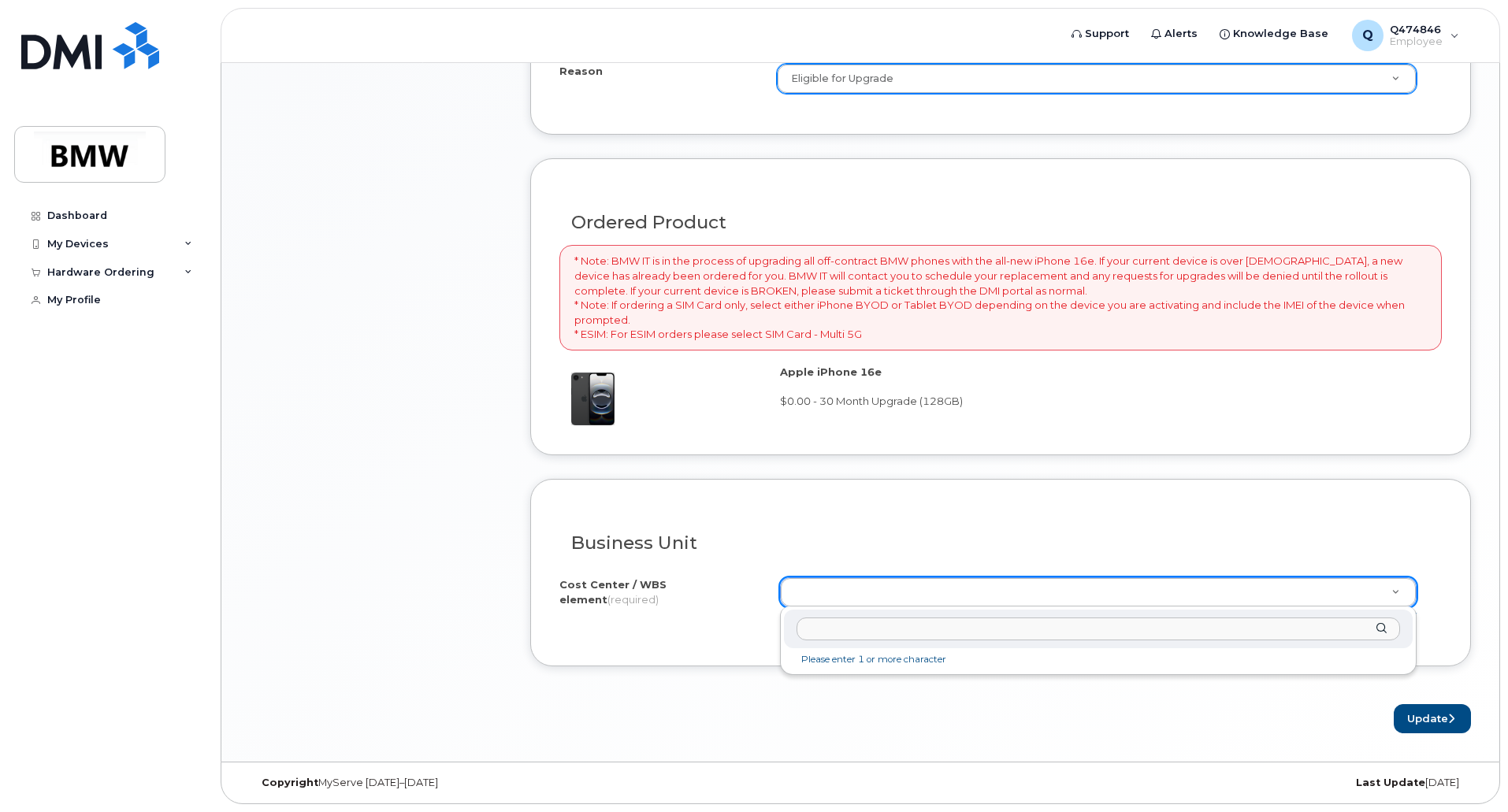
click at [812, 628] on input "text" at bounding box center [1098, 629] width 603 height 23
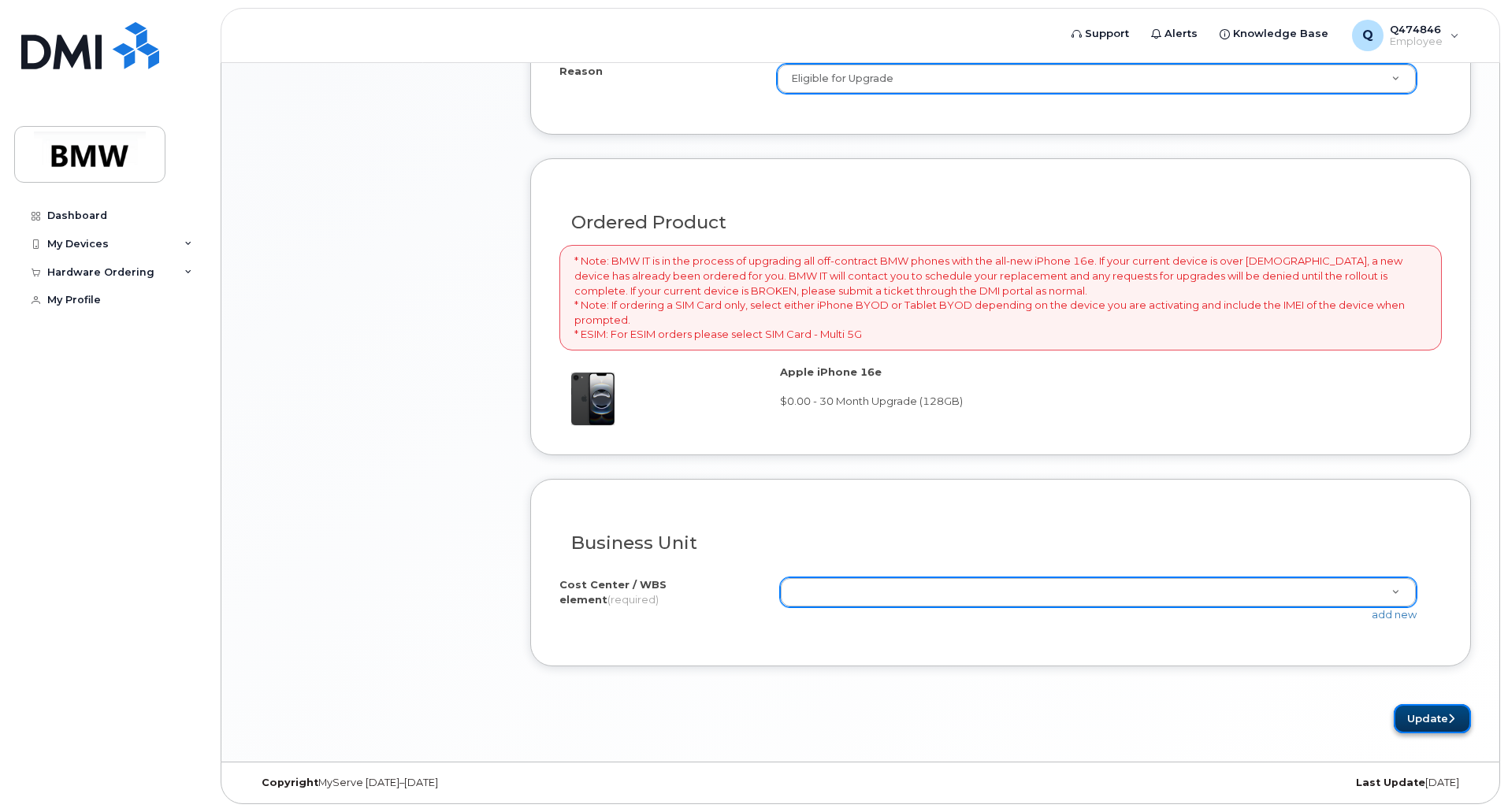
click at [1423, 720] on button "Update" at bounding box center [1432, 718] width 78 height 29
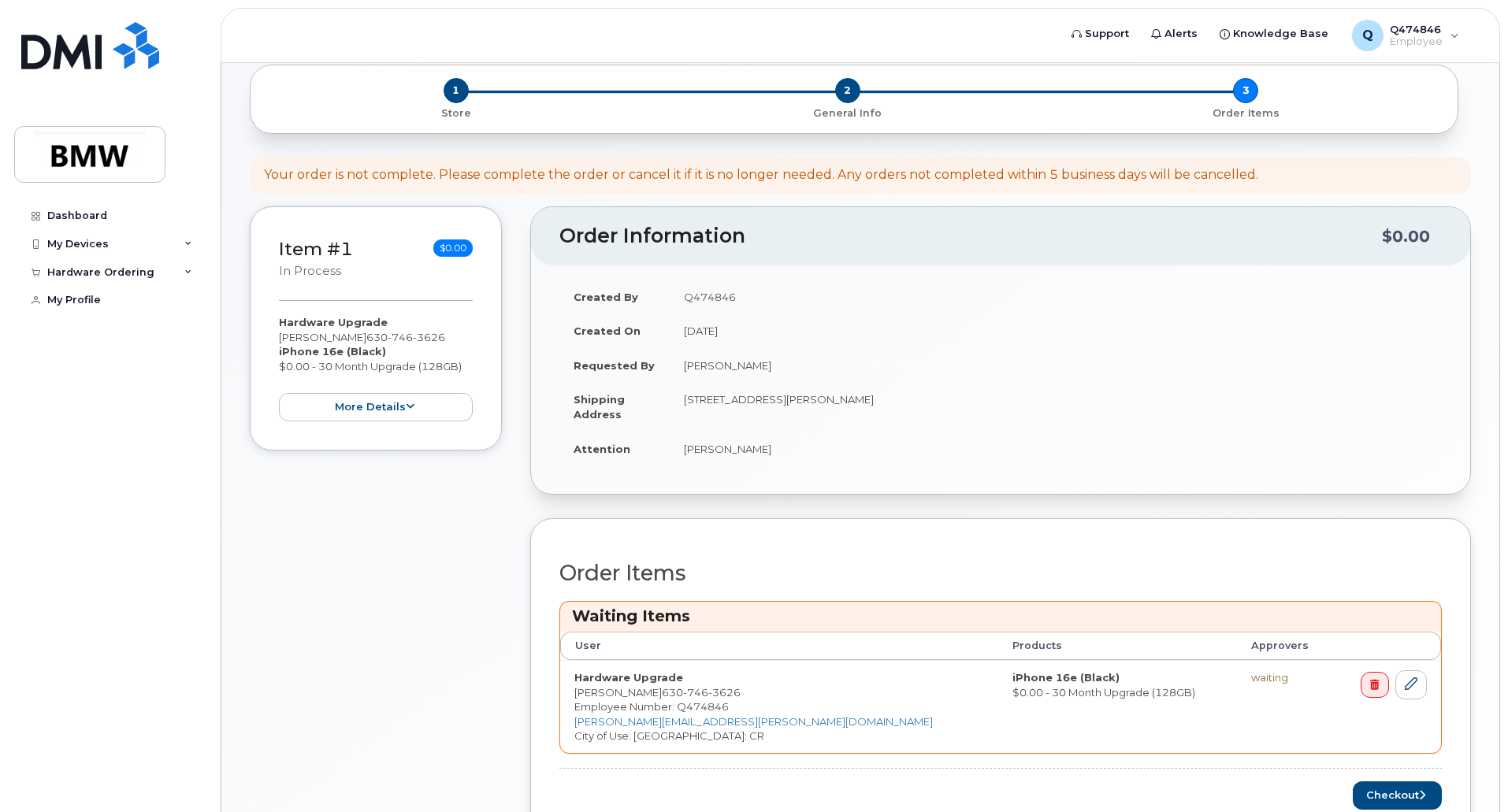
scroll to position [199, 0]
